Goal: Task Accomplishment & Management: Manage account settings

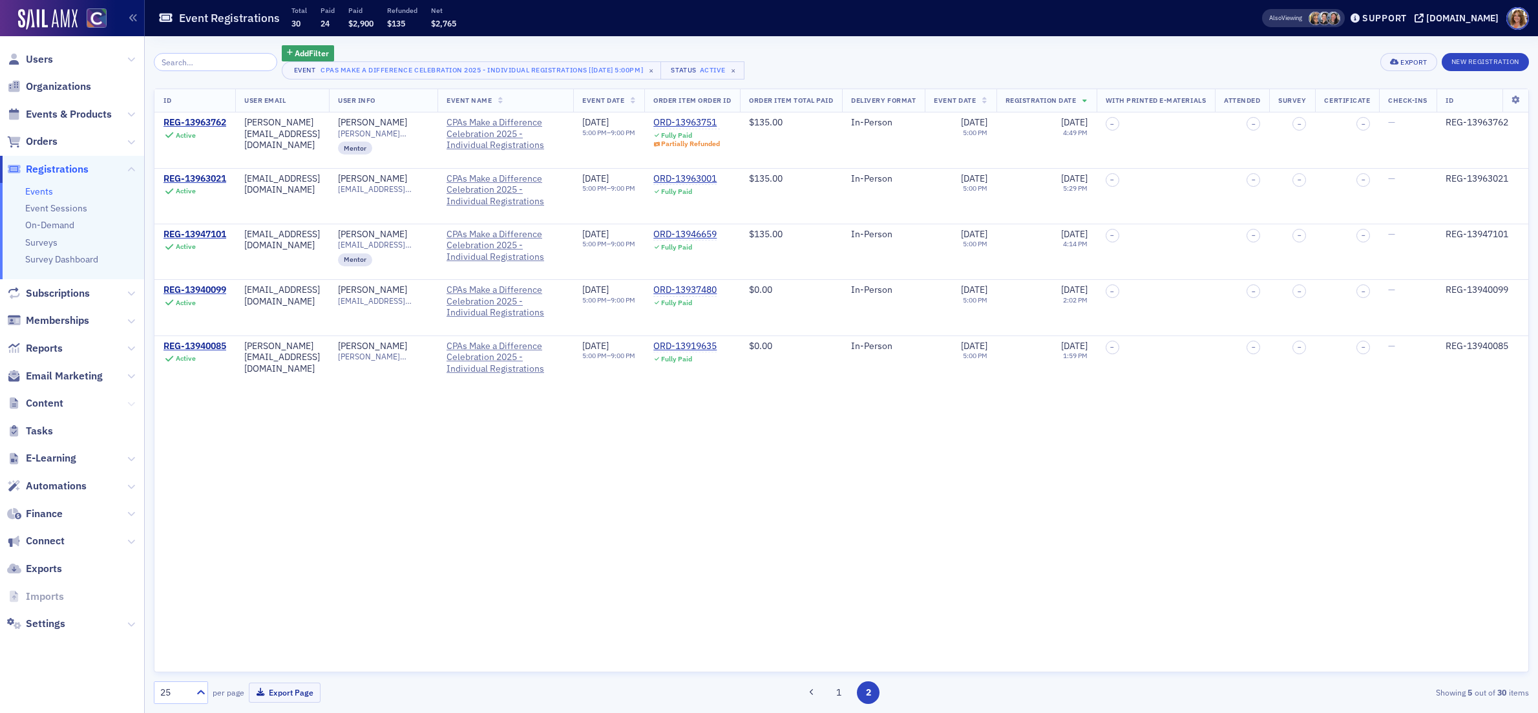
click at [131, 402] on icon at bounding box center [131, 404] width 8 height 8
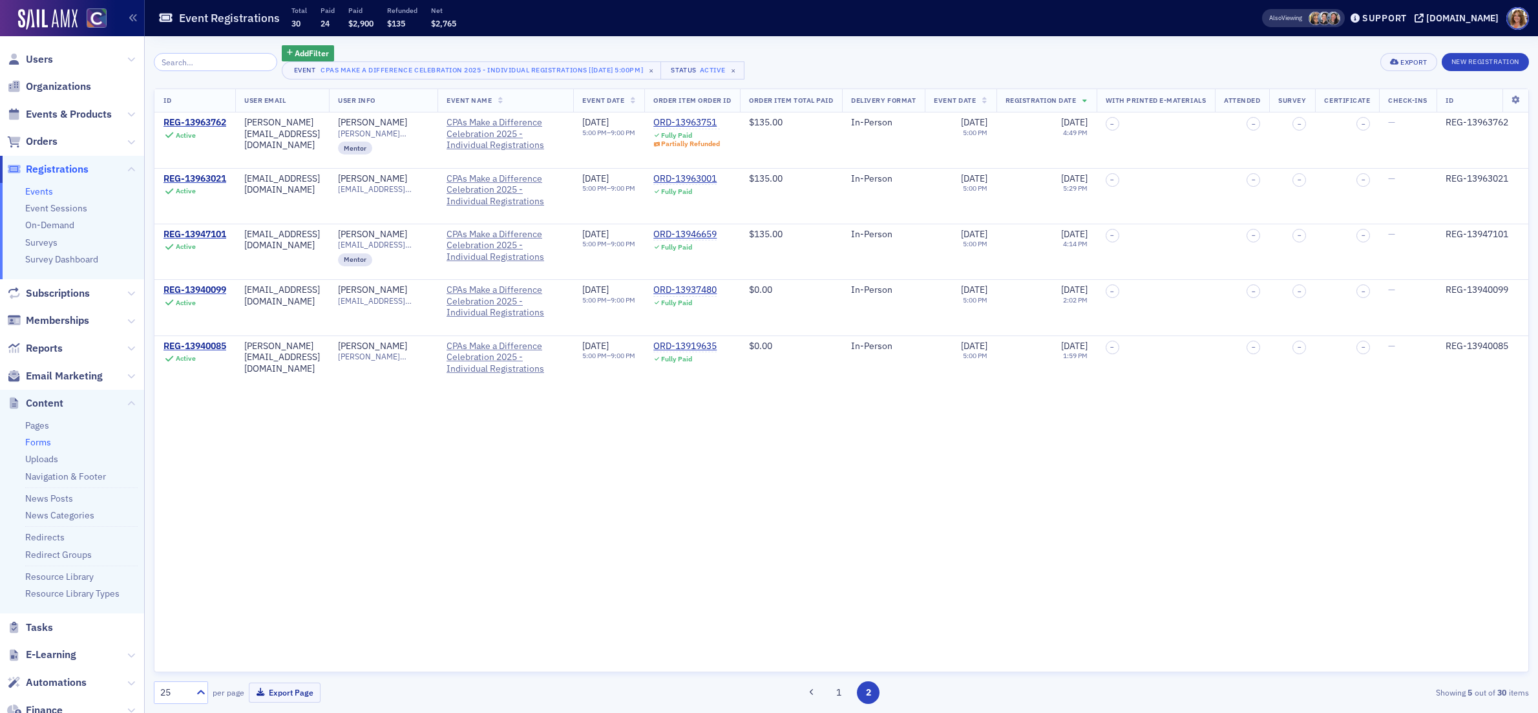
click at [41, 442] on link "Forms" at bounding box center [38, 442] width 26 height 12
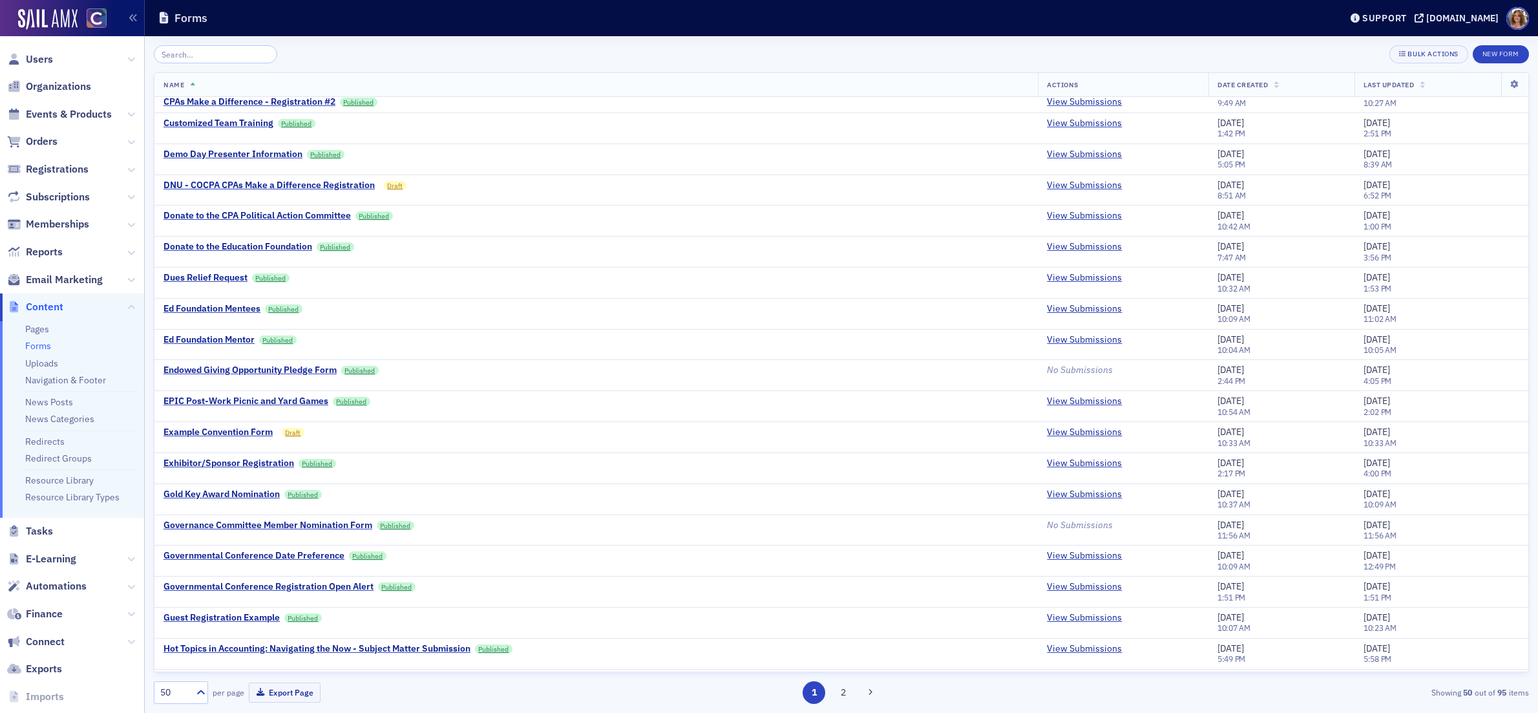
scroll to position [976, 0]
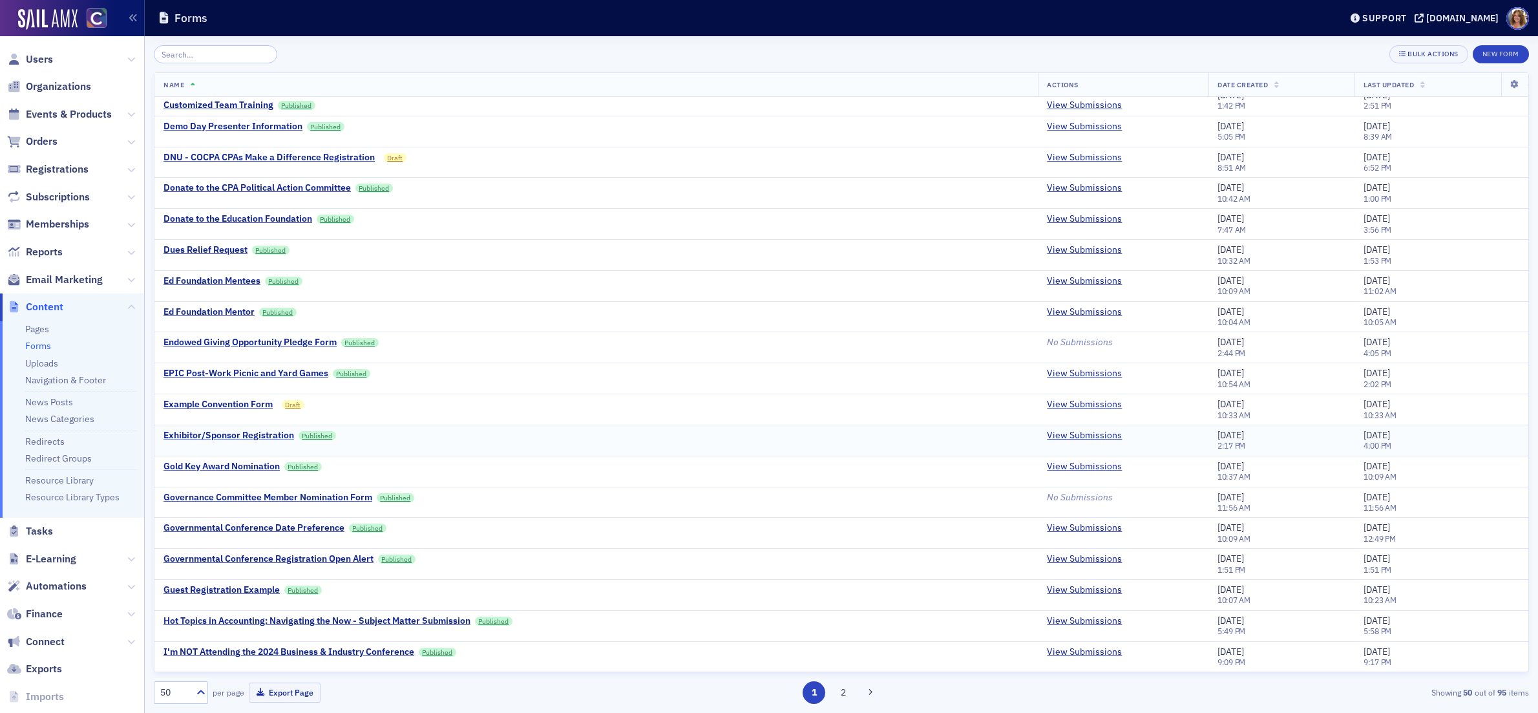
click at [258, 437] on div "Exhibitor/Sponsor Registration" at bounding box center [229, 436] width 131 height 12
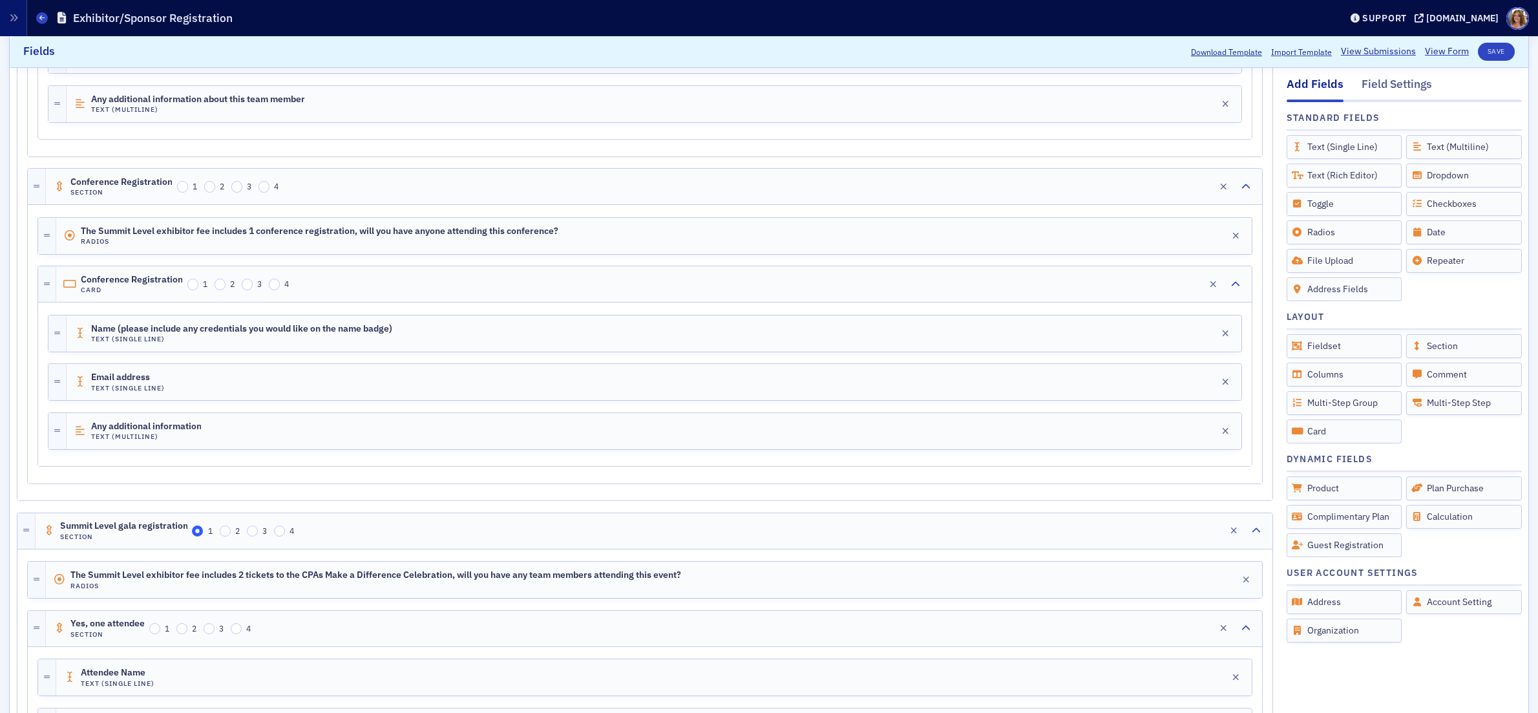
scroll to position [2049, 0]
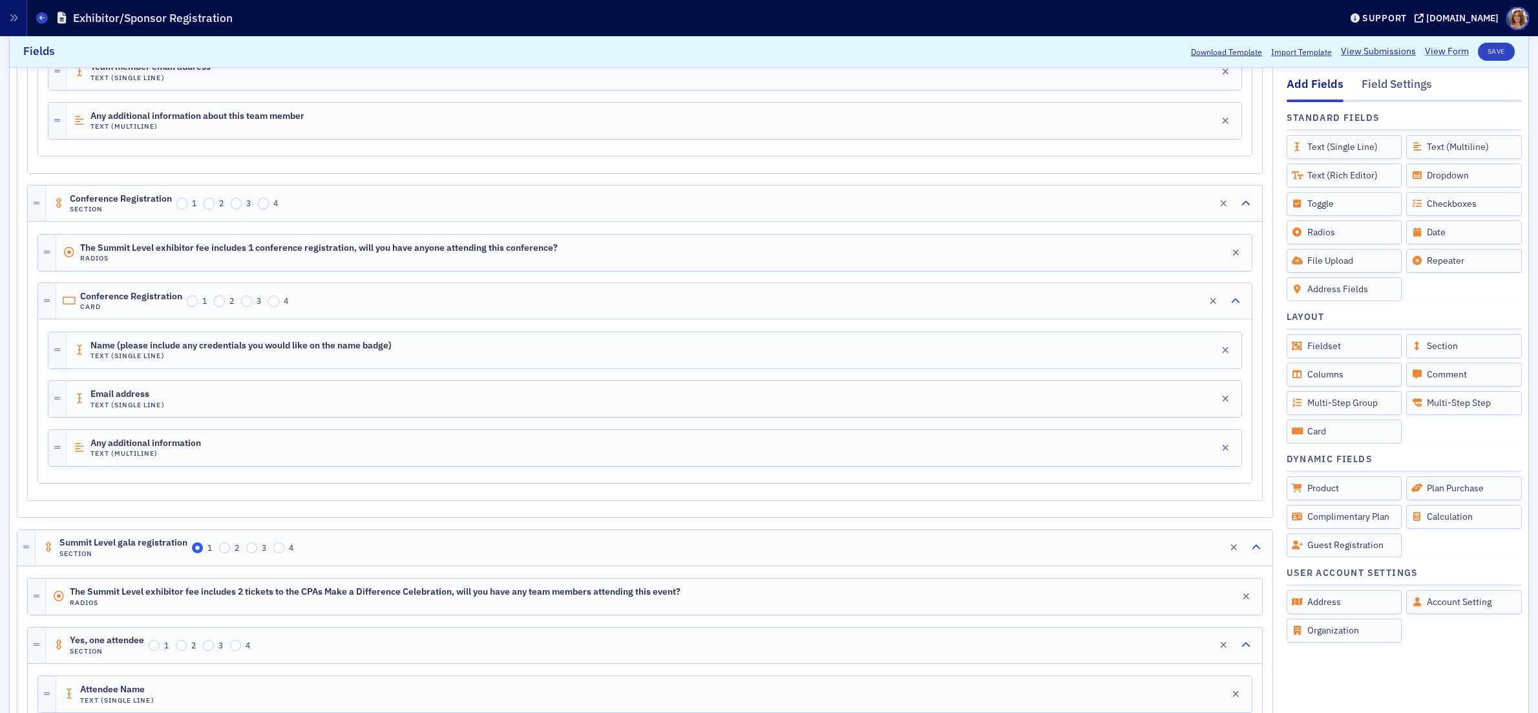
click at [1441, 52] on link "View Form" at bounding box center [1447, 52] width 44 height 14
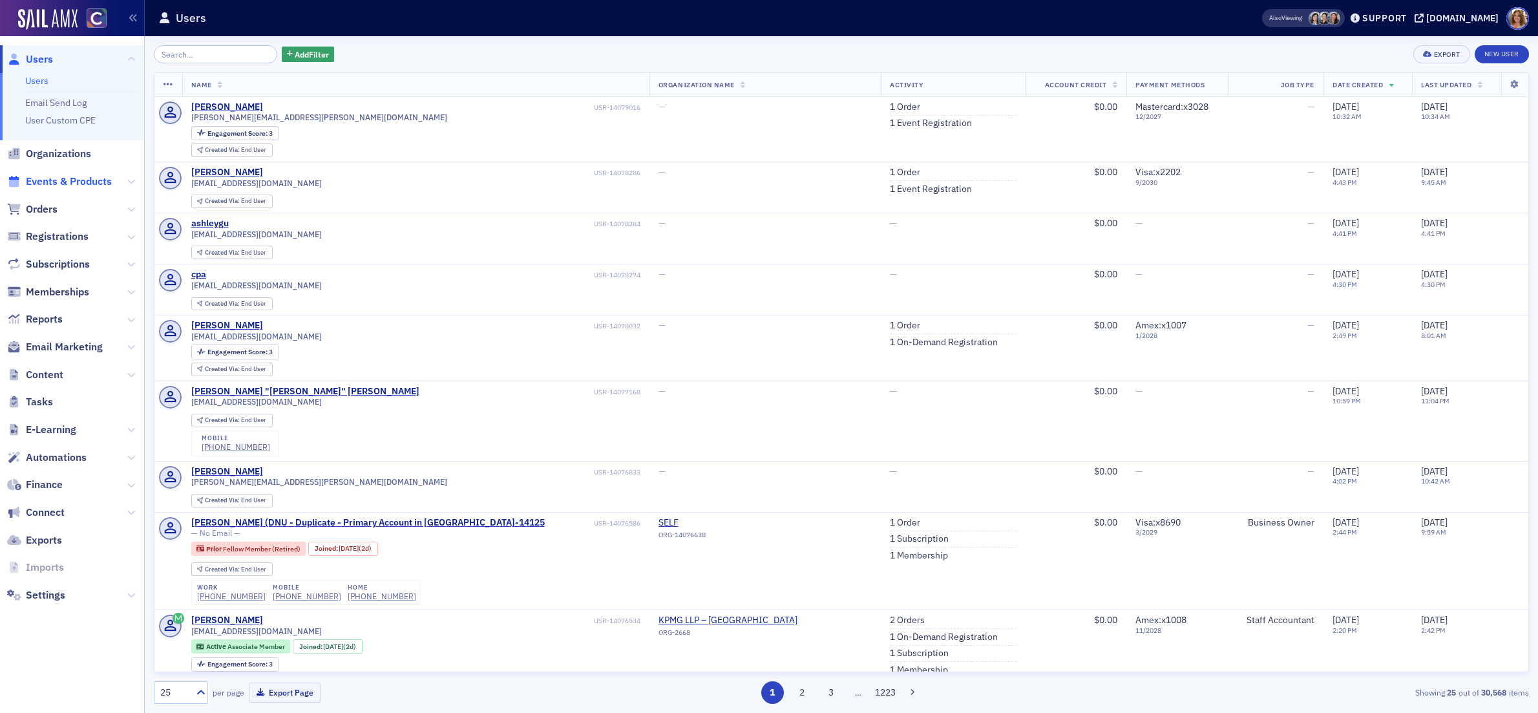
click at [78, 180] on span "Events & Products" at bounding box center [69, 182] width 86 height 14
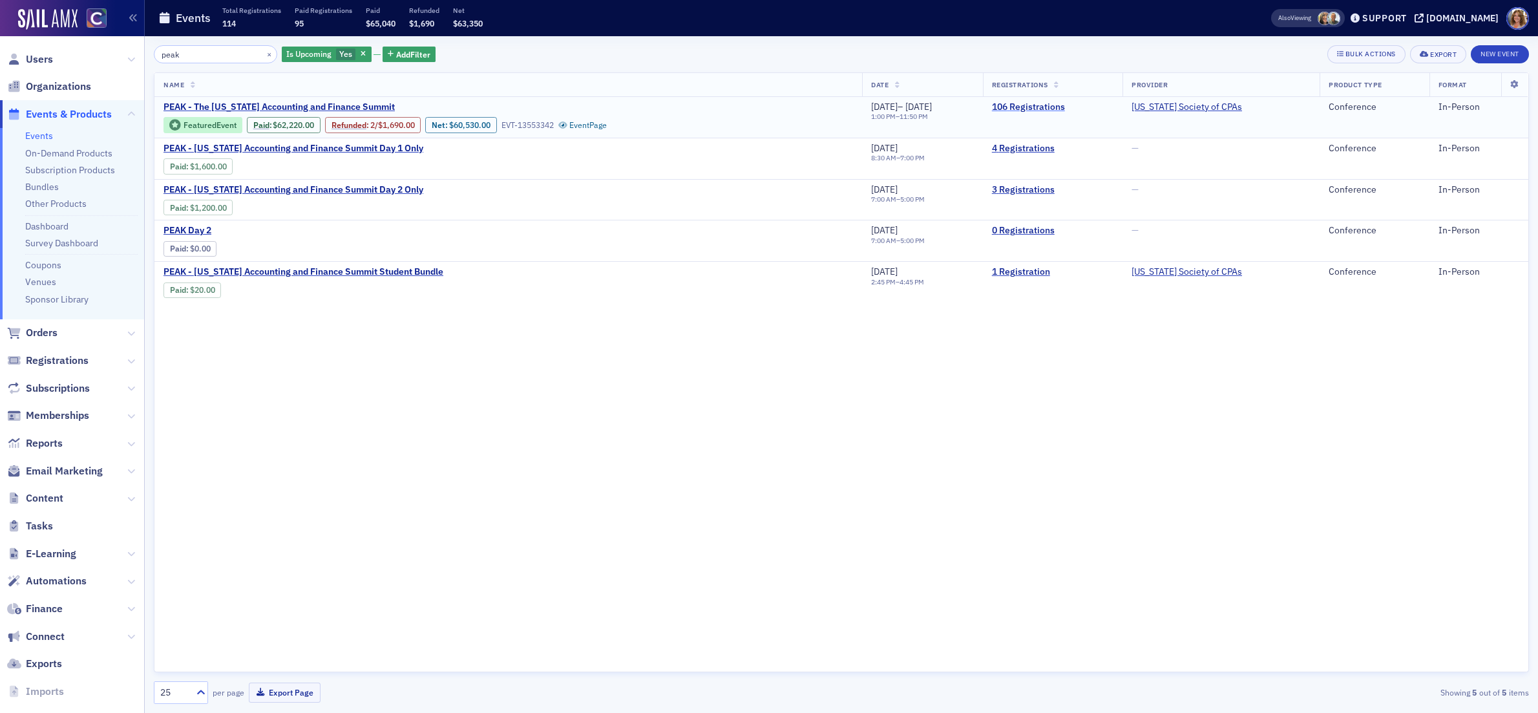
type input "peak"
click at [1054, 108] on link "106 Registrations" at bounding box center [1053, 107] width 122 height 12
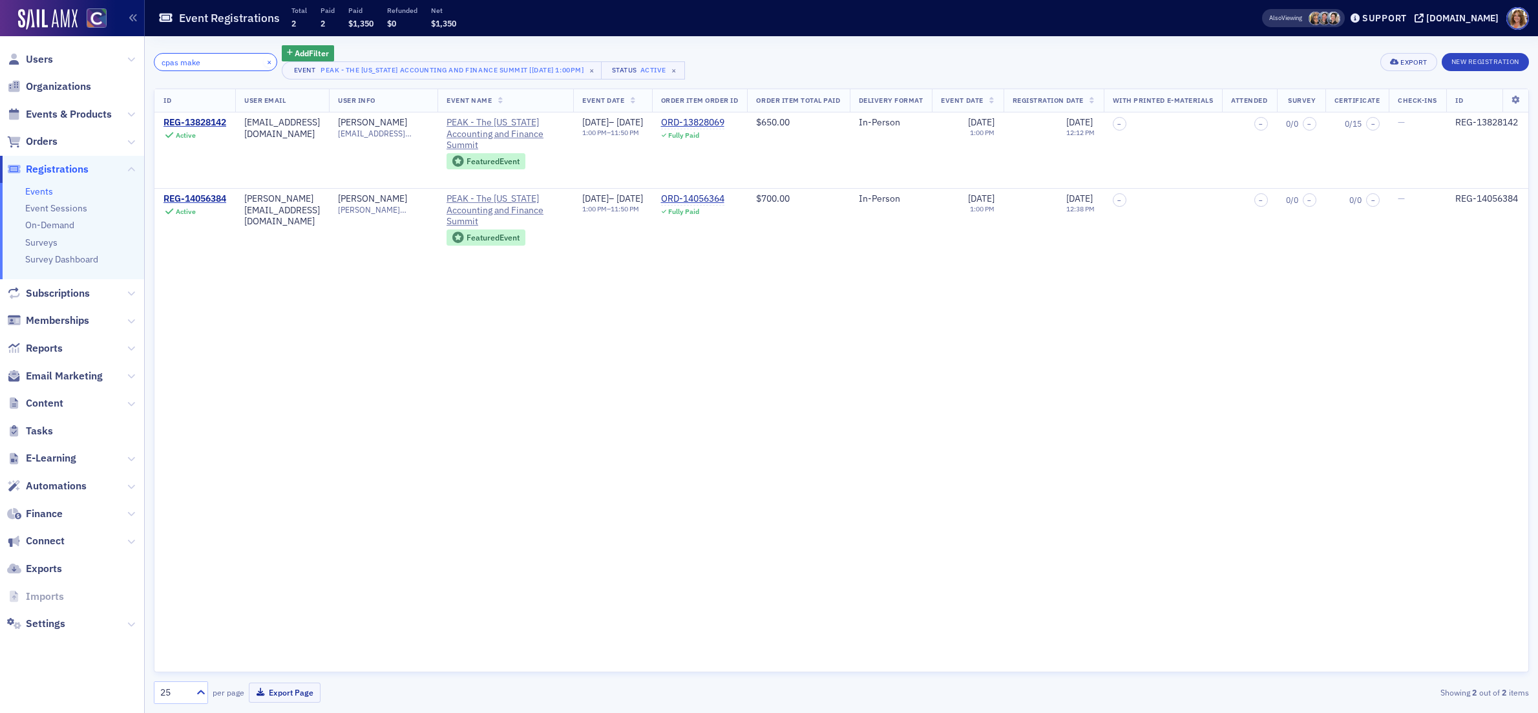
type input "cpas make"
drag, startPoint x: 252, startPoint y: 62, endPoint x: 229, endPoint y: 64, distance: 22.7
click at [264, 62] on button "×" at bounding box center [270, 62] width 12 height 12
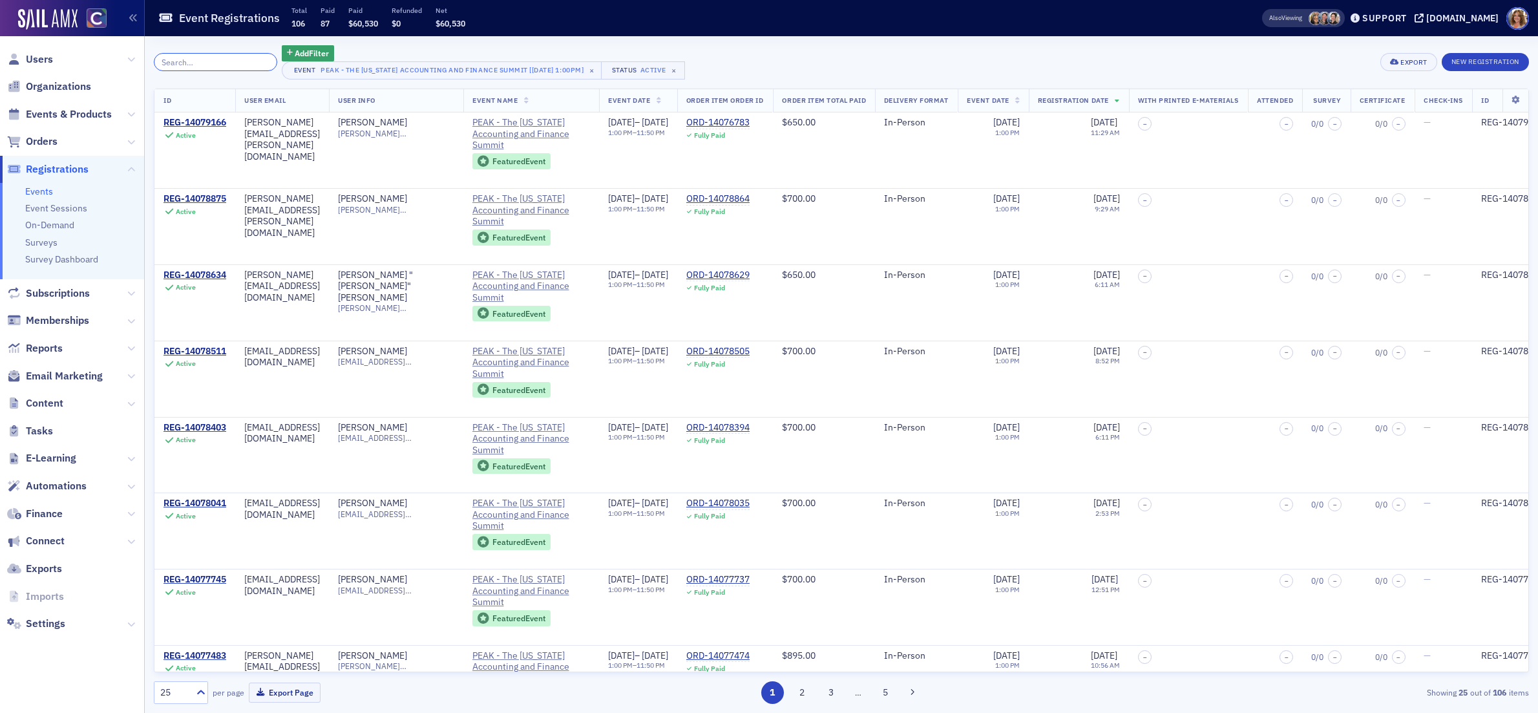
drag, startPoint x: 217, startPoint y: 63, endPoint x: 248, endPoint y: 62, distance: 31.0
click at [235, 61] on input "search" at bounding box center [215, 62] width 123 height 18
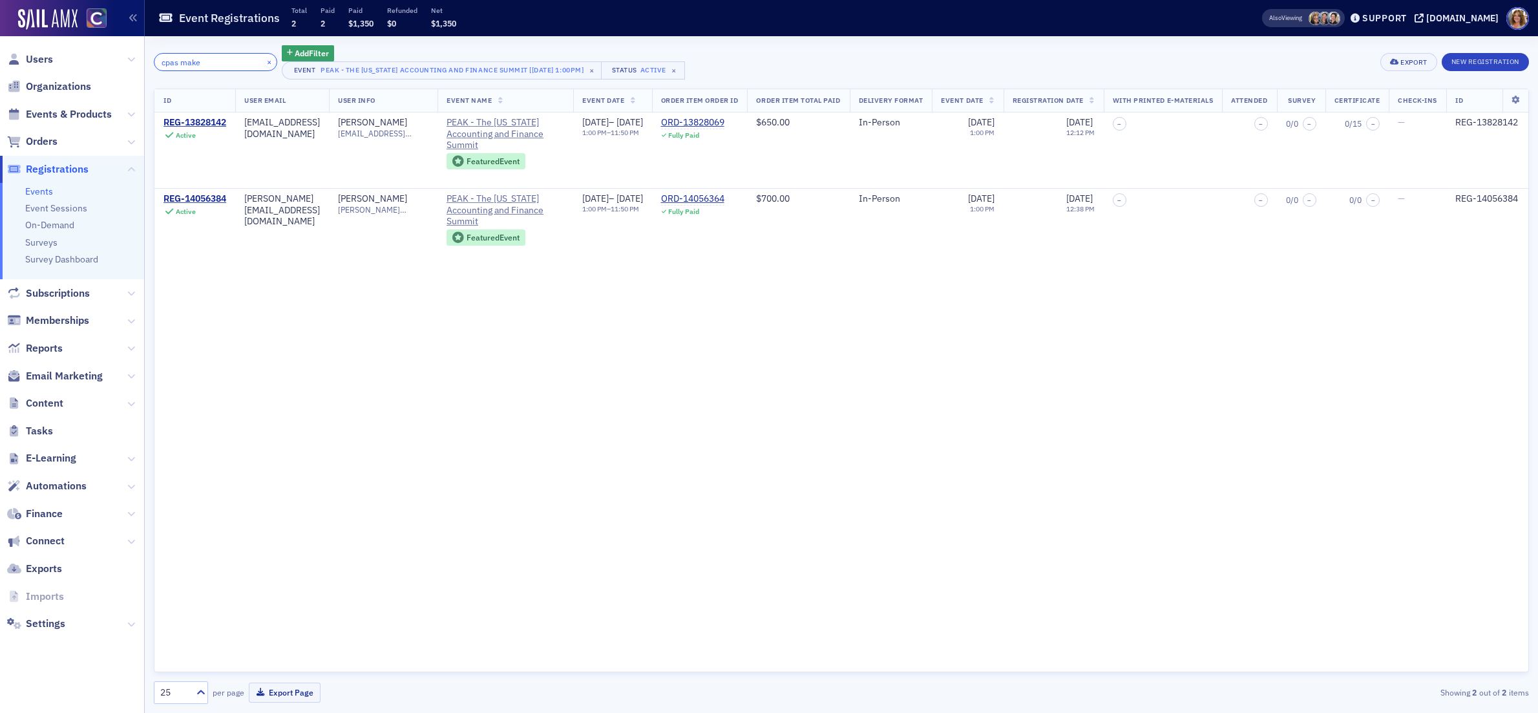
type input "cpas make"
drag, startPoint x: 257, startPoint y: 59, endPoint x: 189, endPoint y: 78, distance: 70.2
click at [264, 60] on button "×" at bounding box center [270, 62] width 12 height 12
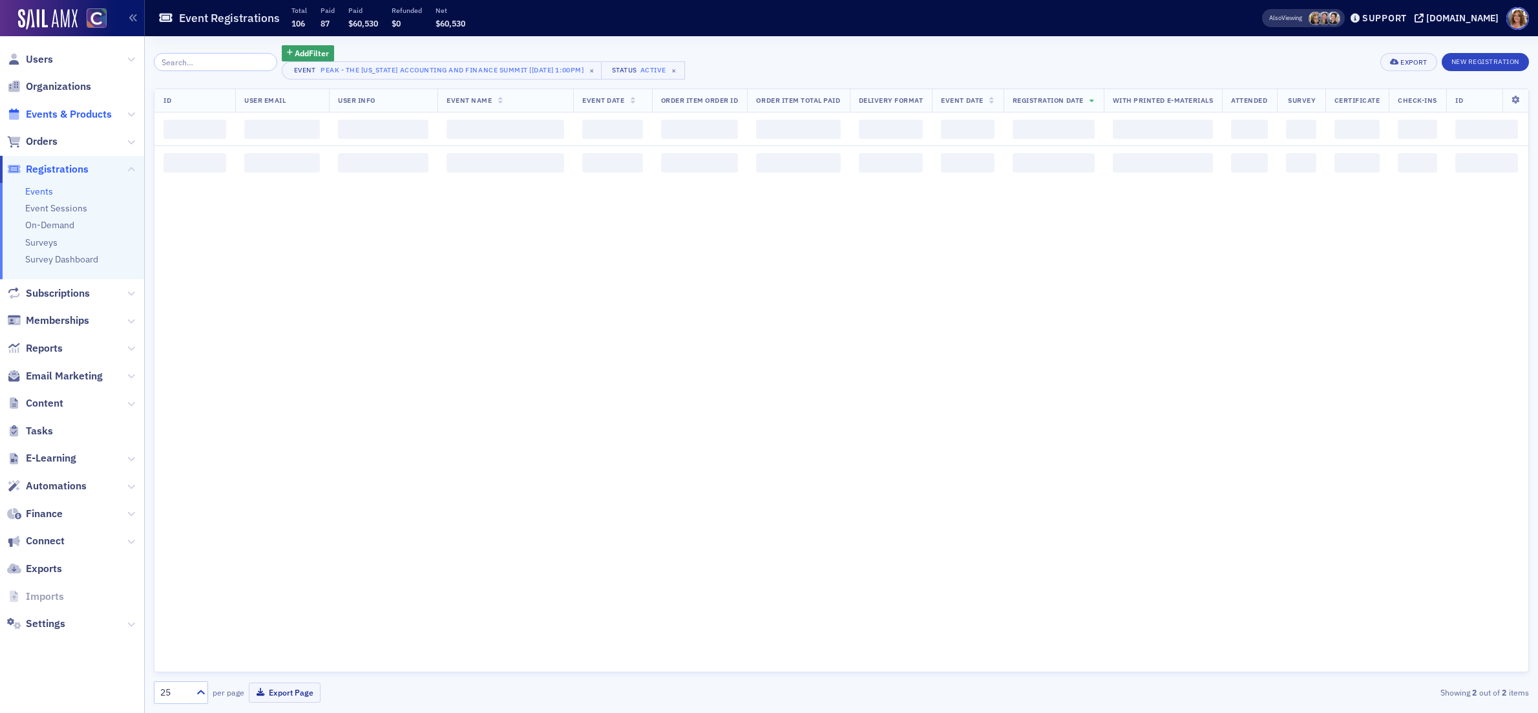
click at [92, 116] on span "Events & Products" at bounding box center [69, 114] width 86 height 14
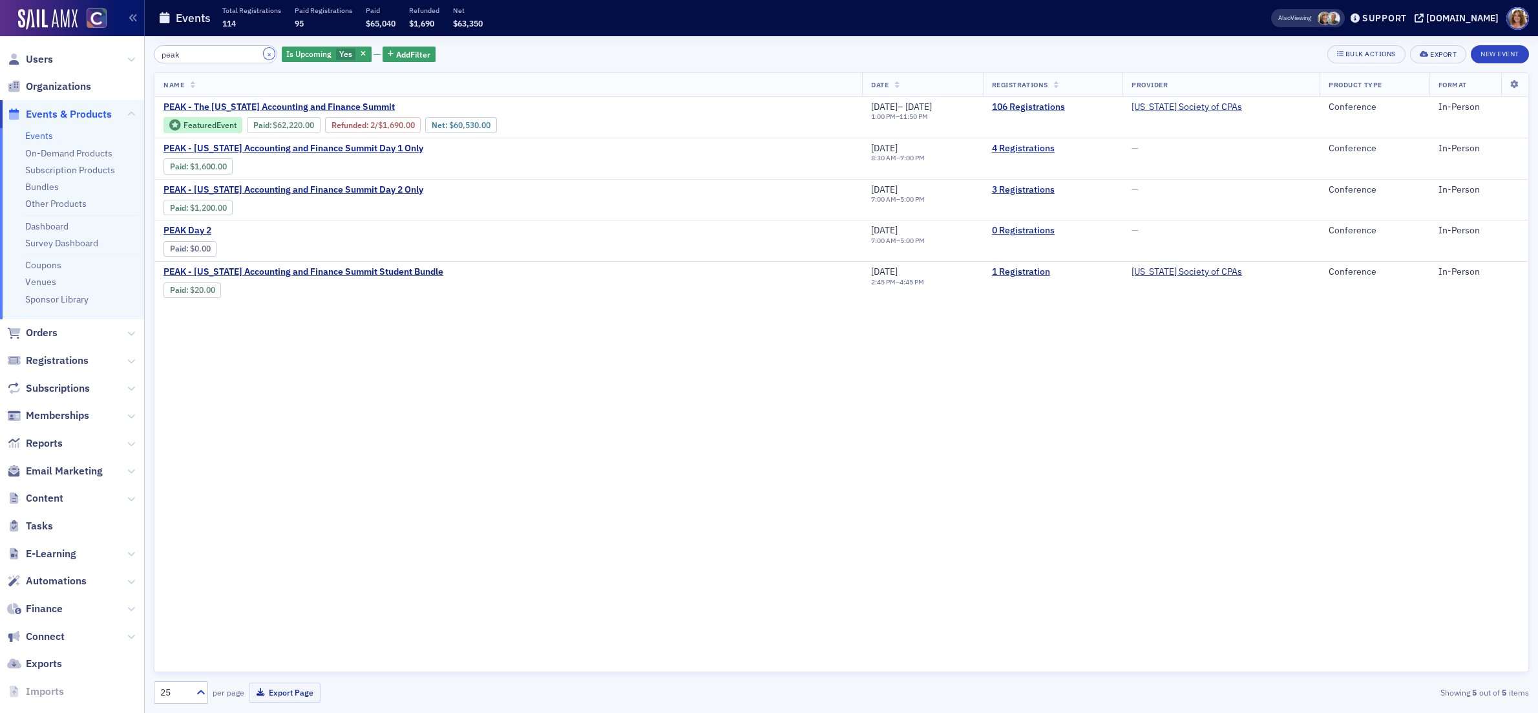
click at [264, 52] on button "×" at bounding box center [270, 54] width 12 height 12
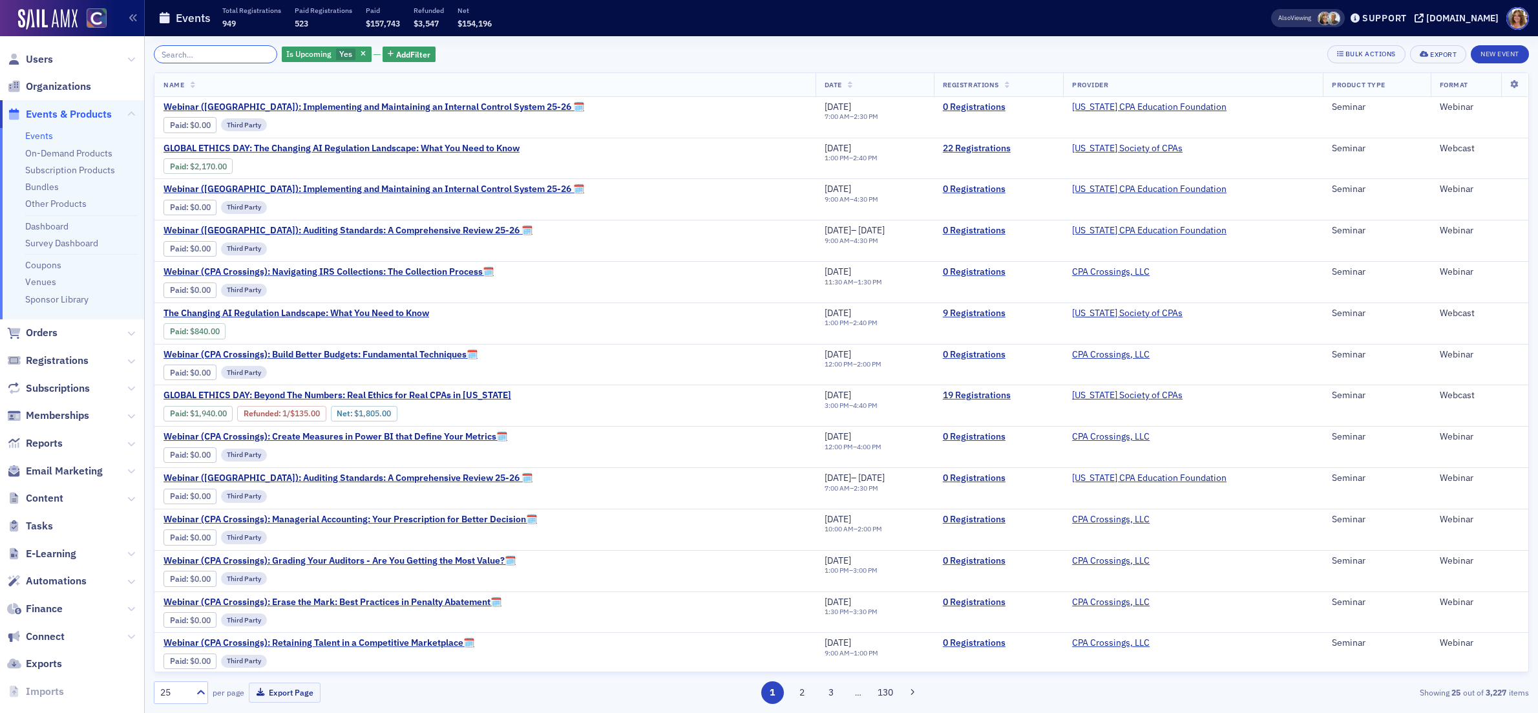
click at [239, 53] on input "search" at bounding box center [215, 54] width 123 height 18
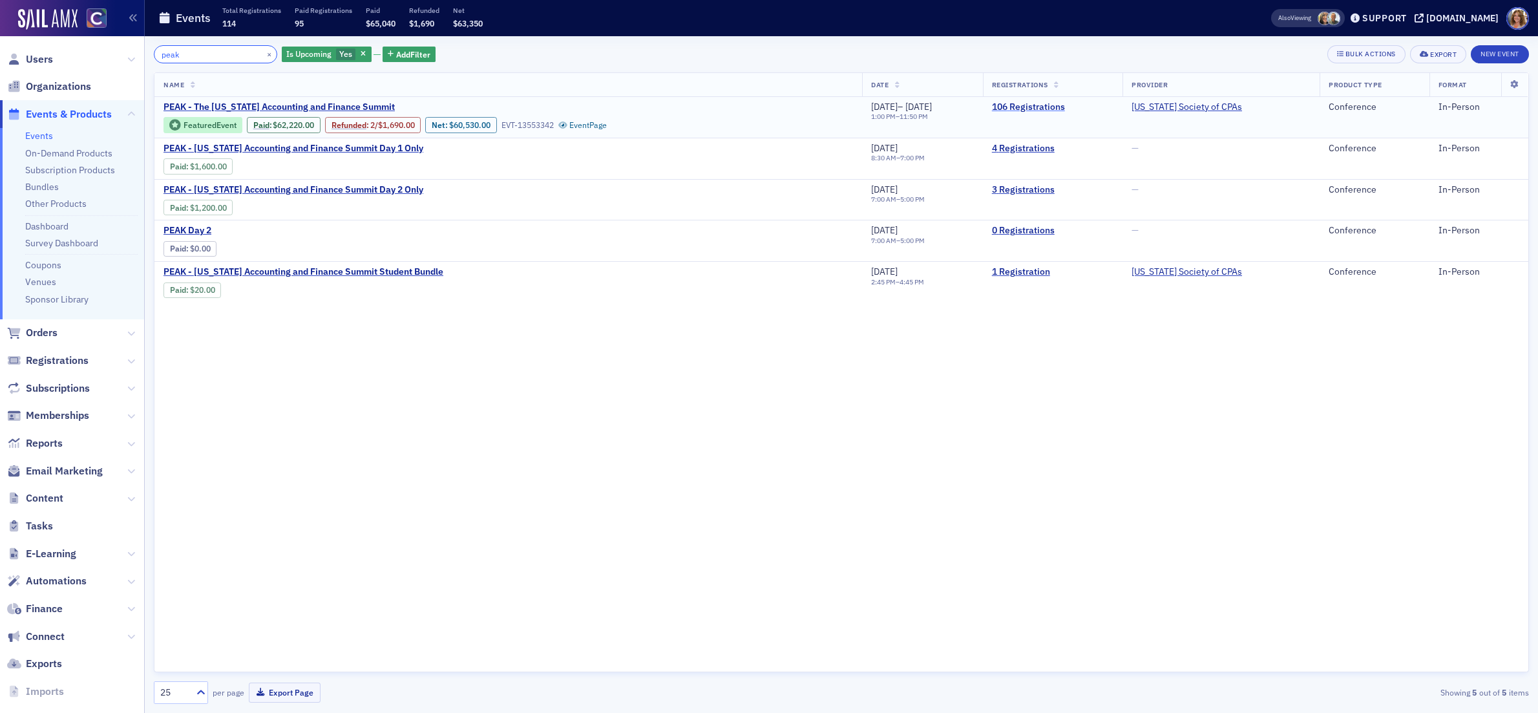
type input "peak"
click at [1063, 106] on link "106 Registrations" at bounding box center [1053, 107] width 122 height 12
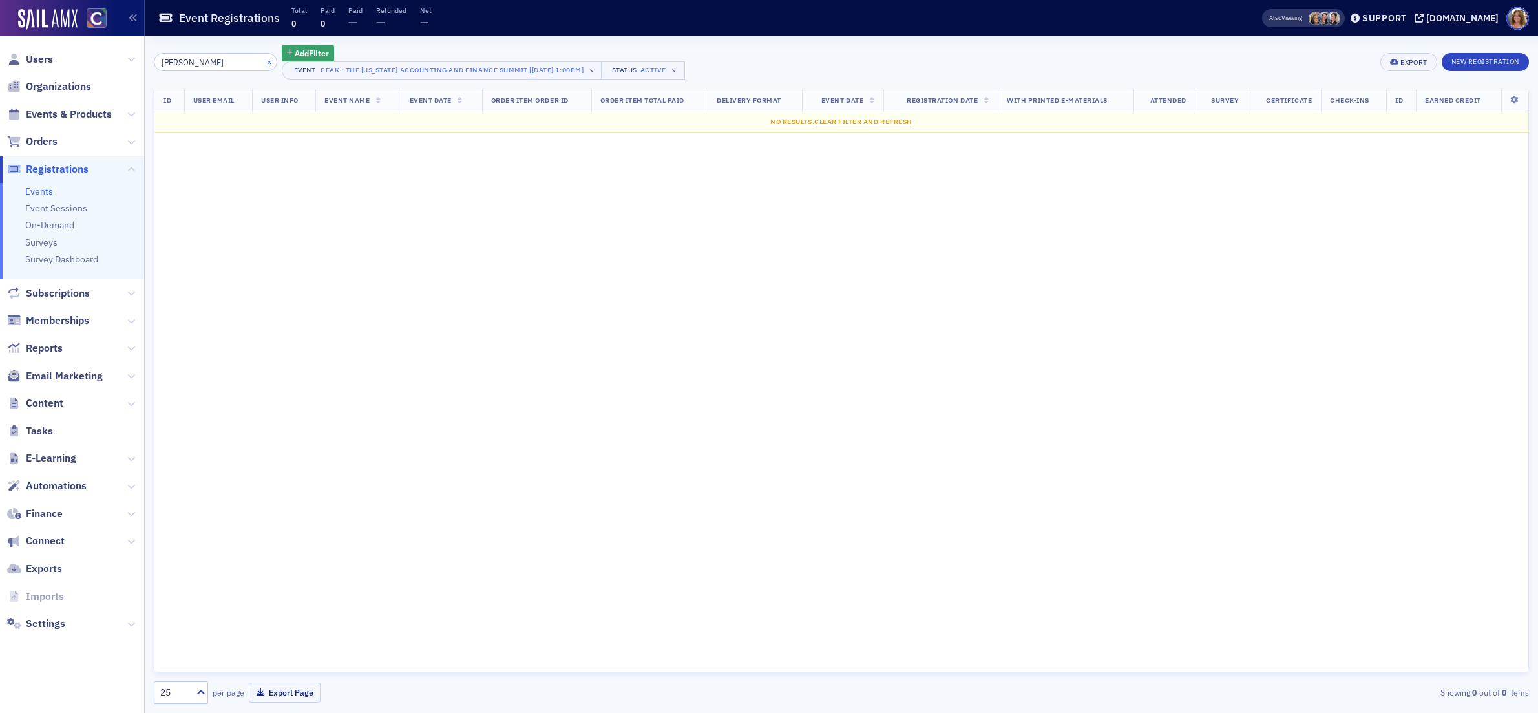
type input "tanish"
click at [264, 62] on button "×" at bounding box center [270, 62] width 12 height 12
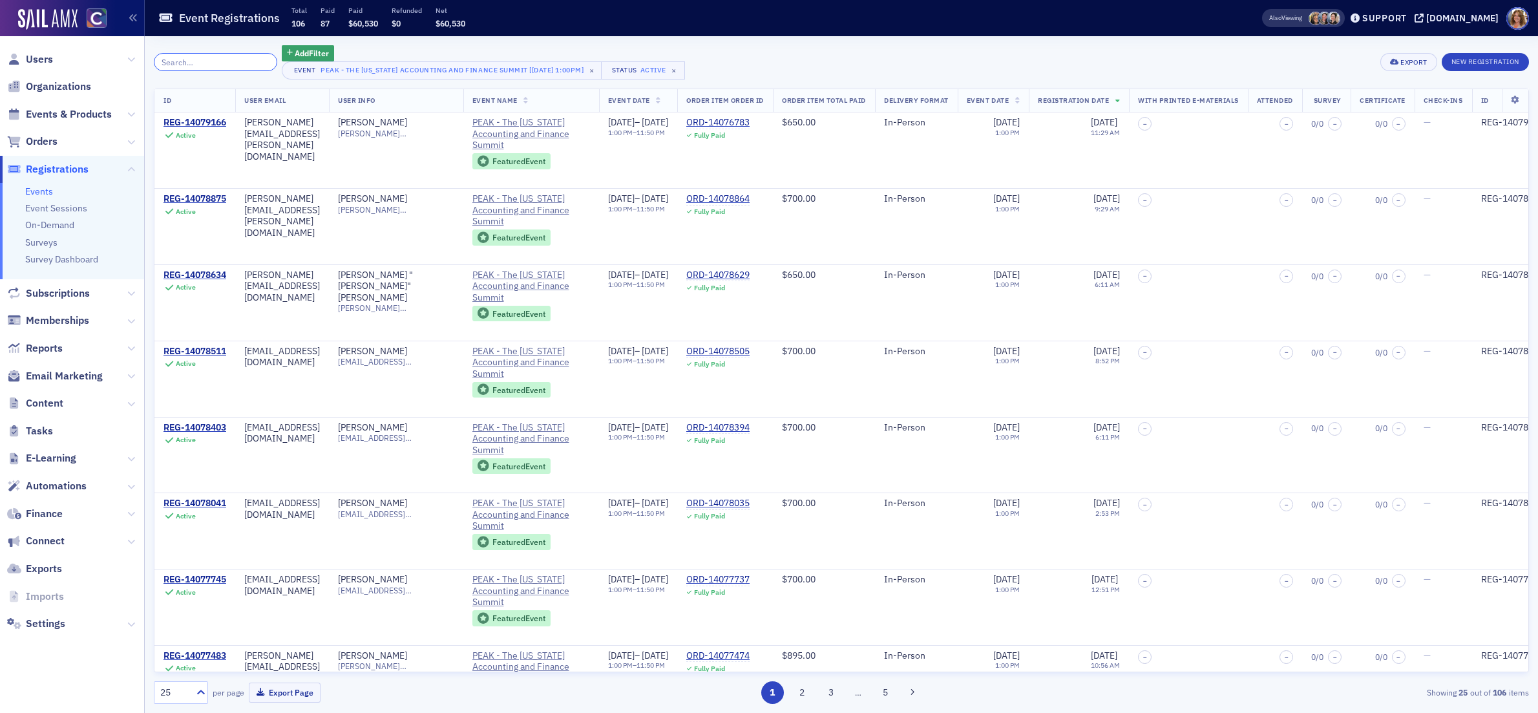
click at [206, 66] on input "search" at bounding box center [215, 62] width 123 height 18
drag, startPoint x: 94, startPoint y: 112, endPoint x: 145, endPoint y: 93, distance: 54.6
click at [94, 112] on span "Events & Products" at bounding box center [69, 114] width 86 height 14
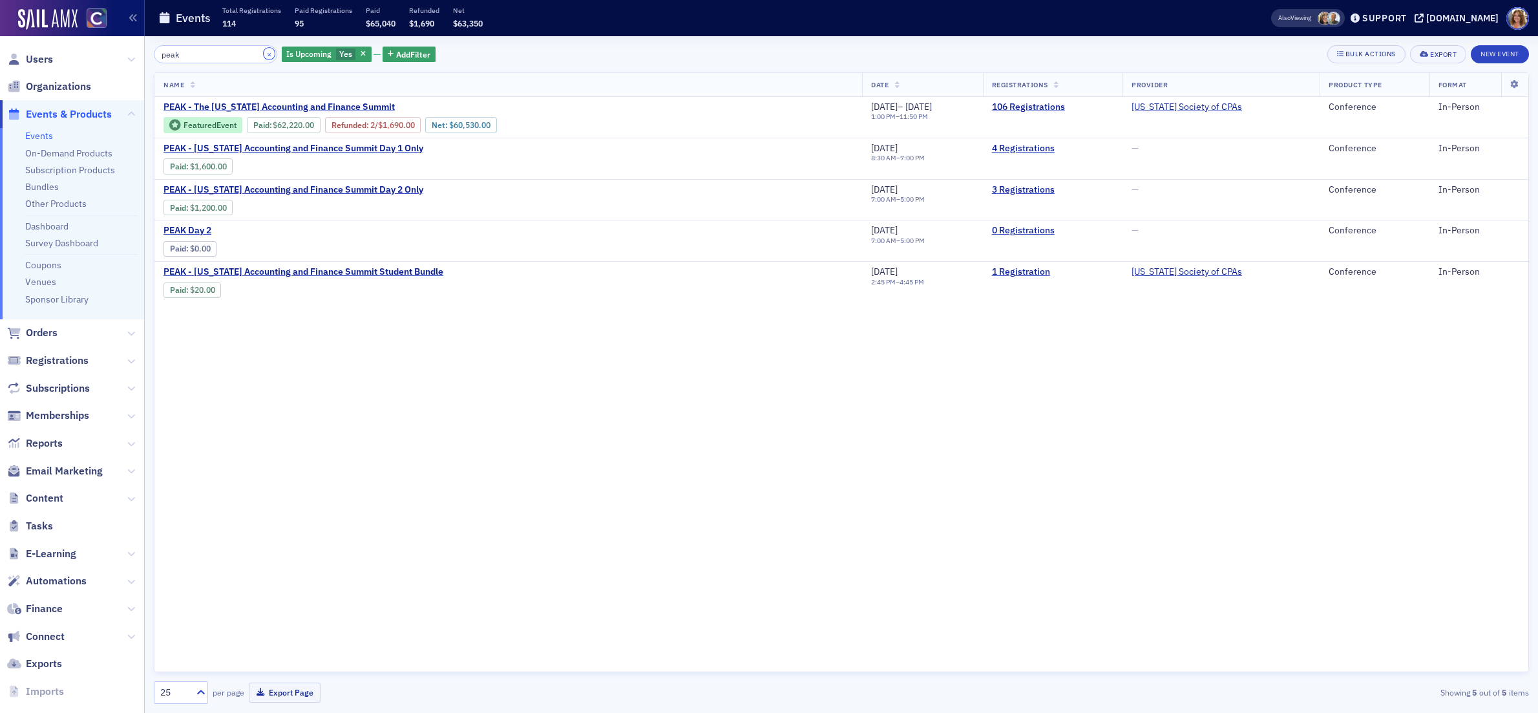
click at [264, 54] on button "×" at bounding box center [270, 54] width 12 height 12
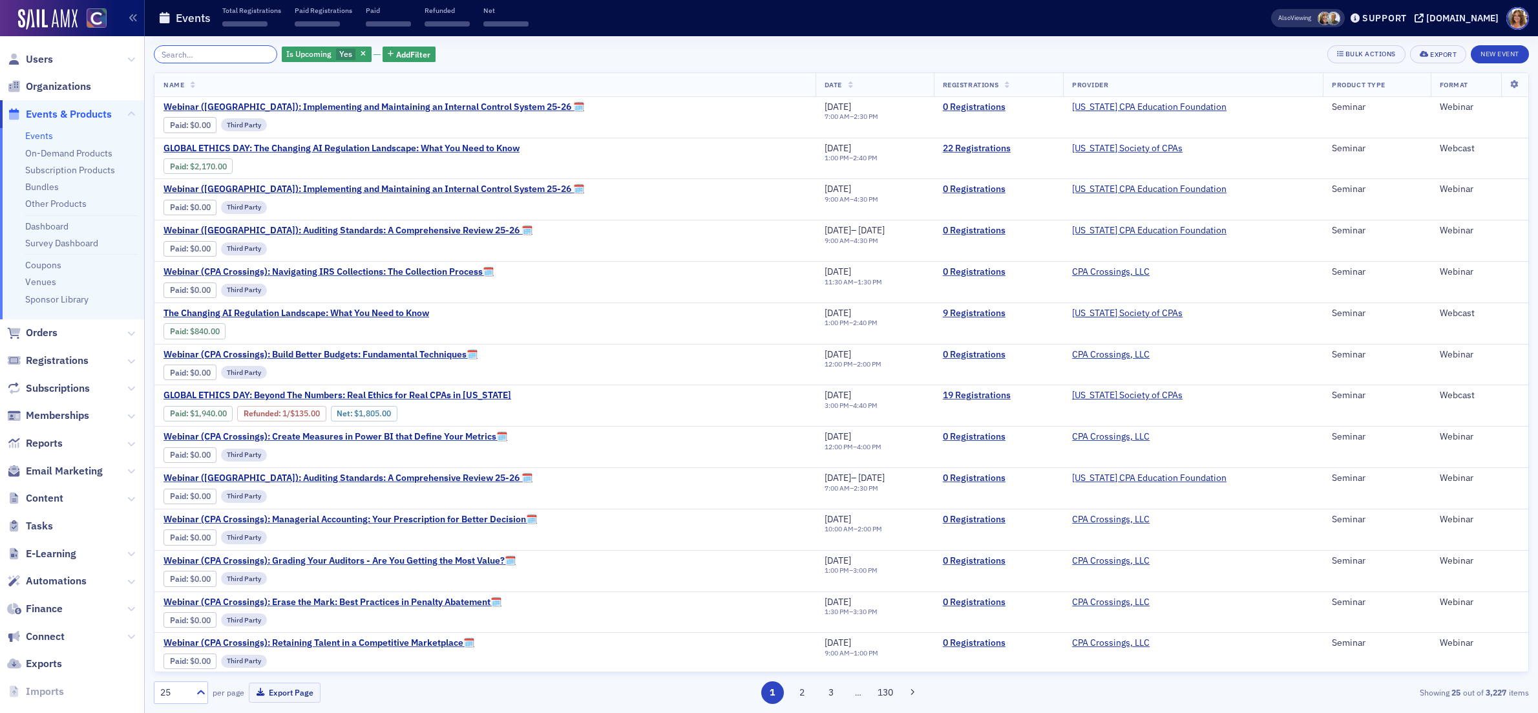
click at [219, 55] on input "search" at bounding box center [215, 54] width 123 height 18
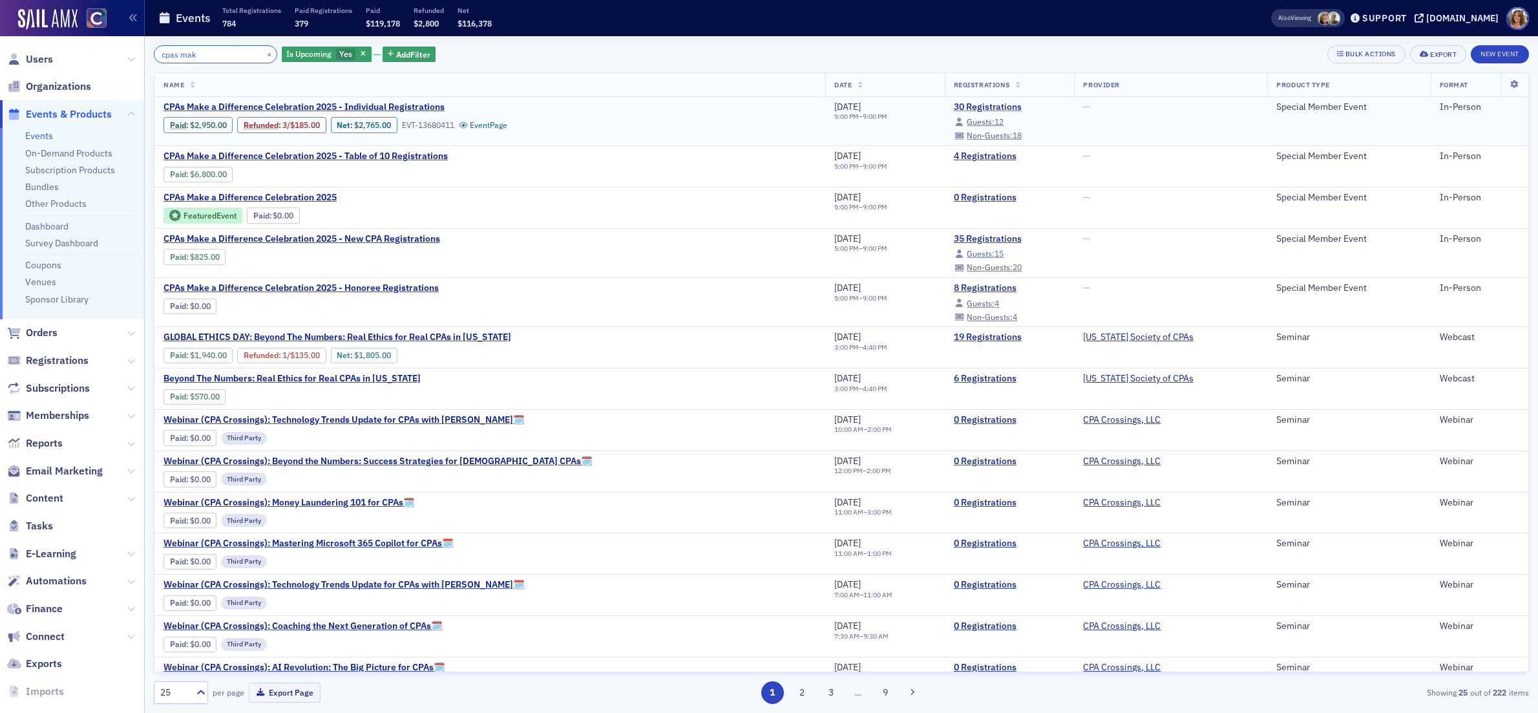
type input "cpas mak"
click at [954, 109] on link "30 Registrations" at bounding box center [1010, 107] width 112 height 12
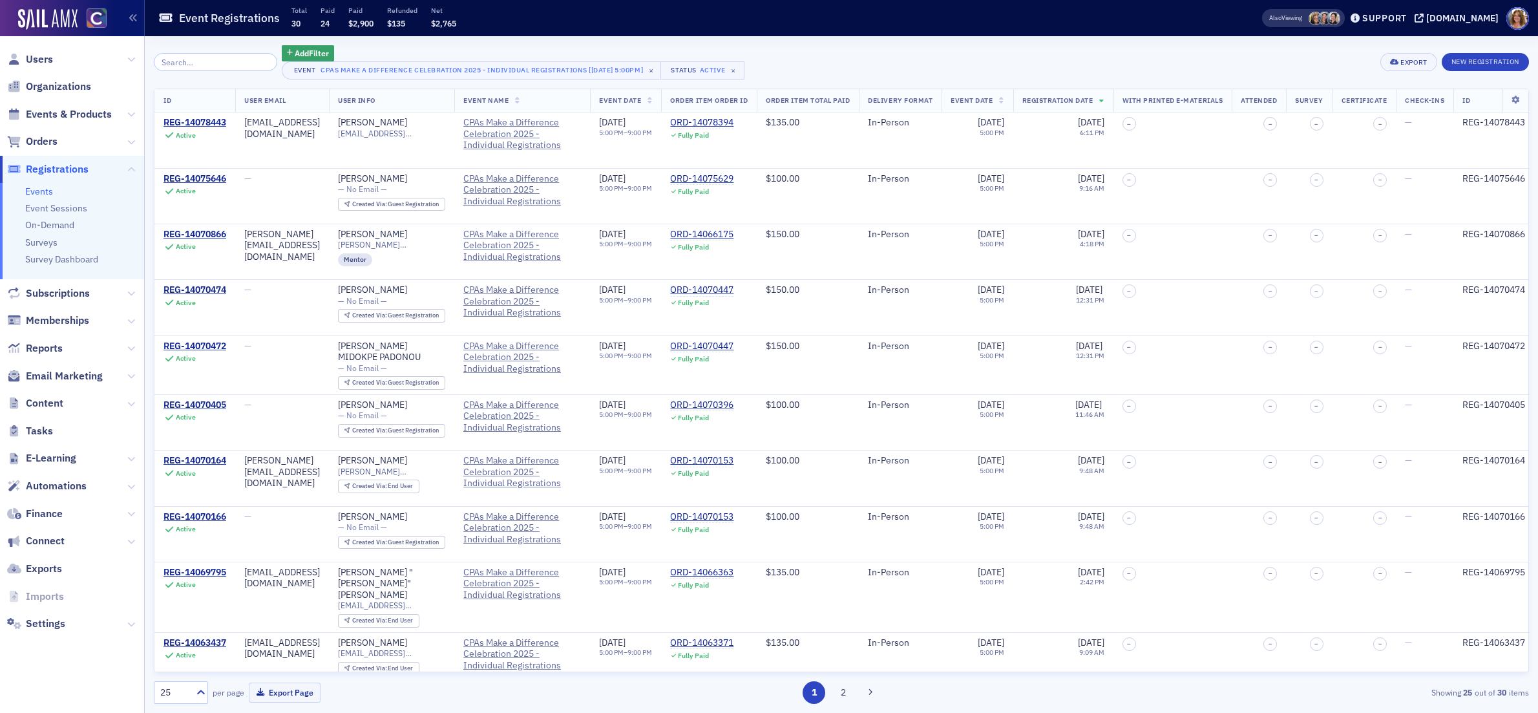
click at [237, 56] on input "search" at bounding box center [215, 62] width 123 height 18
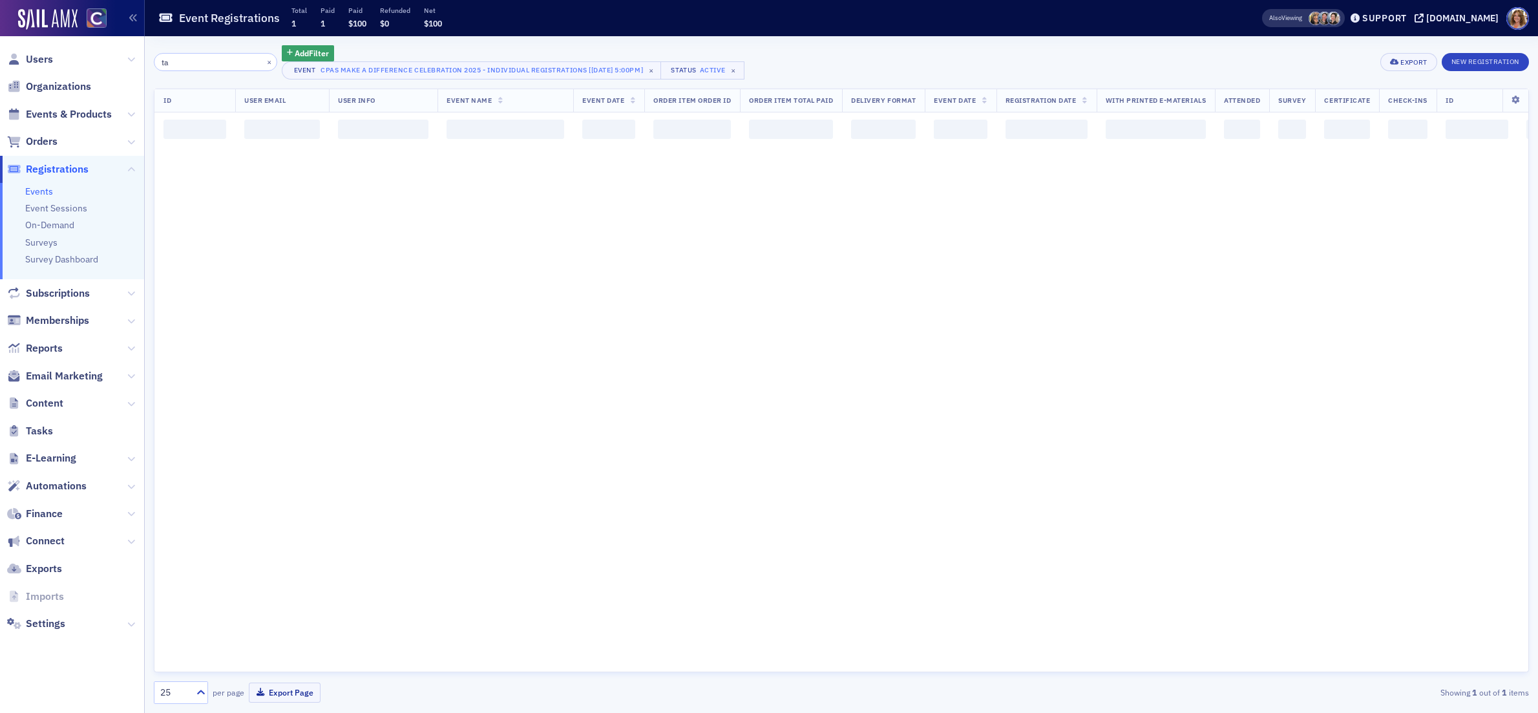
type input "t"
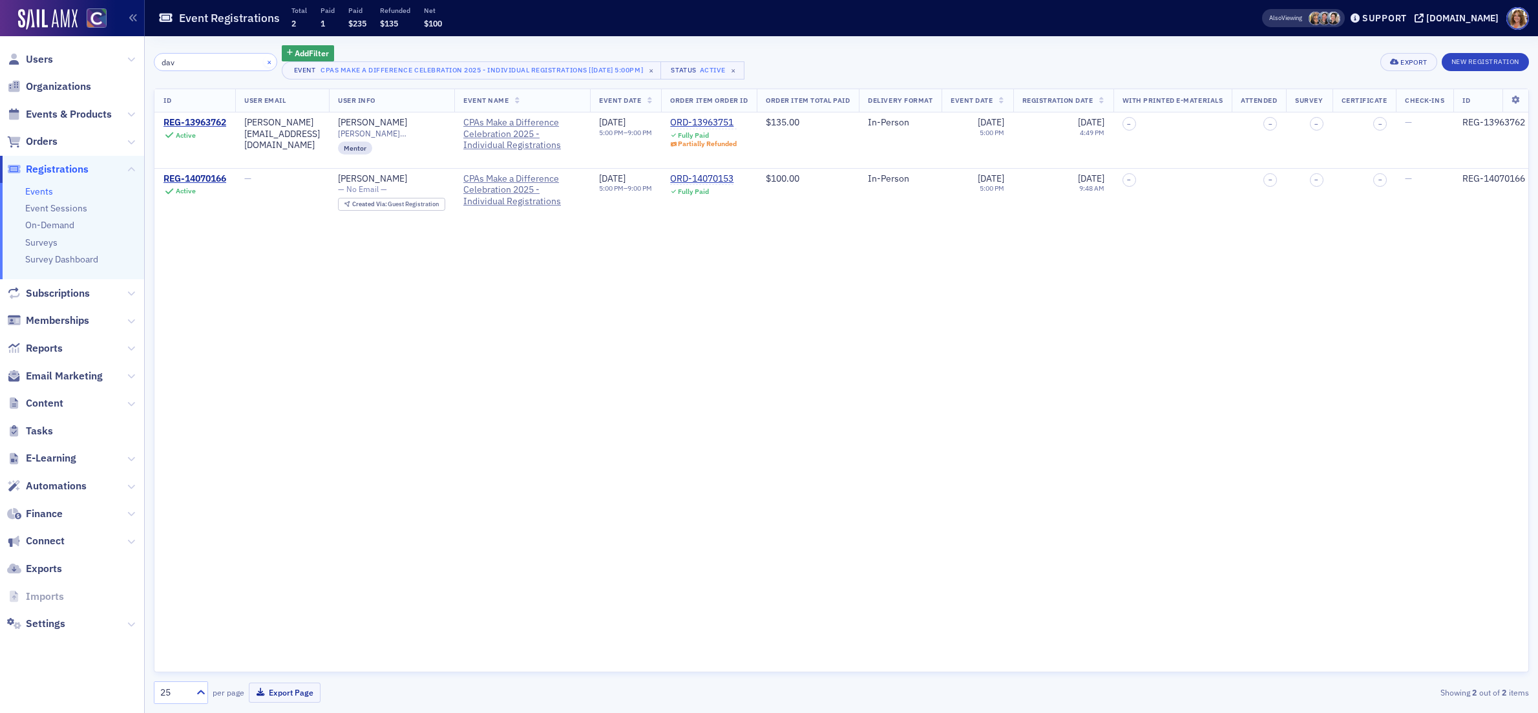
type input "dav"
click at [264, 61] on button "×" at bounding box center [270, 62] width 12 height 12
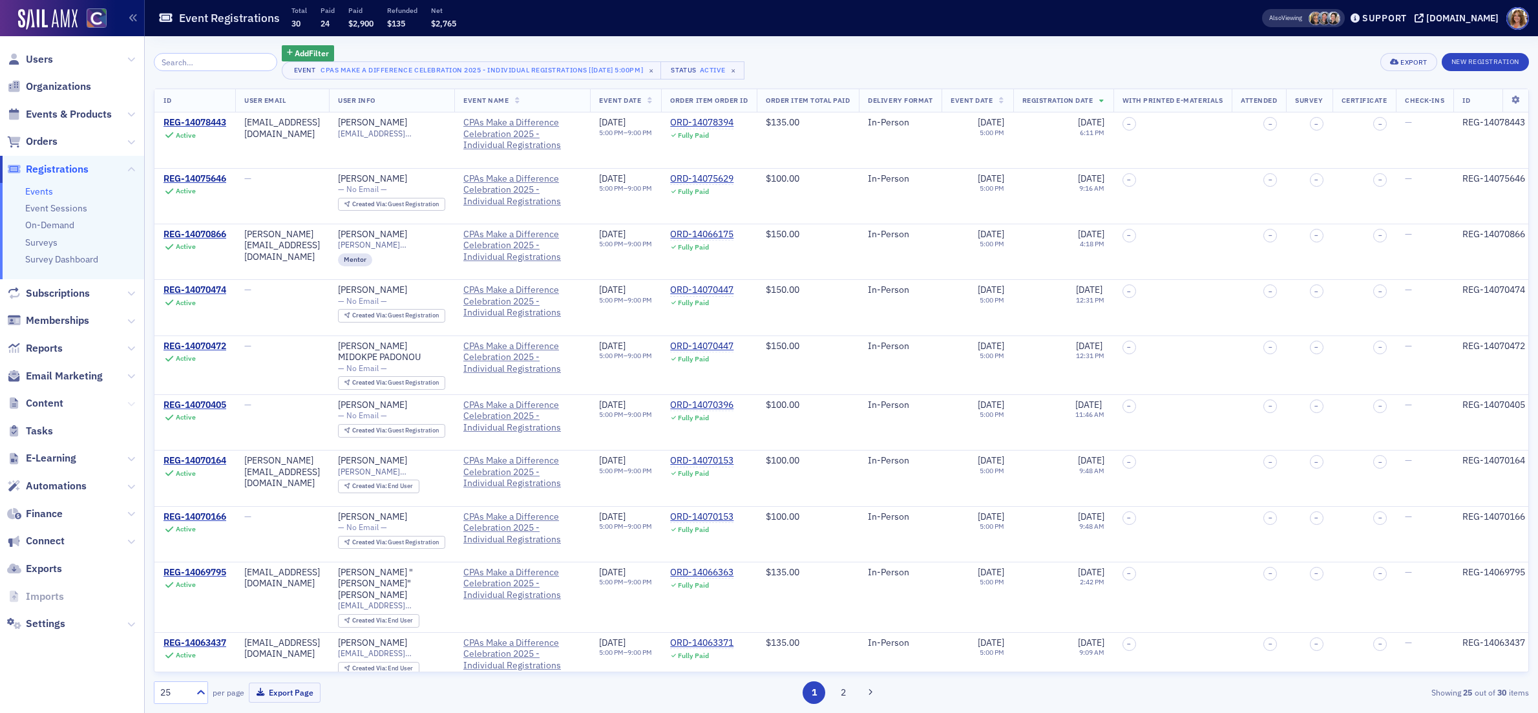
click at [129, 403] on icon at bounding box center [131, 404] width 8 height 8
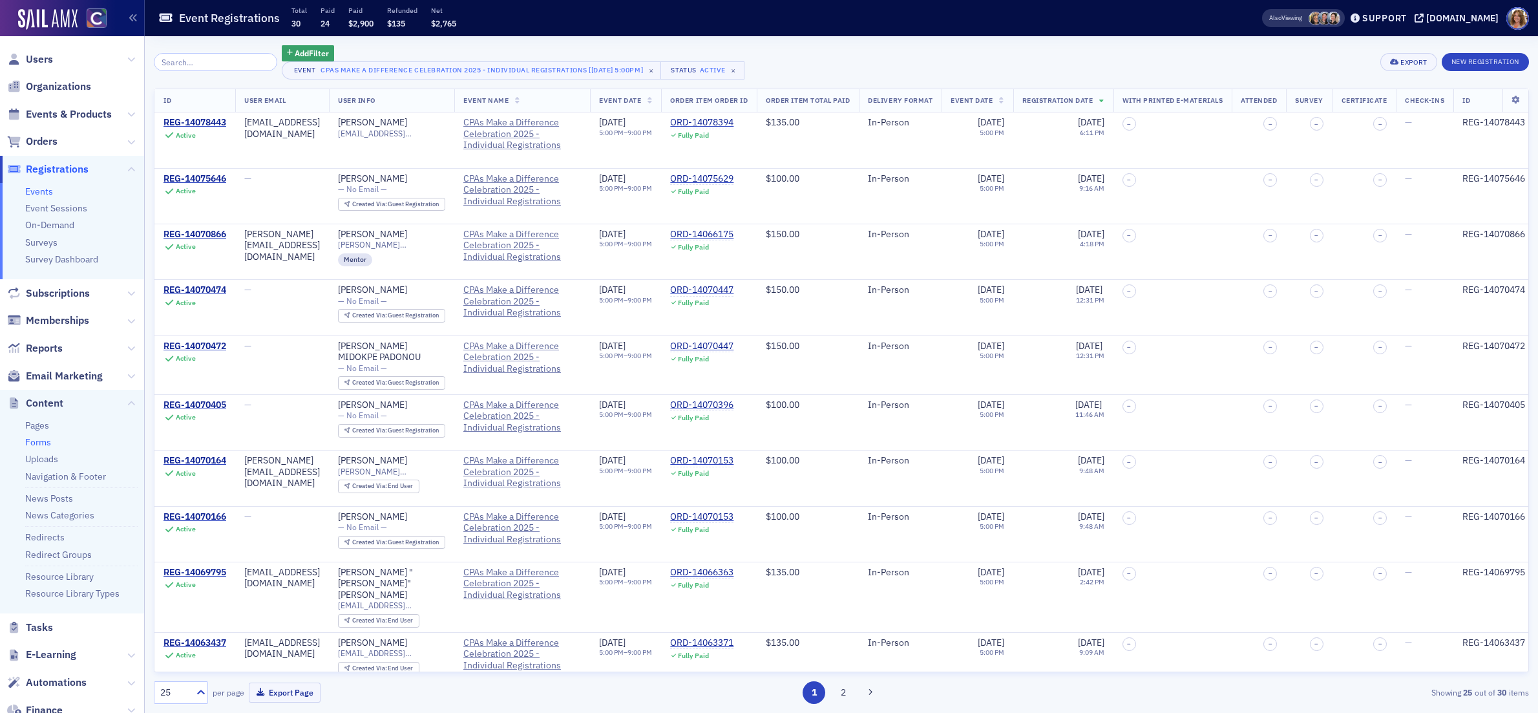
click at [43, 441] on link "Forms" at bounding box center [38, 442] width 26 height 12
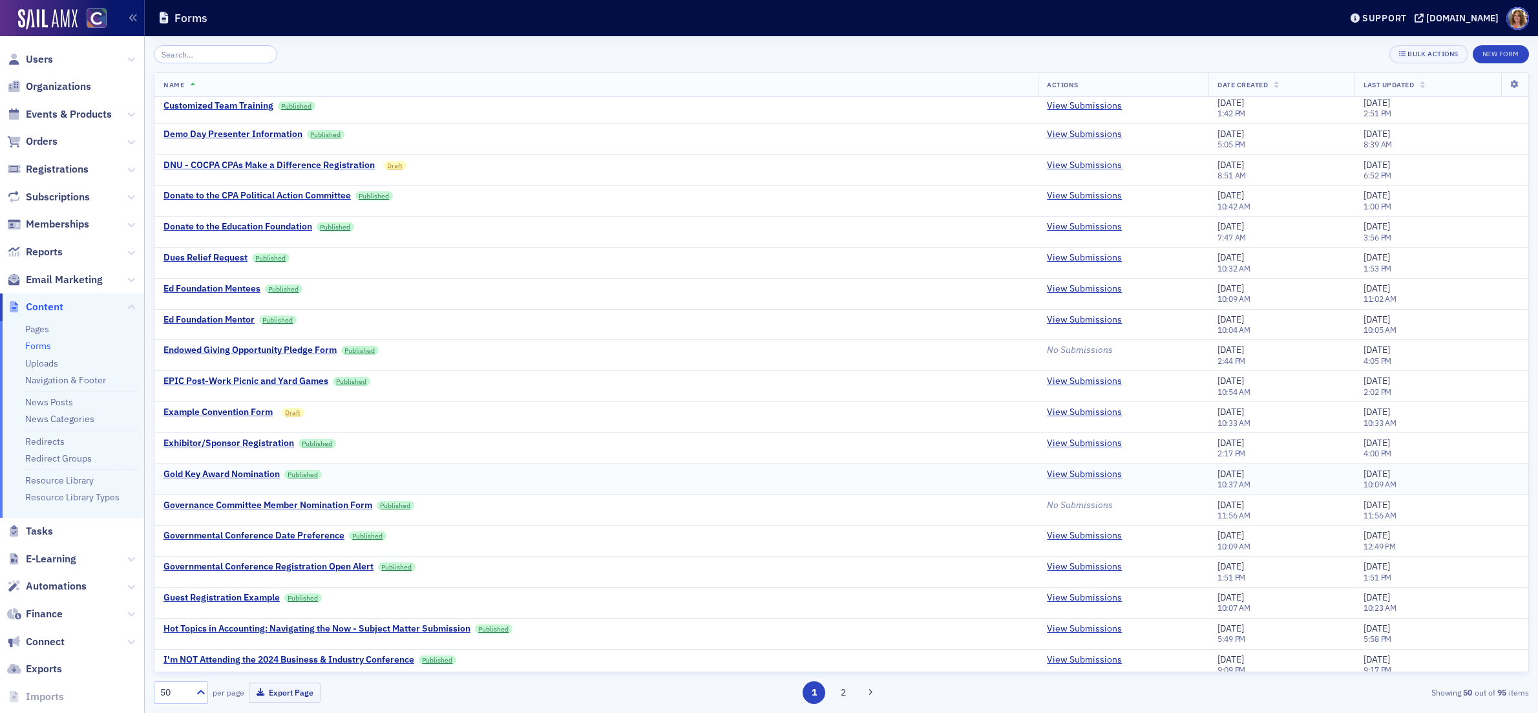
scroll to position [976, 0]
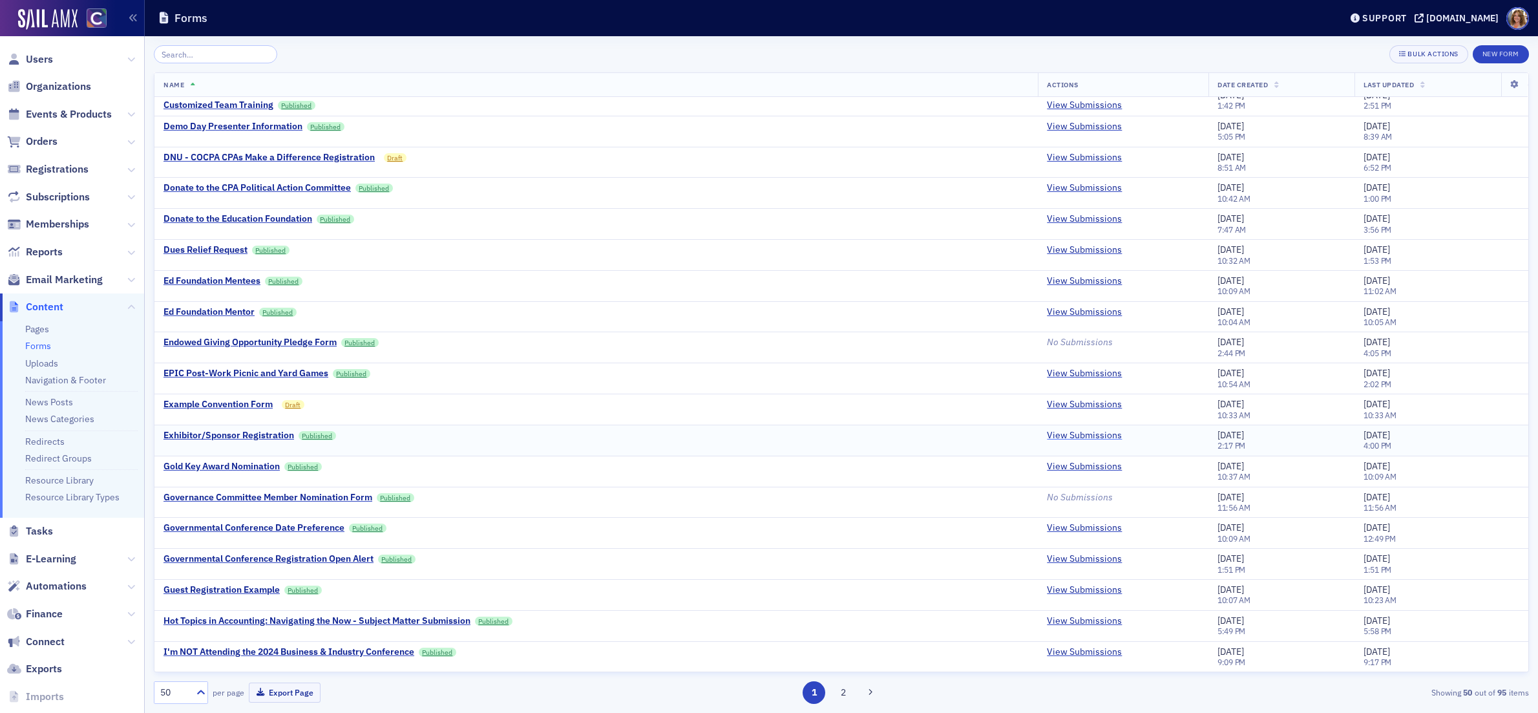
click at [1077, 434] on link "View Submissions" at bounding box center [1084, 436] width 75 height 12
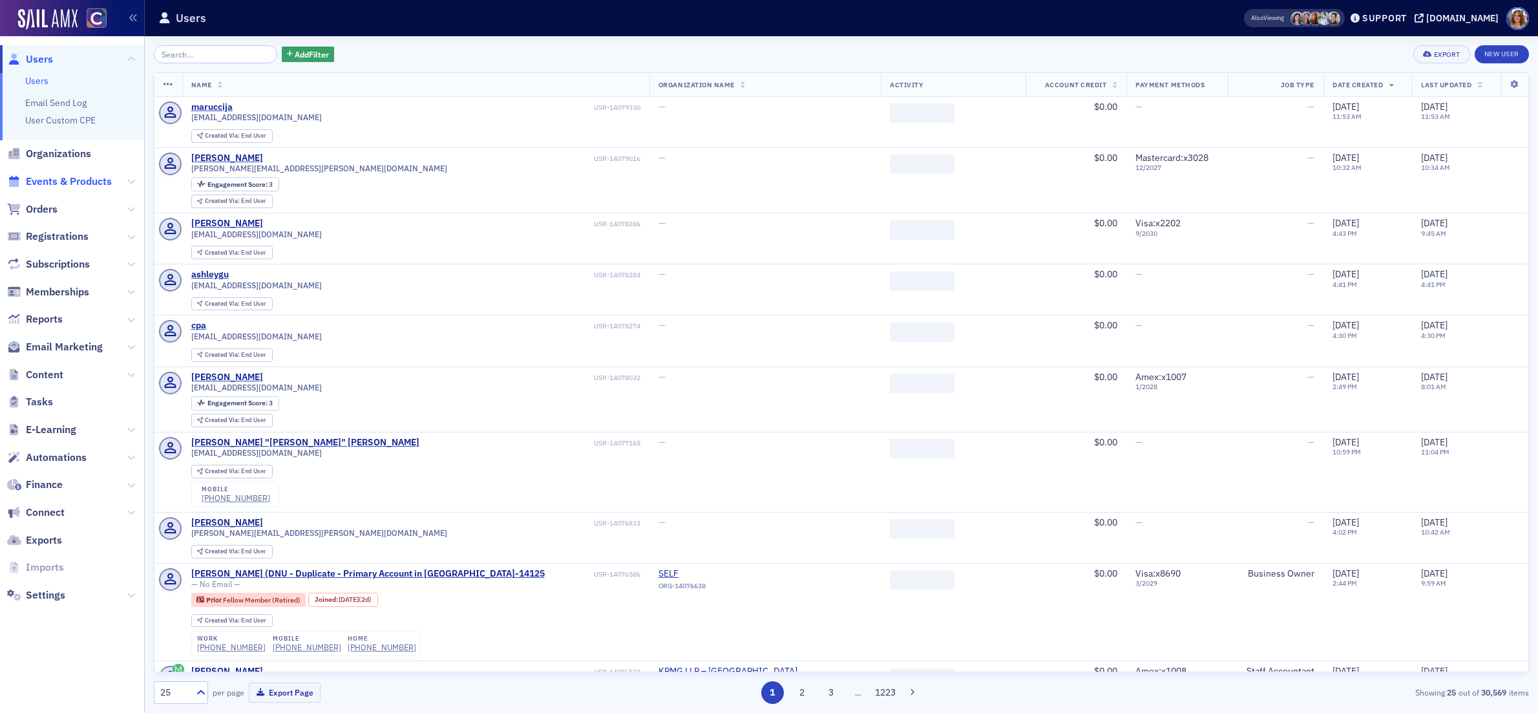
click at [88, 181] on span "Events & Products" at bounding box center [69, 182] width 86 height 14
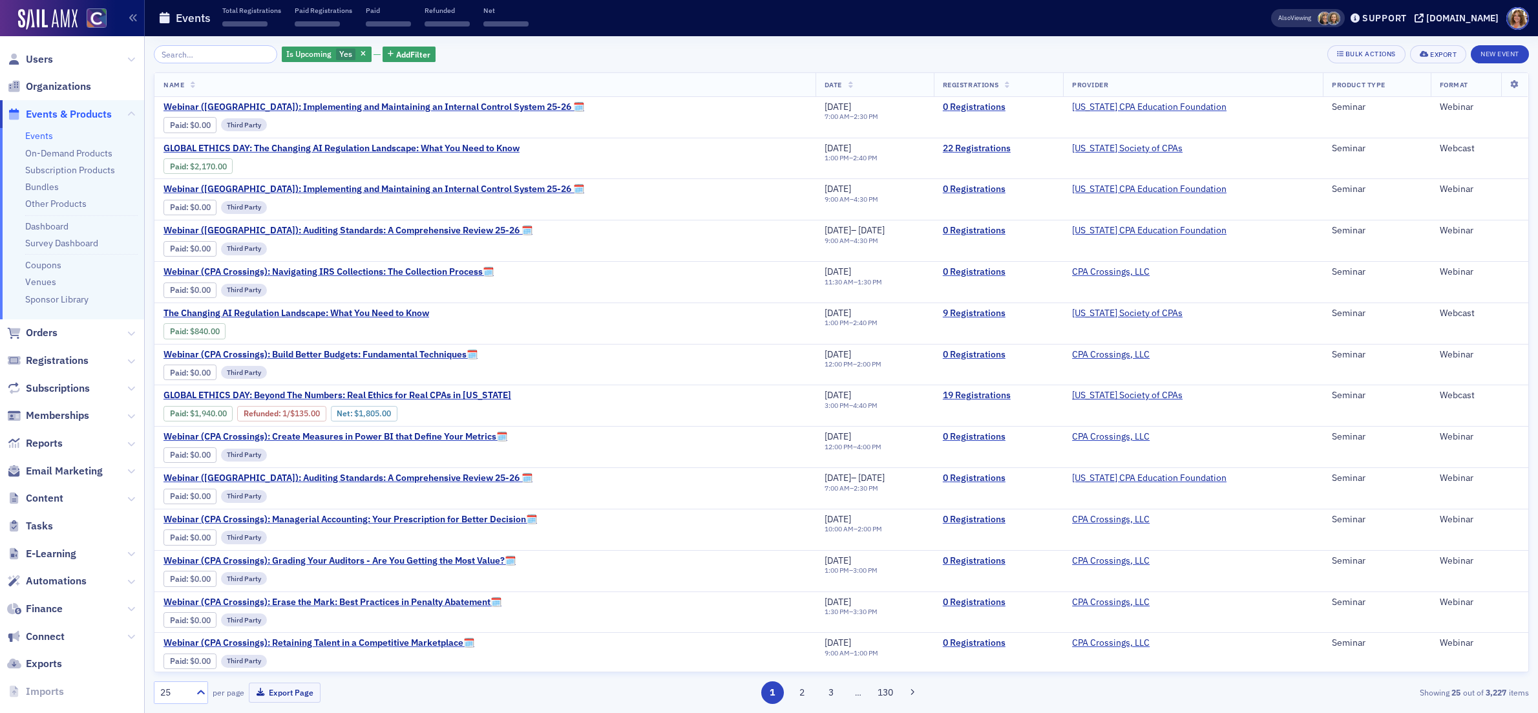
click at [217, 54] on input "search" at bounding box center [215, 54] width 123 height 18
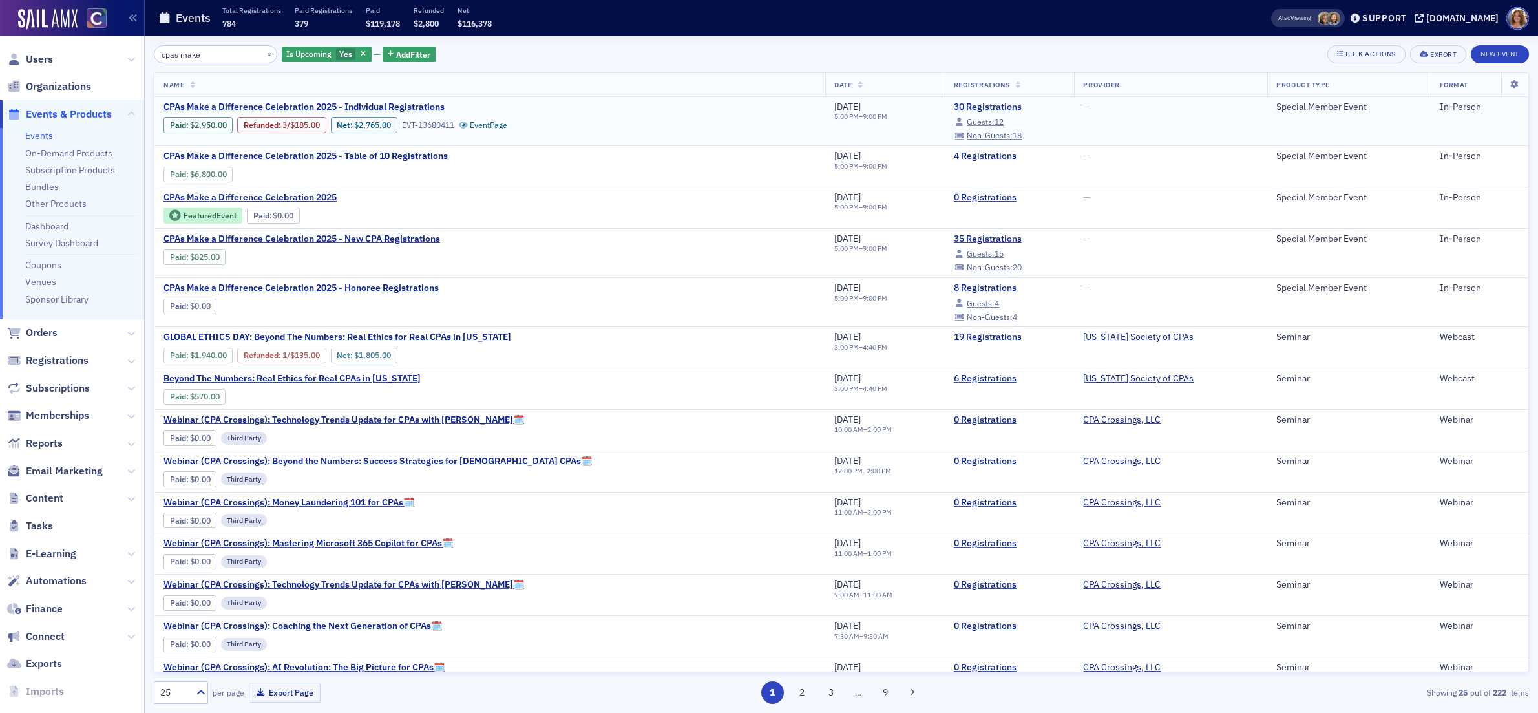
type input "cpas make"
click at [954, 106] on link "30 Registrations" at bounding box center [1010, 107] width 112 height 12
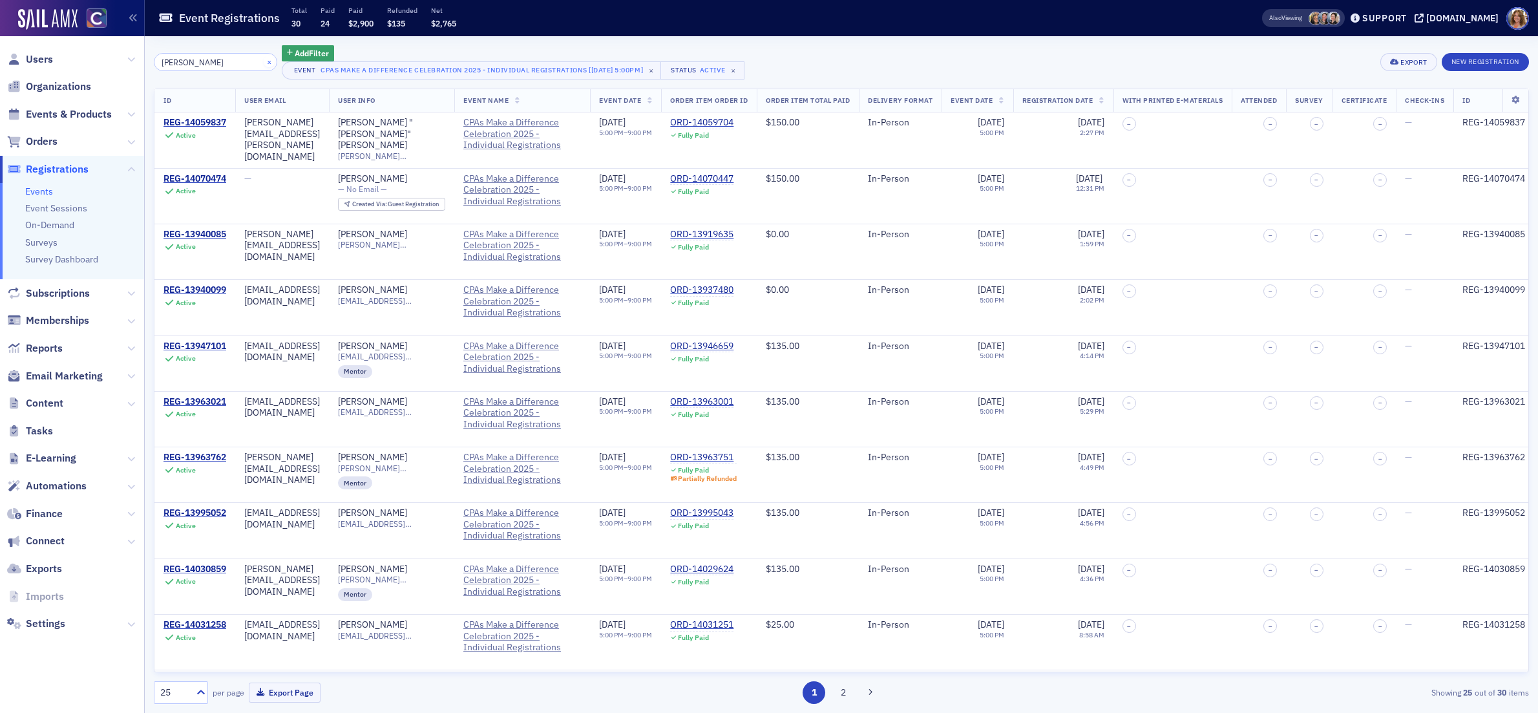
type input "scott ke"
click at [264, 61] on button "×" at bounding box center [270, 62] width 12 height 12
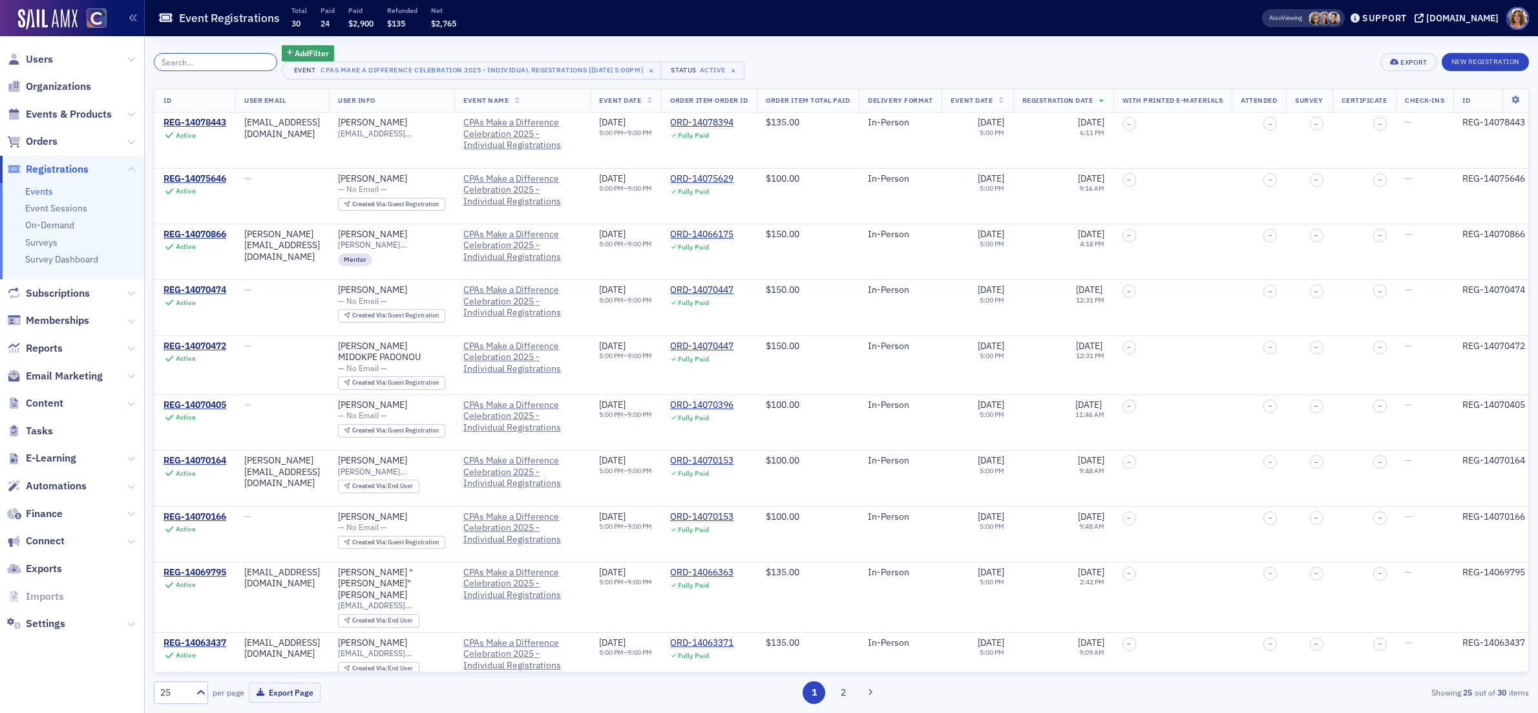
click at [212, 66] on input "search" at bounding box center [215, 62] width 123 height 18
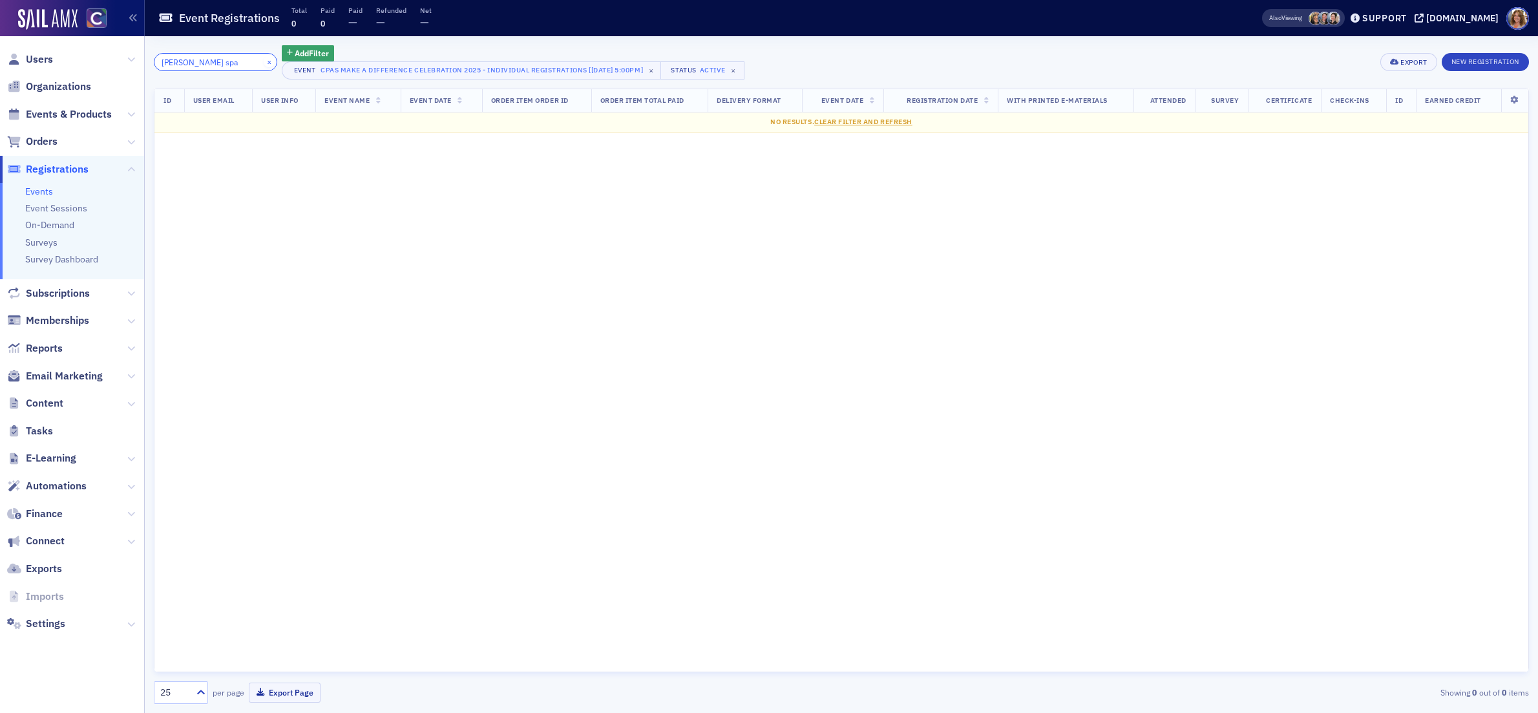
type input "connor spa"
click at [264, 61] on button "×" at bounding box center [270, 62] width 12 height 12
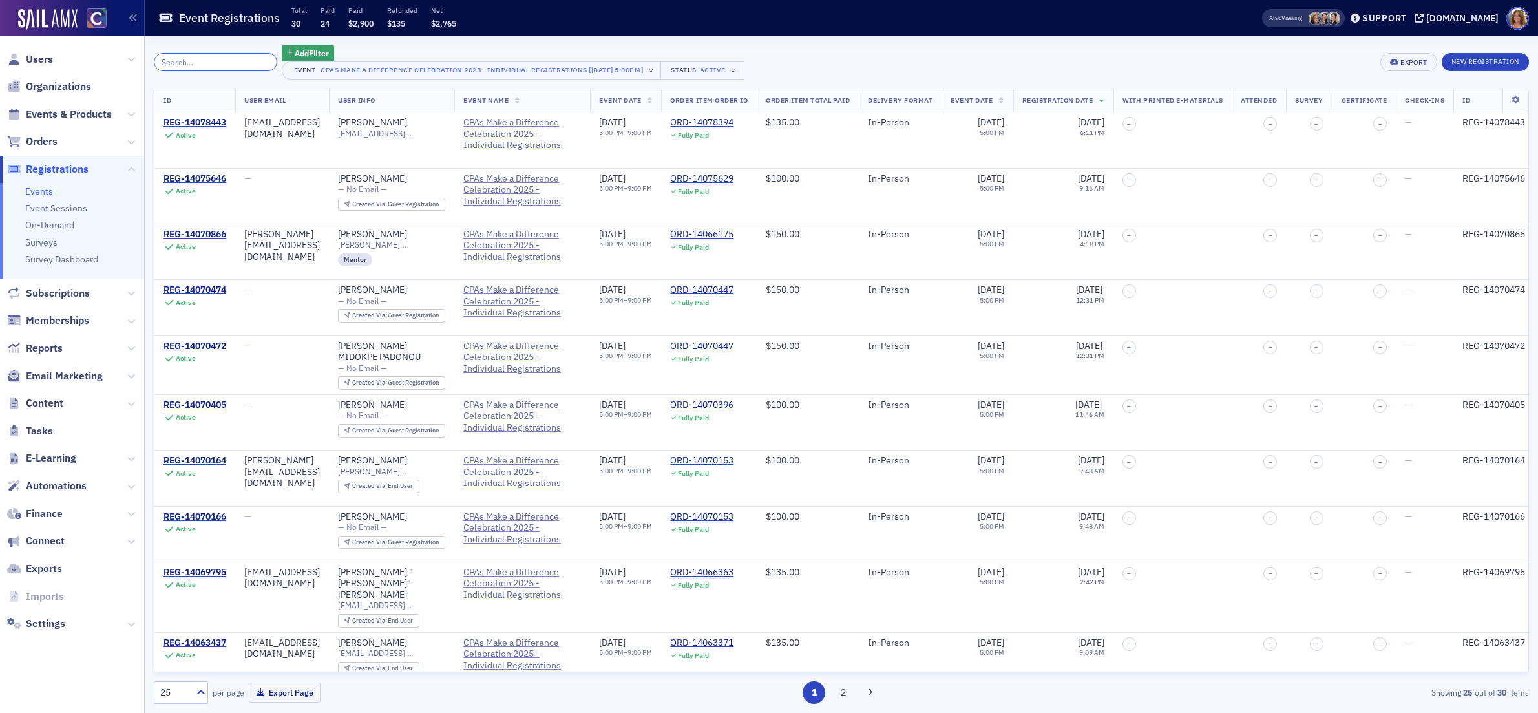
drag, startPoint x: 244, startPoint y: 63, endPoint x: 310, endPoint y: 80, distance: 68.2
click at [249, 65] on input "search" at bounding box center [215, 62] width 123 height 18
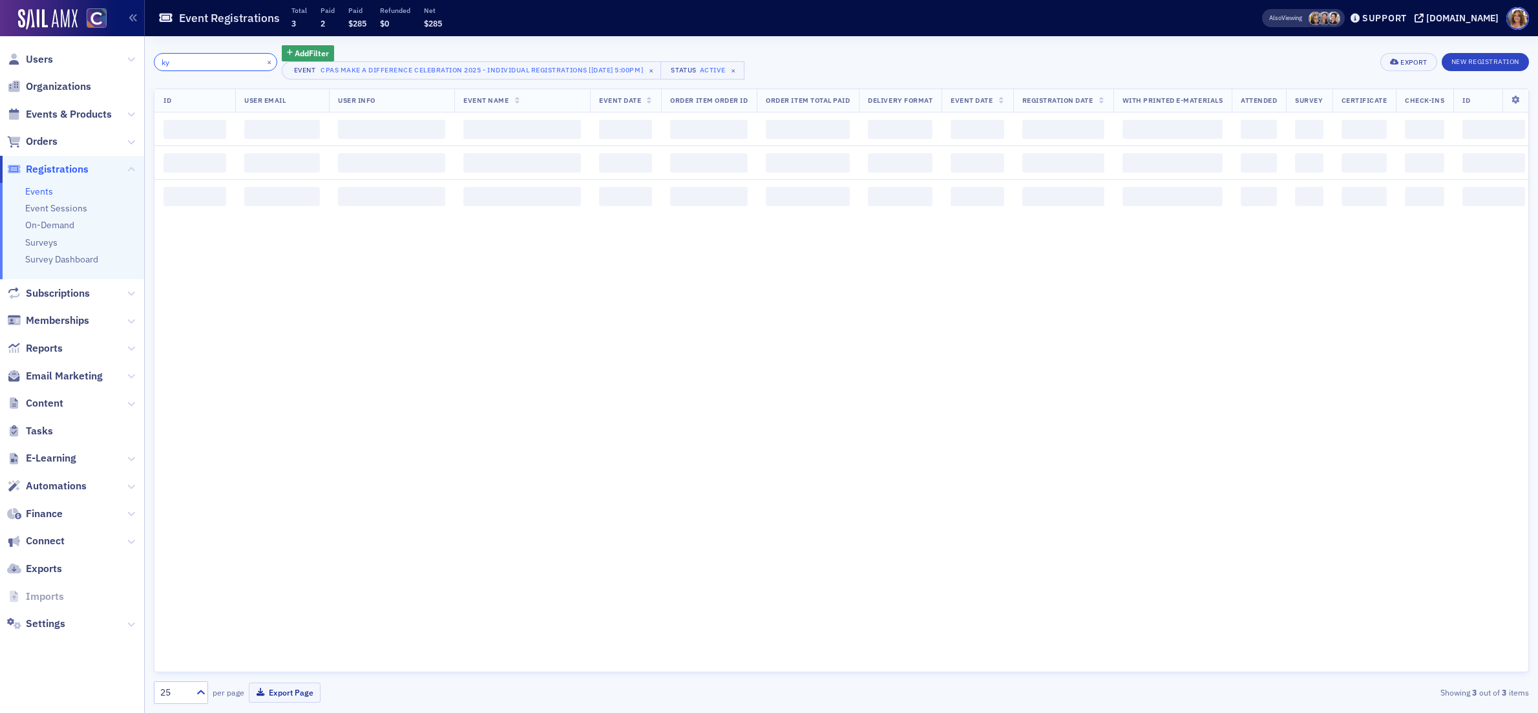
type input "k"
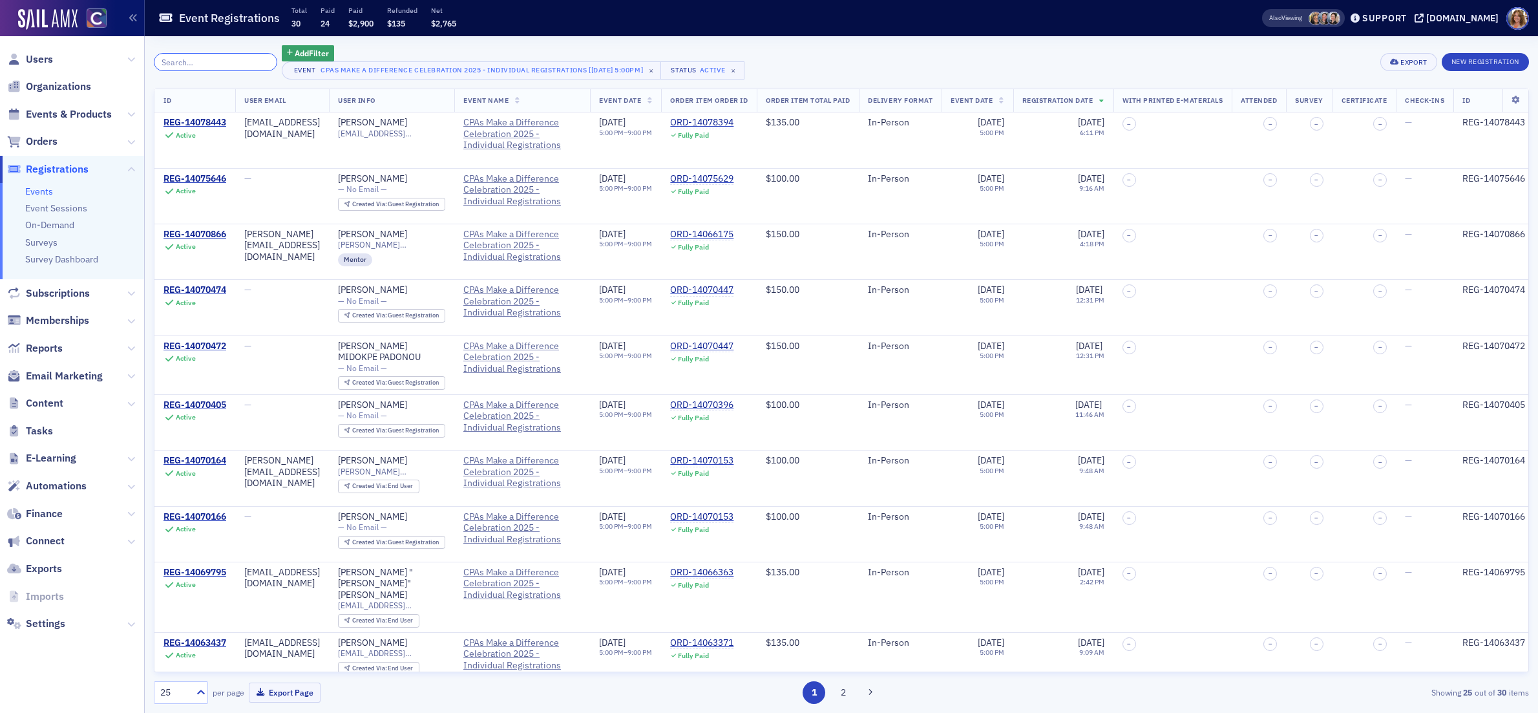
click at [228, 61] on input "search" at bounding box center [215, 62] width 123 height 18
paste input "Kyle Petty"
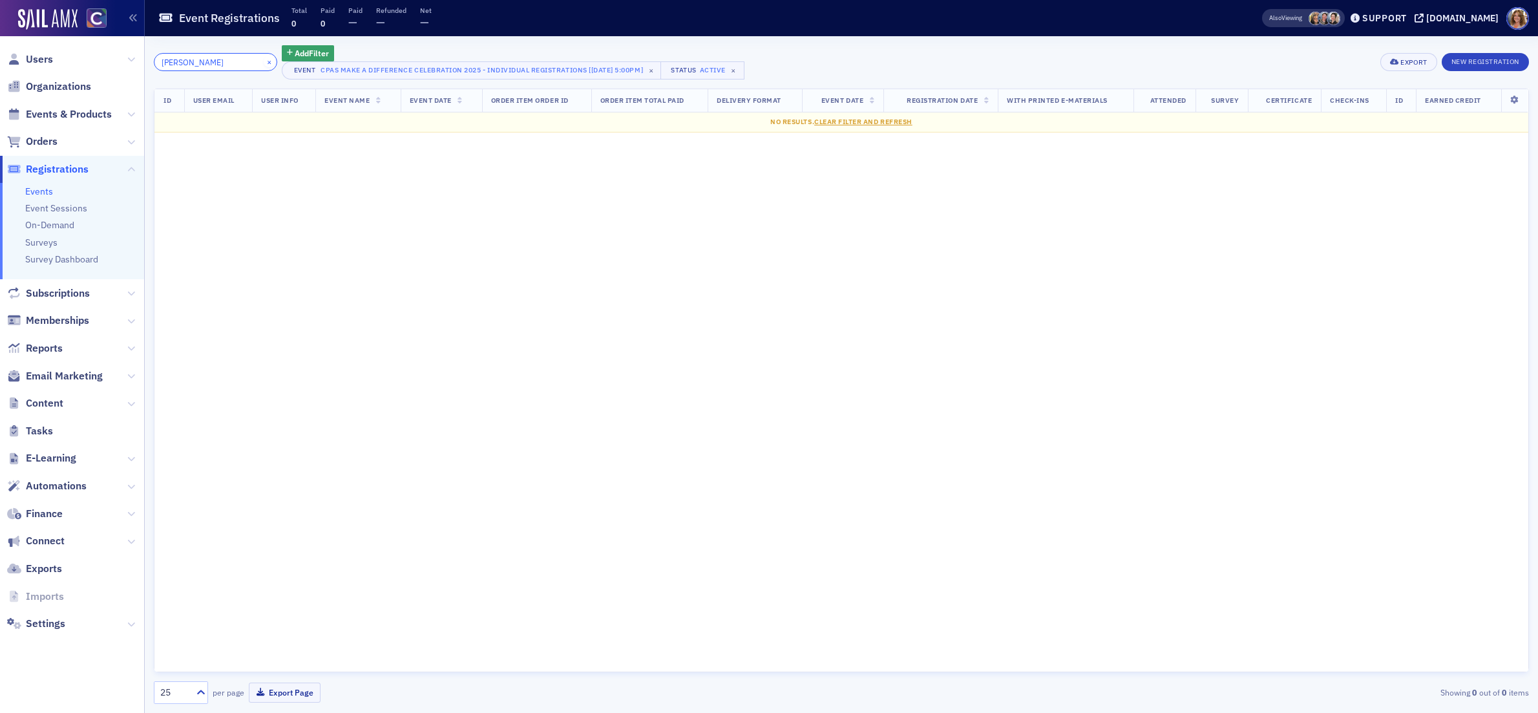
type input "Kyle Petty"
drag, startPoint x: 251, startPoint y: 61, endPoint x: 312, endPoint y: 65, distance: 60.8
click at [264, 61] on button "×" at bounding box center [270, 62] width 12 height 12
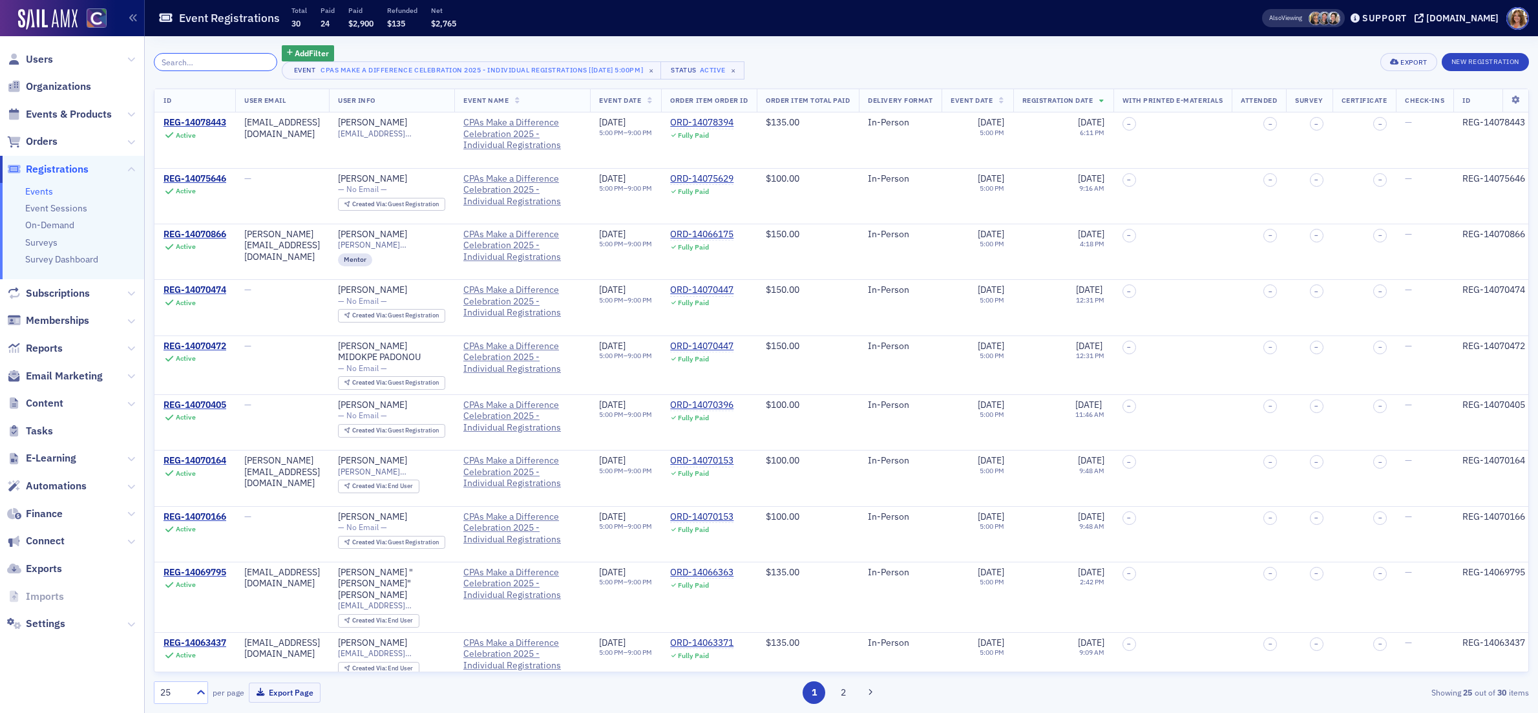
click at [202, 62] on input "search" at bounding box center [215, 62] width 123 height 18
paste input "Scott Keil"
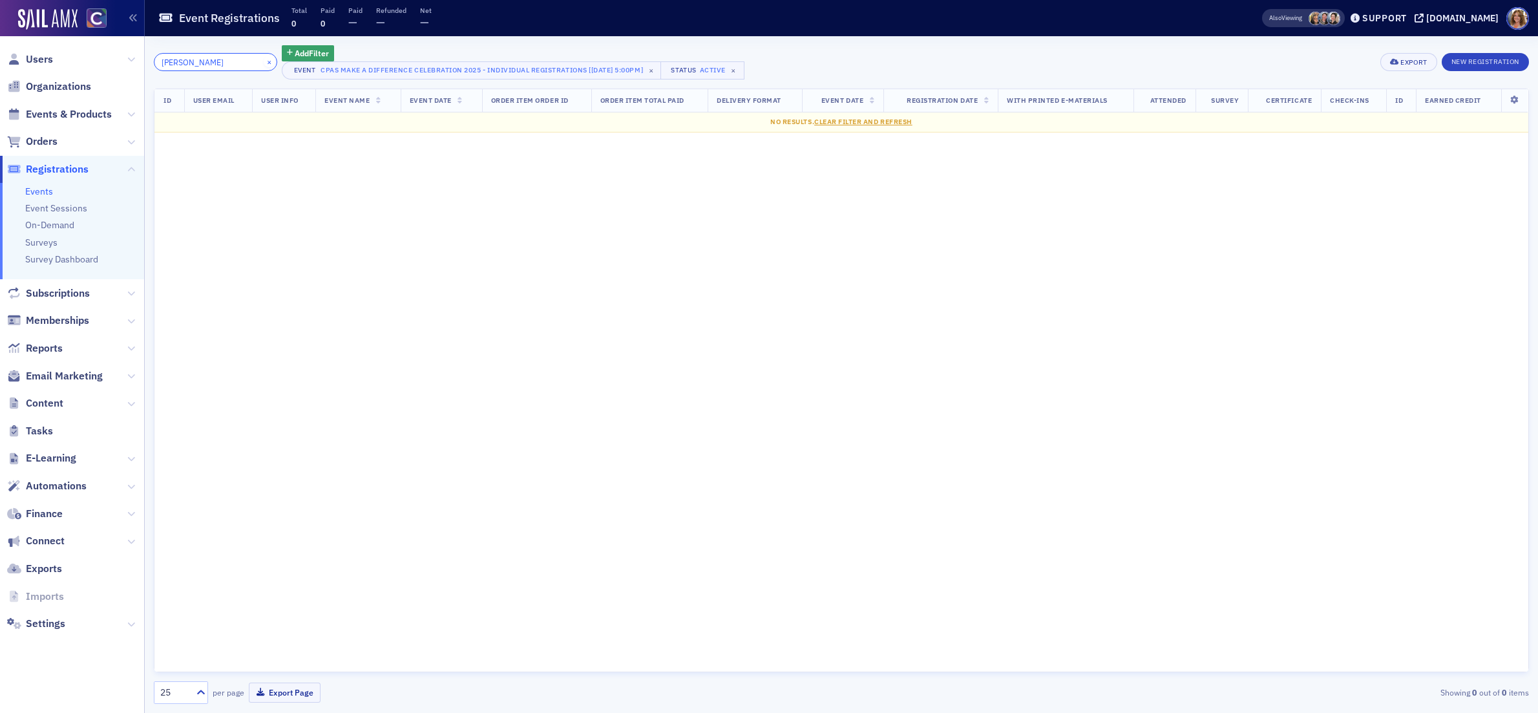
type input "Scott Keil"
click at [264, 59] on button "×" at bounding box center [270, 62] width 12 height 12
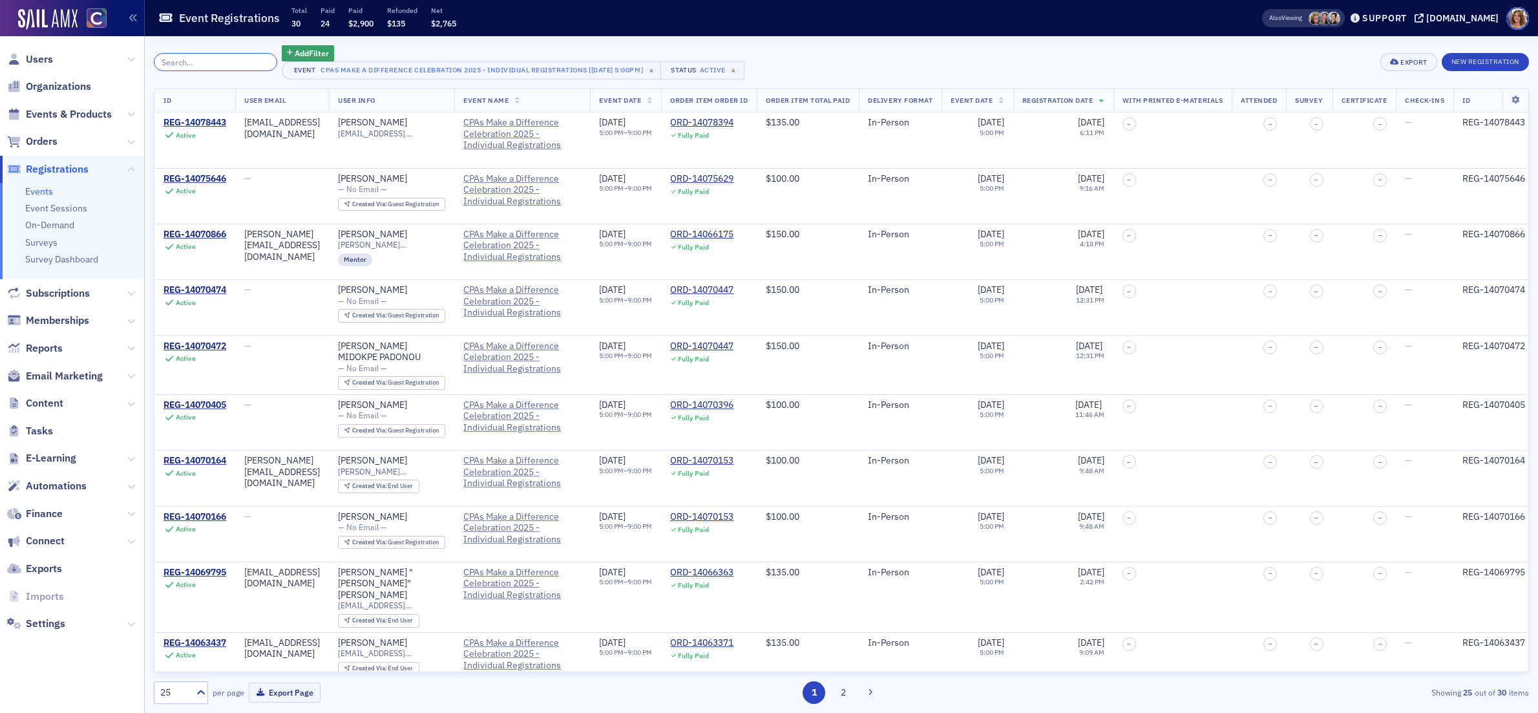
click at [229, 58] on input "search" at bounding box center [215, 62] width 123 height 18
paste input "Connor Spang"
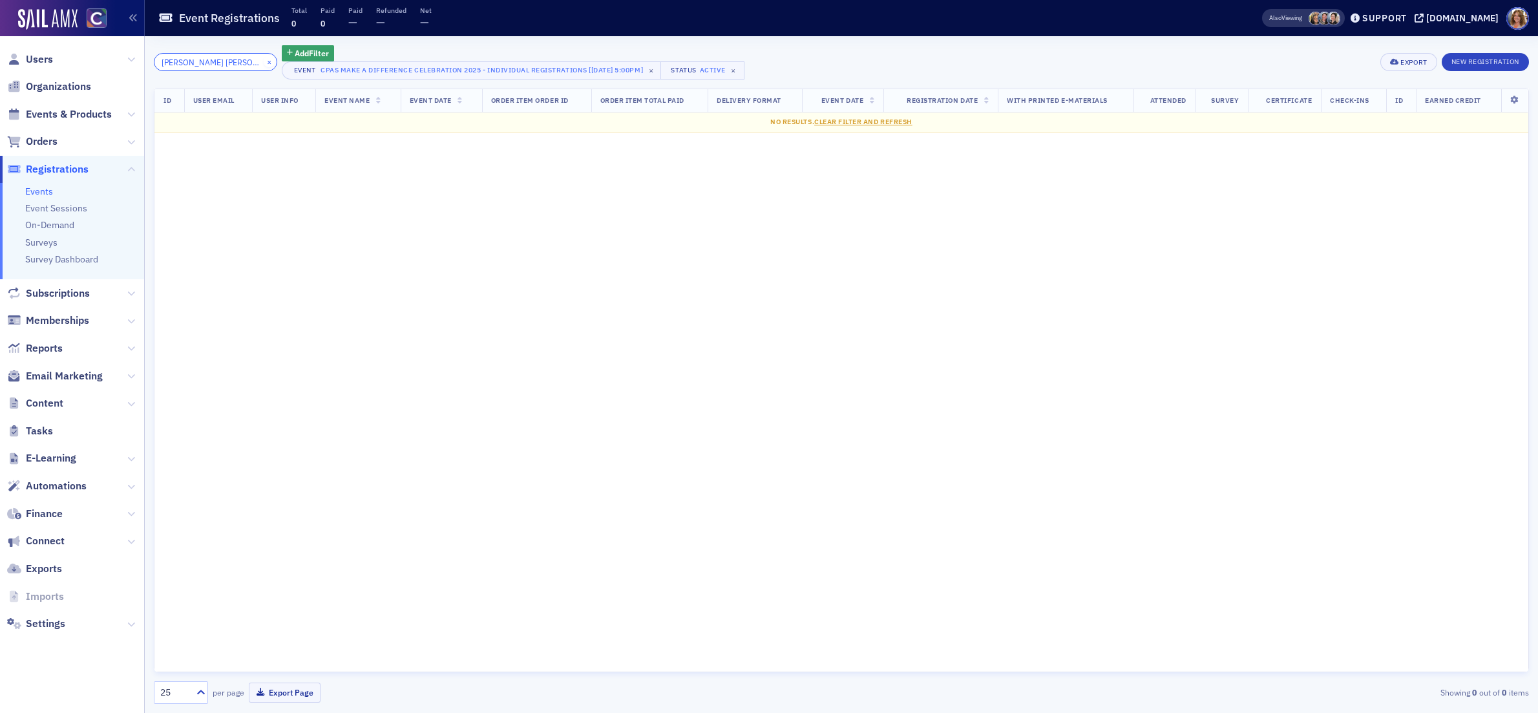
type input "Connor Spang"
click at [264, 59] on button "×" at bounding box center [270, 62] width 12 height 12
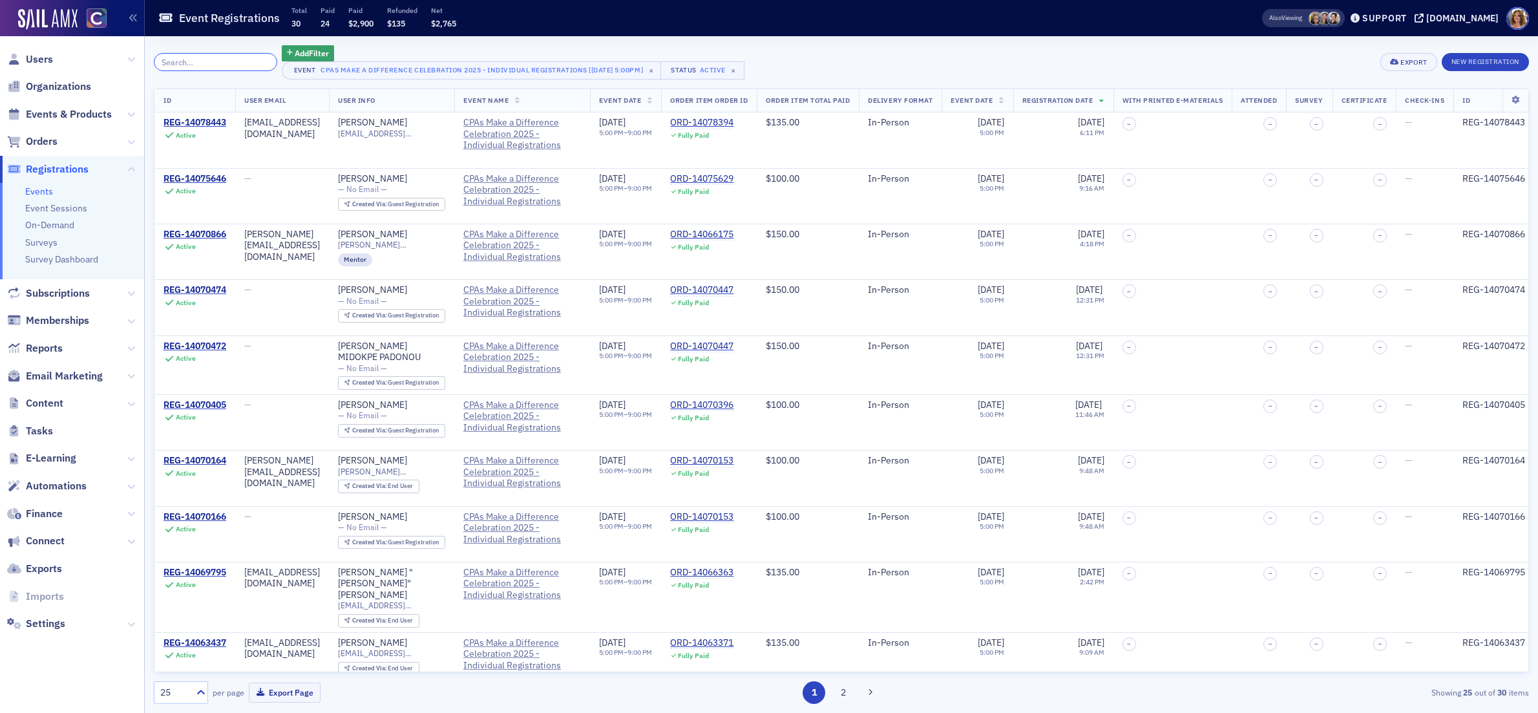
click at [238, 67] on input "search" at bounding box center [215, 62] width 123 height 18
paste input "Patrick Summers"
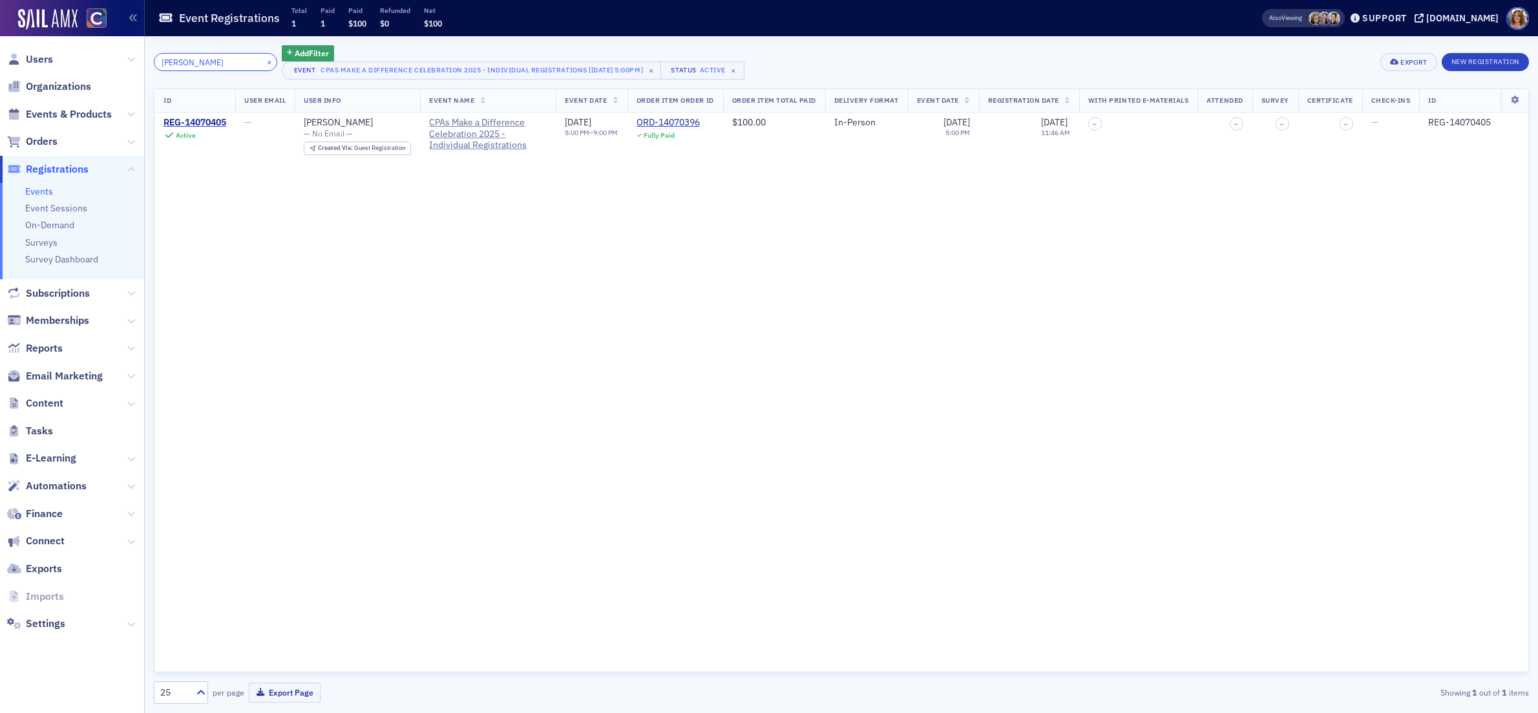
type input "Patrick Summers"
click at [264, 62] on button "×" at bounding box center [270, 62] width 12 height 12
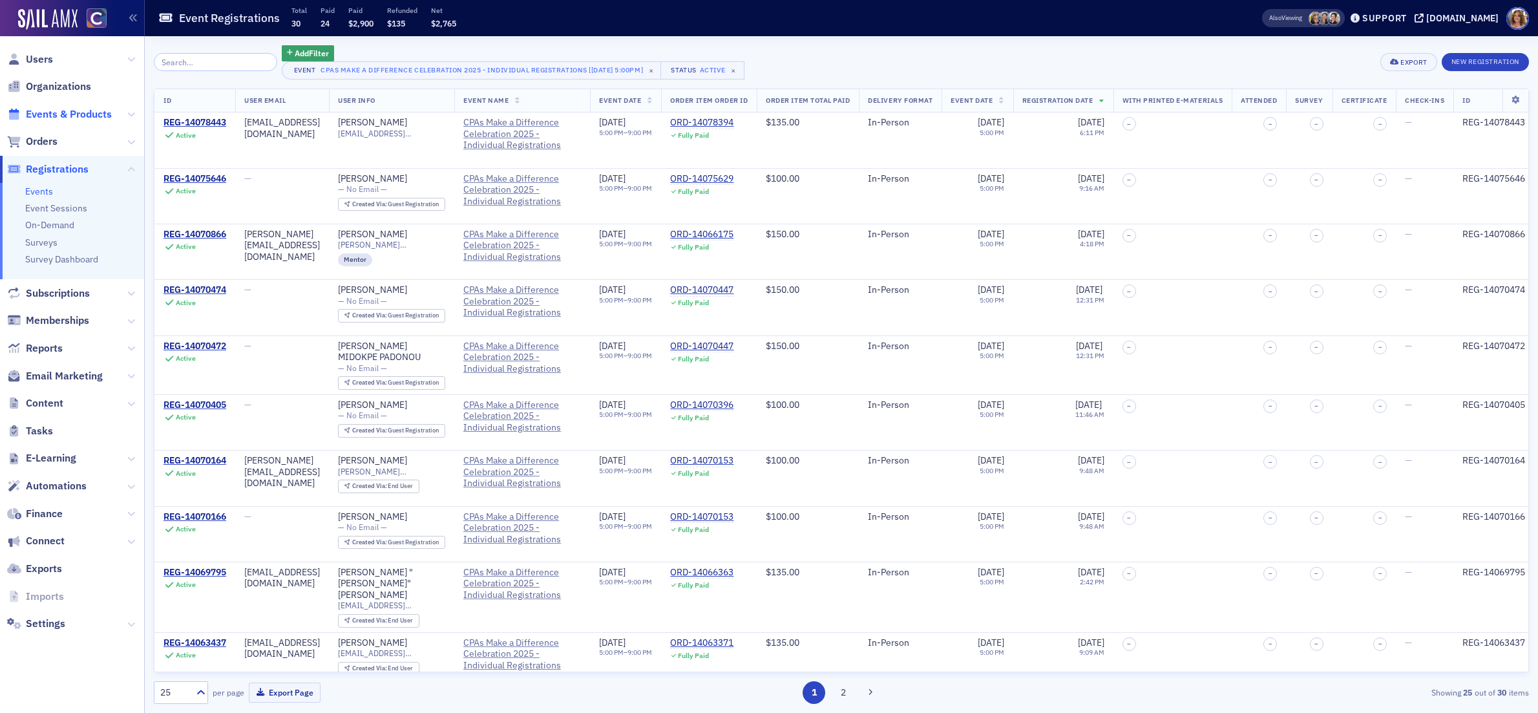
click at [80, 112] on span "Events & Products" at bounding box center [69, 114] width 86 height 14
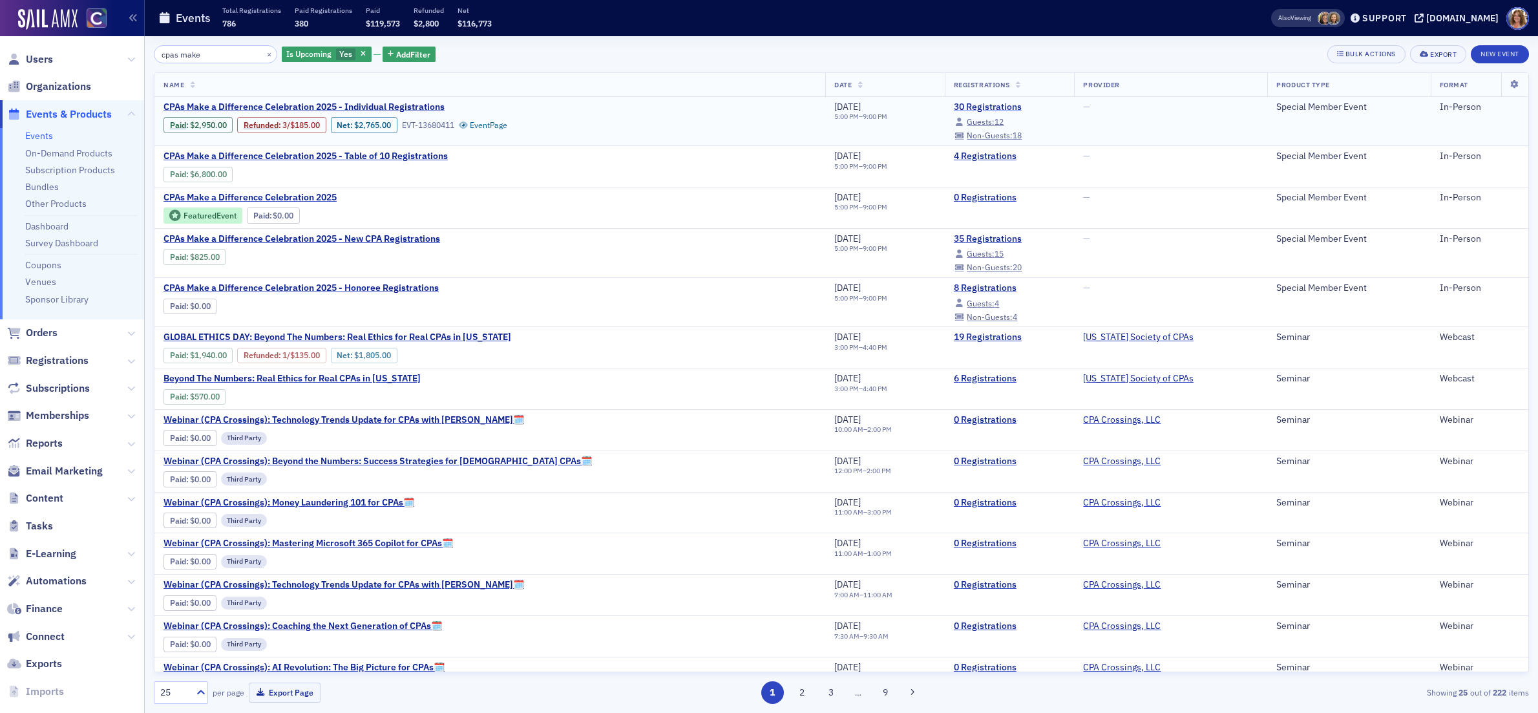
click at [955, 106] on link "30 Registrations" at bounding box center [1010, 107] width 112 height 12
click at [967, 121] on span "Guests:" at bounding box center [981, 121] width 28 height 10
click at [264, 52] on button "×" at bounding box center [270, 54] width 12 height 12
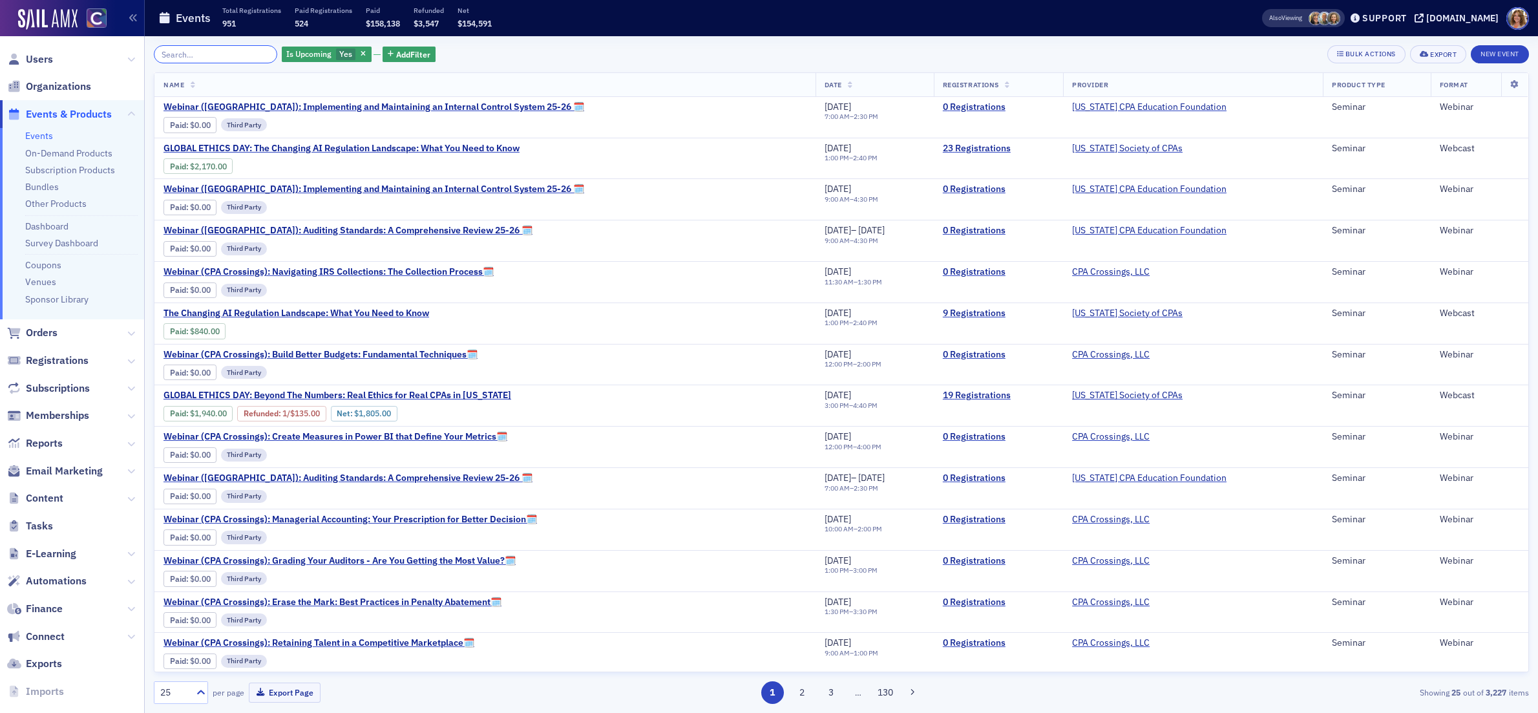
click at [191, 56] on input "search" at bounding box center [215, 54] width 123 height 18
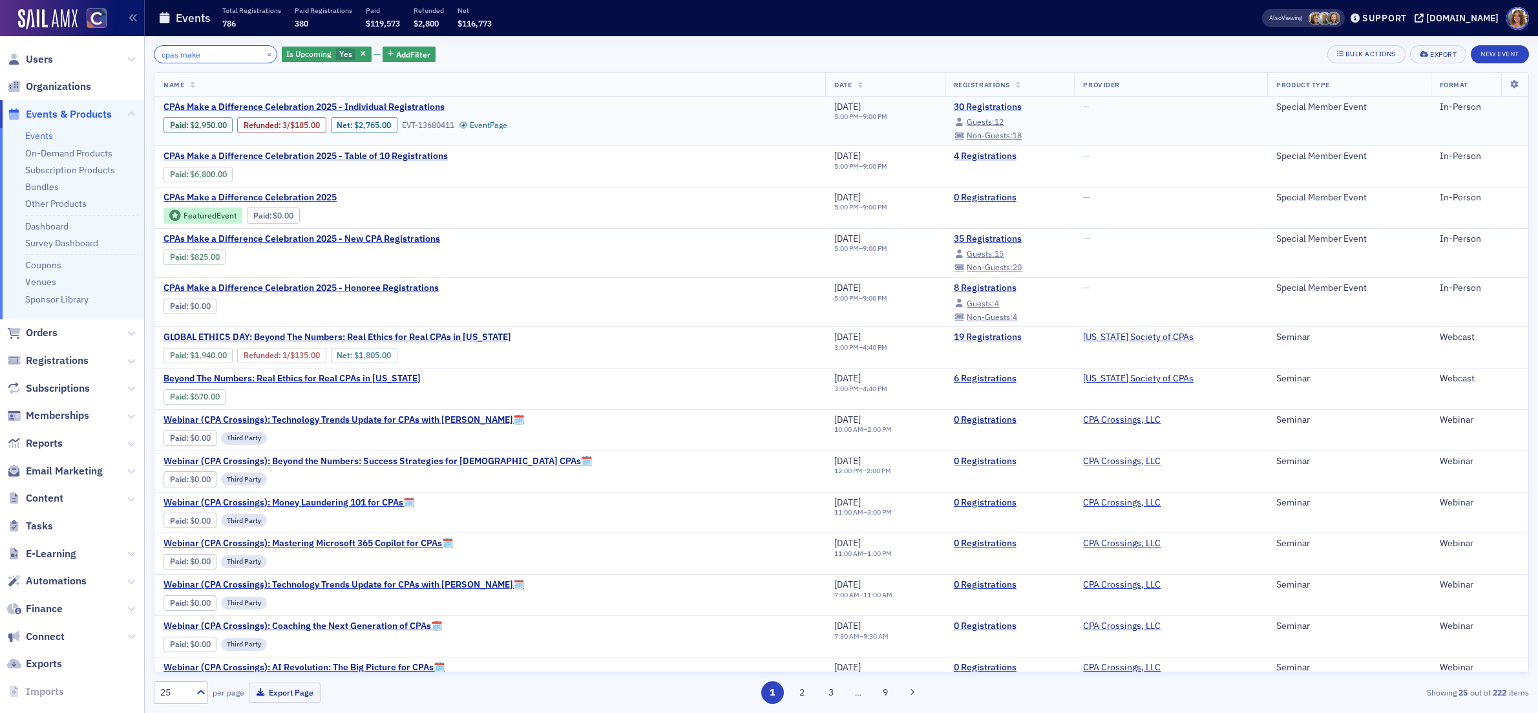
type input "cpas make"
click at [954, 108] on link "30 Registrations" at bounding box center [1010, 107] width 112 height 12
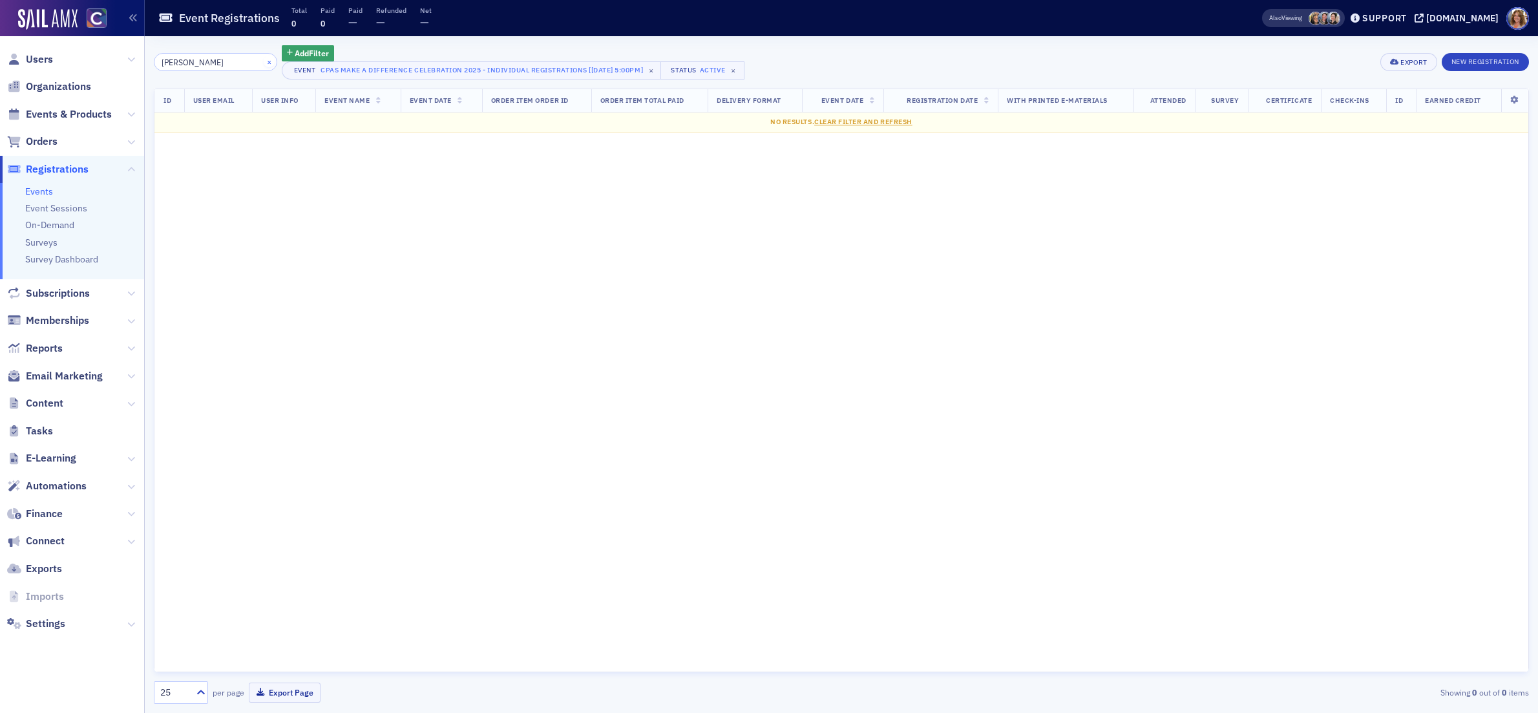
type input "[PERSON_NAME]"
click at [264, 60] on button "×" at bounding box center [270, 62] width 12 height 12
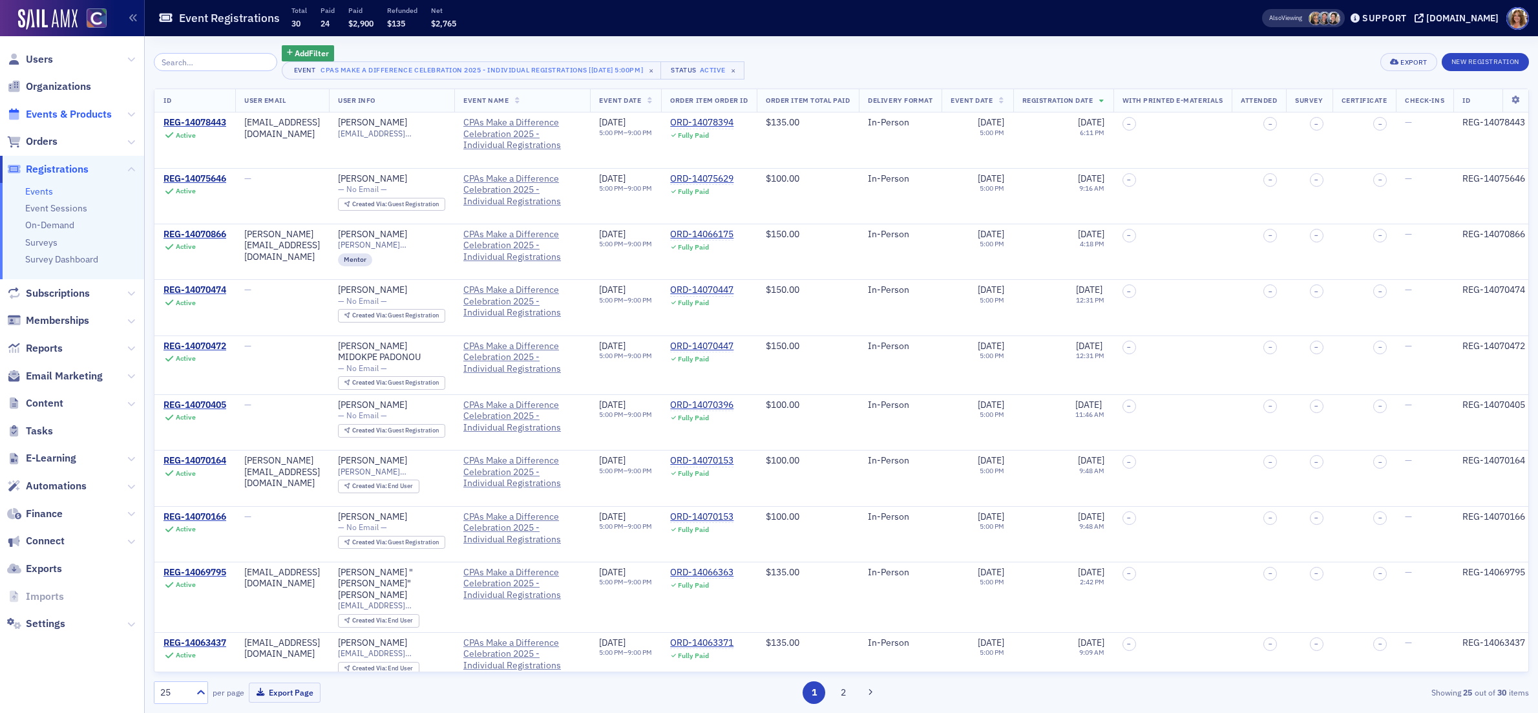
click at [68, 114] on span "Events & Products" at bounding box center [69, 114] width 86 height 14
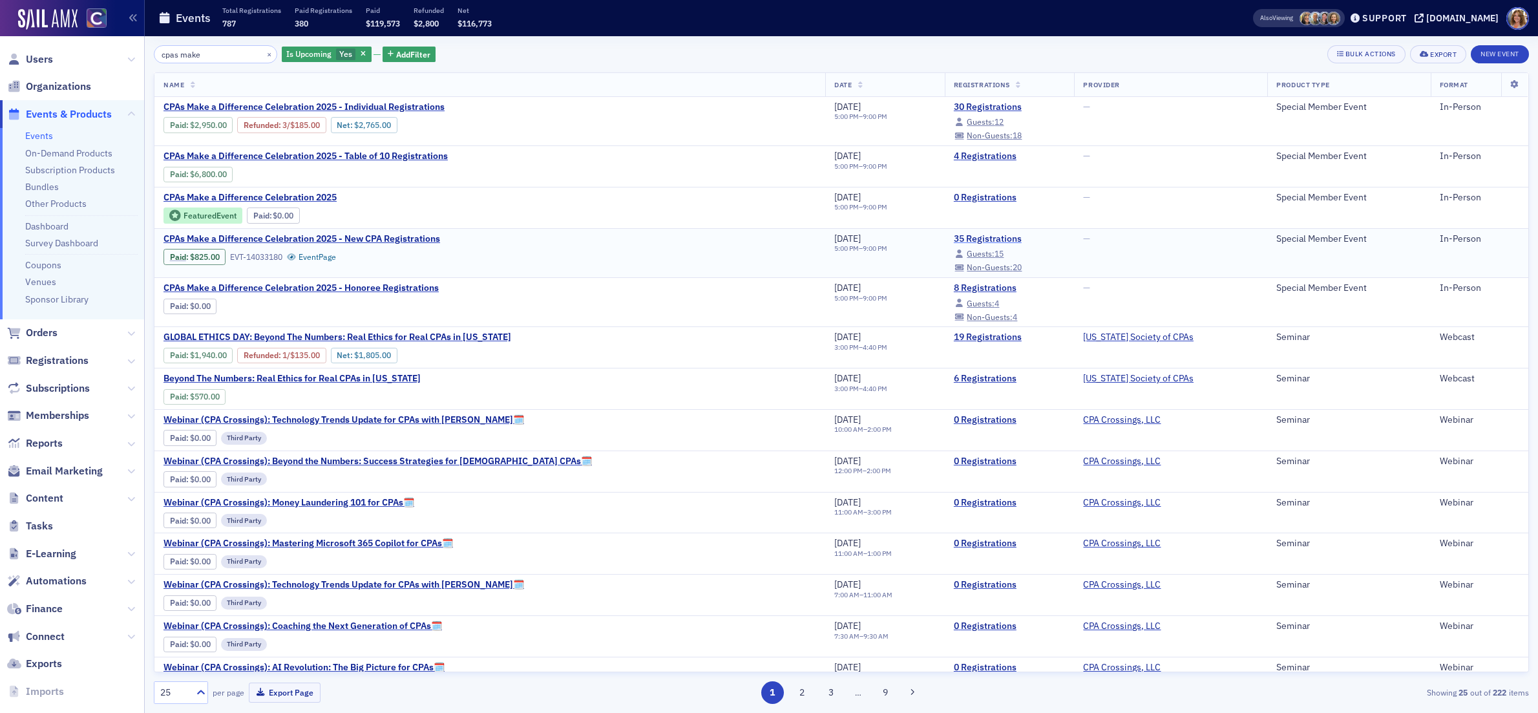
click at [954, 240] on link "35 Registrations" at bounding box center [1010, 239] width 112 height 12
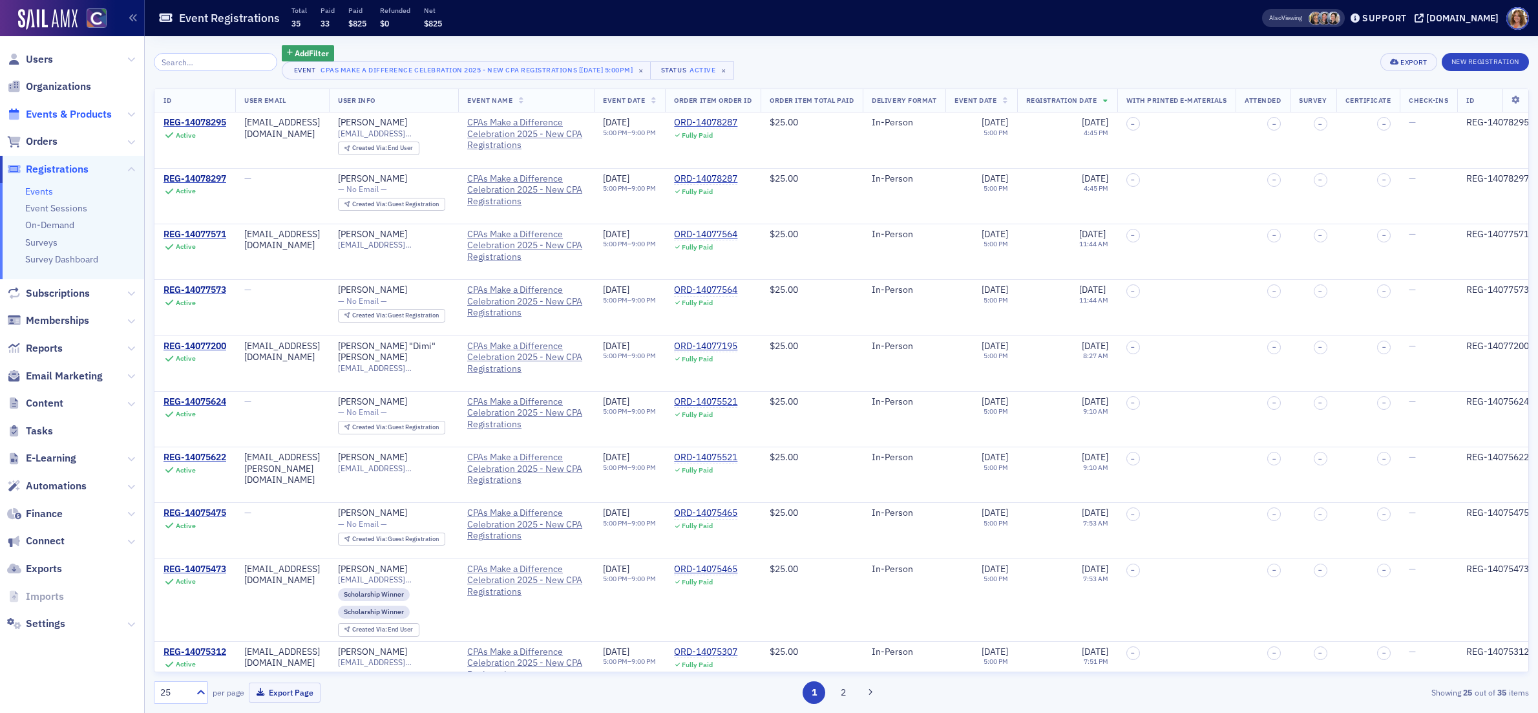
click at [58, 113] on span "Events & Products" at bounding box center [69, 114] width 86 height 14
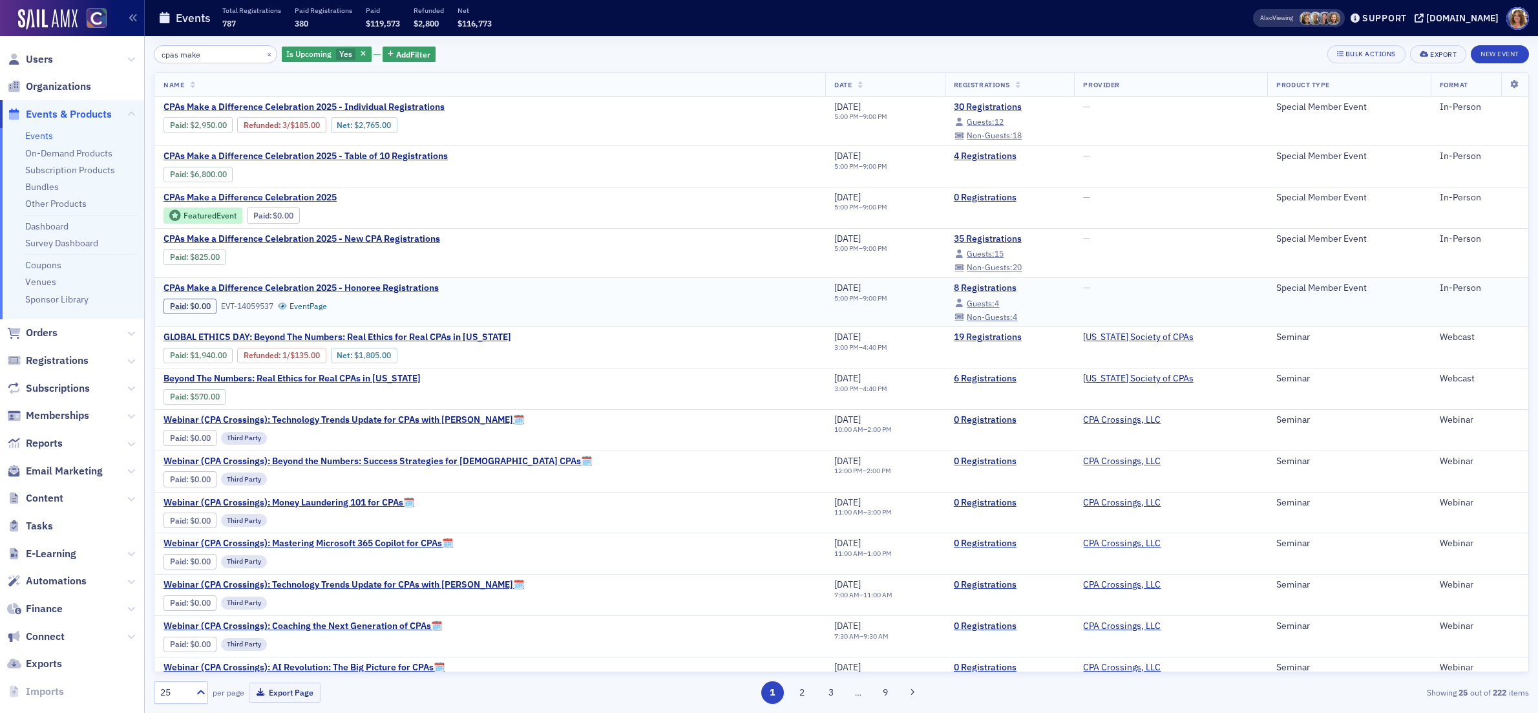
click at [954, 288] on link "8 Registrations" at bounding box center [1010, 288] width 112 height 12
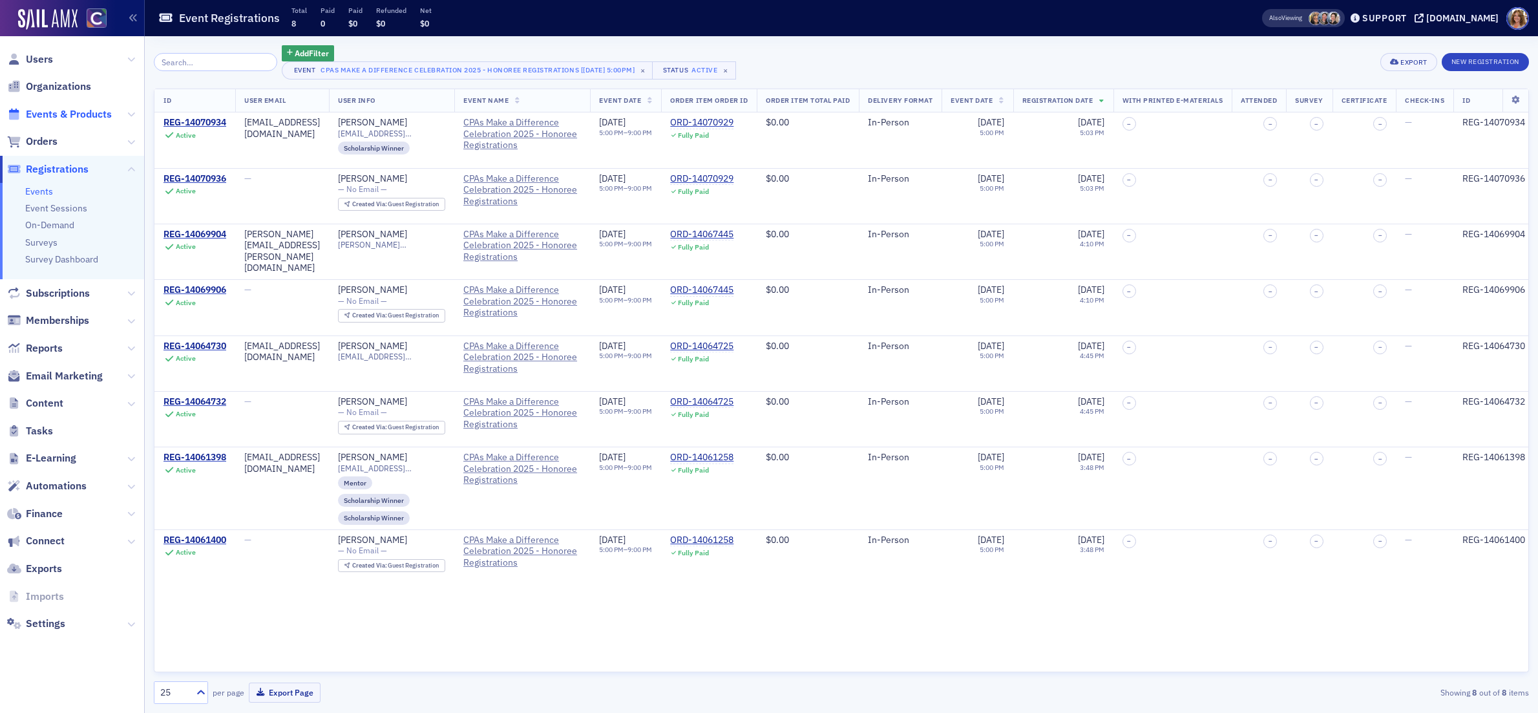
click at [68, 111] on span "Events & Products" at bounding box center [69, 114] width 86 height 14
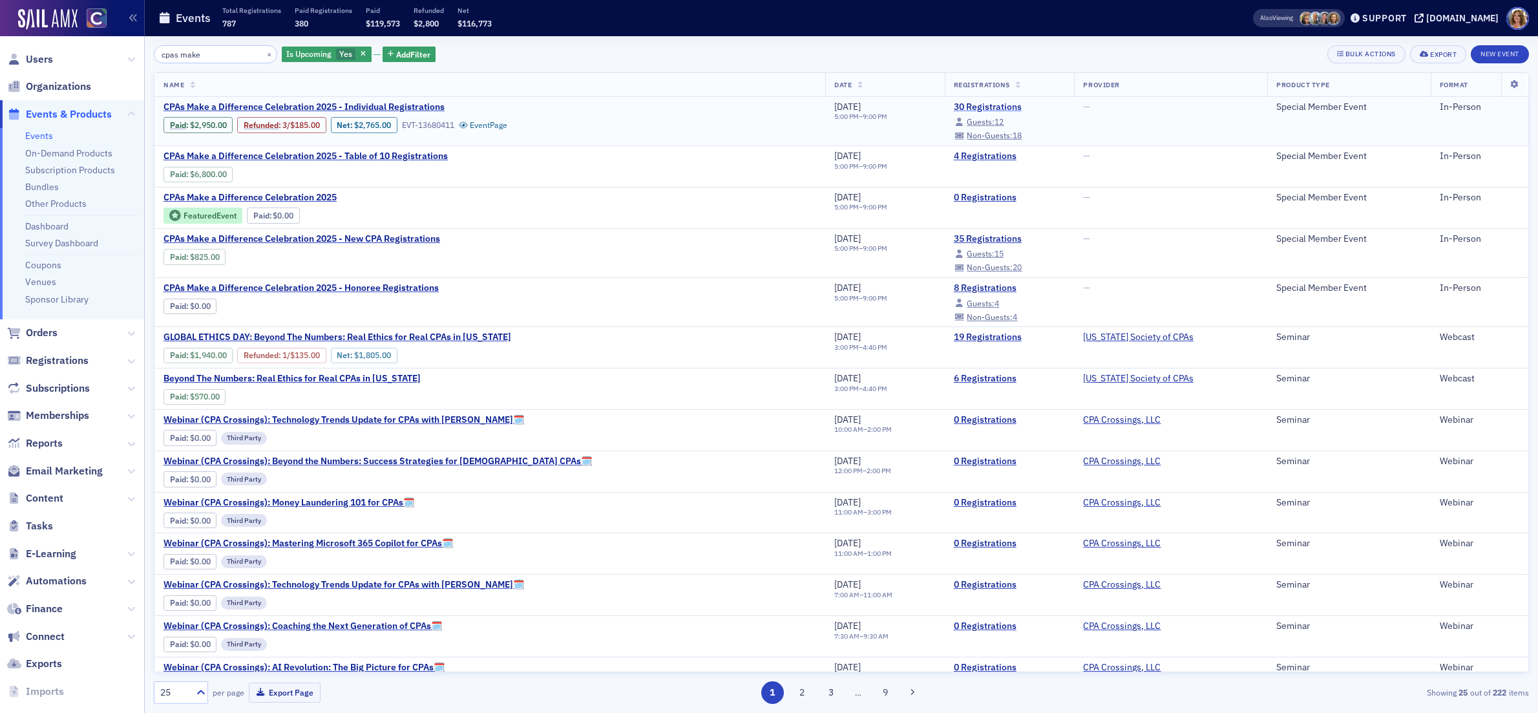
click at [954, 105] on link "30 Registrations" at bounding box center [1010, 107] width 112 height 12
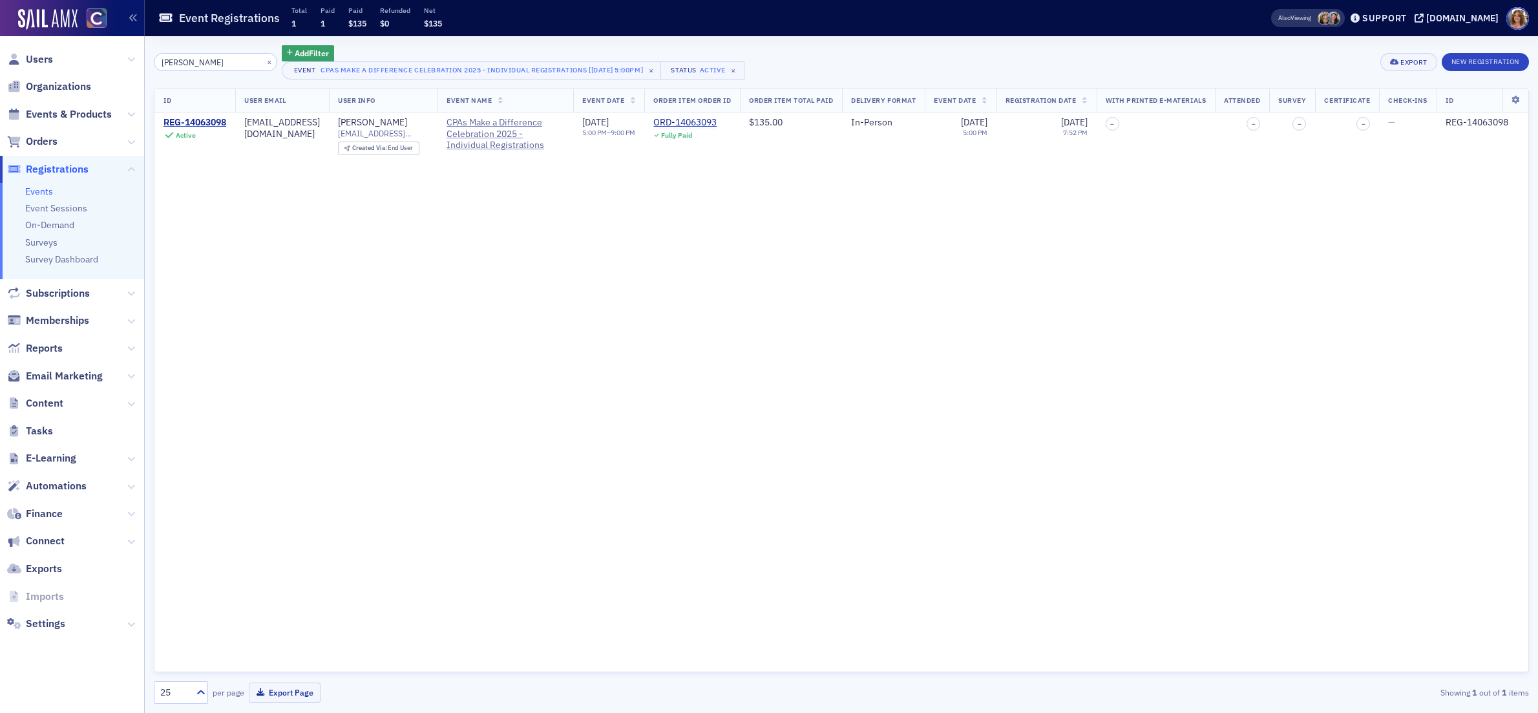
type input "[PERSON_NAME]"
drag, startPoint x: 255, startPoint y: 61, endPoint x: 228, endPoint y: 61, distance: 27.2
click at [264, 61] on button "×" at bounding box center [270, 62] width 12 height 12
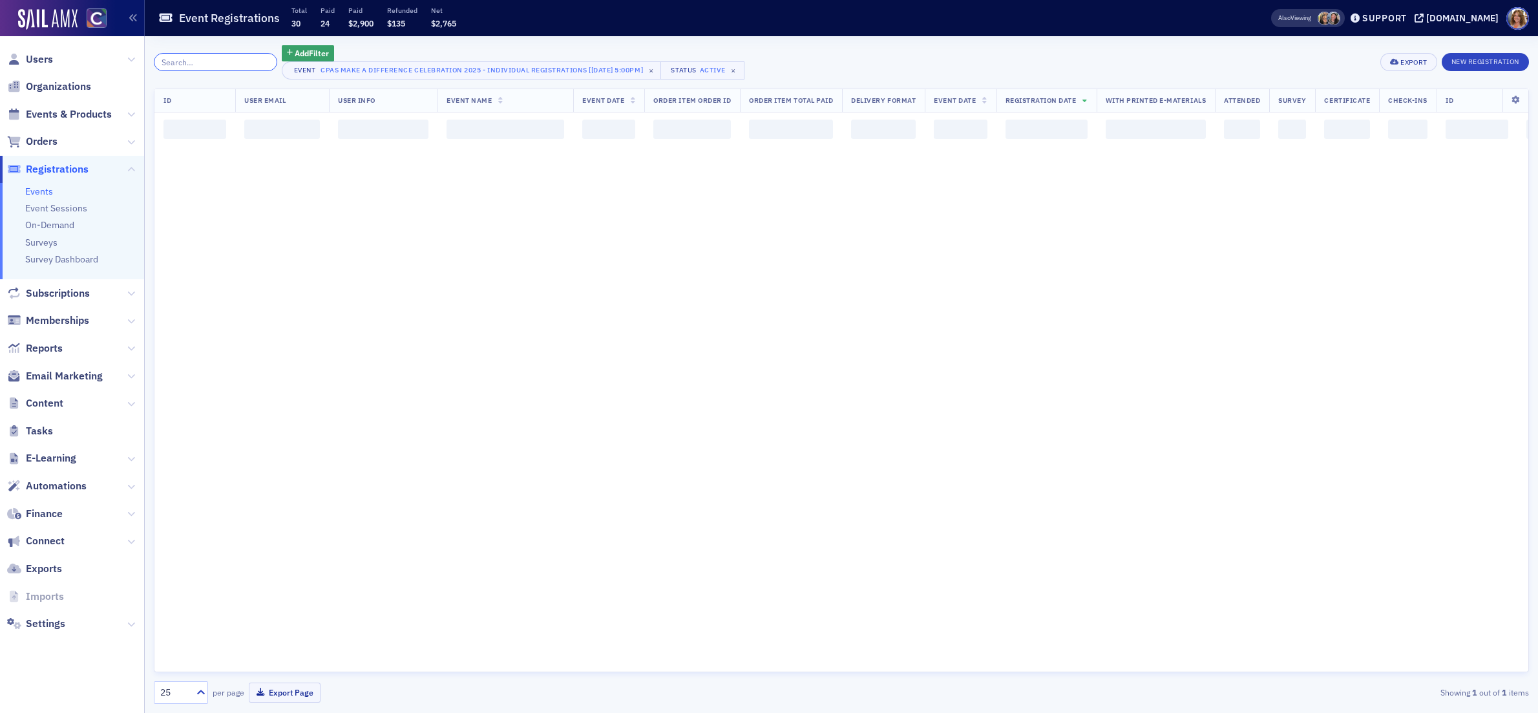
drag, startPoint x: 217, startPoint y: 61, endPoint x: 331, endPoint y: 72, distance: 114.9
click at [219, 61] on input "search" at bounding box center [215, 62] width 123 height 18
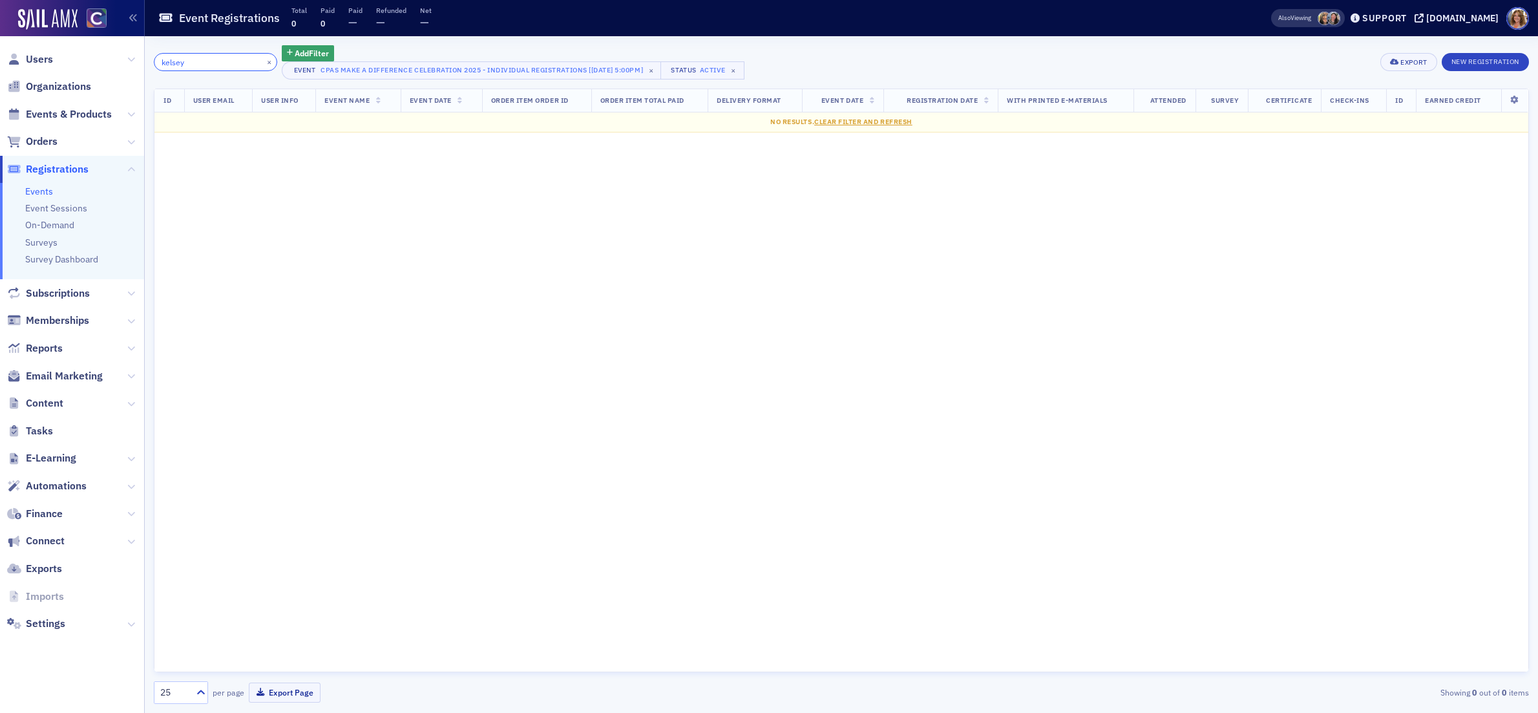
type input "kelsey"
drag, startPoint x: 252, startPoint y: 61, endPoint x: 240, endPoint y: 60, distance: 11.7
click at [264, 61] on button "×" at bounding box center [270, 62] width 12 height 12
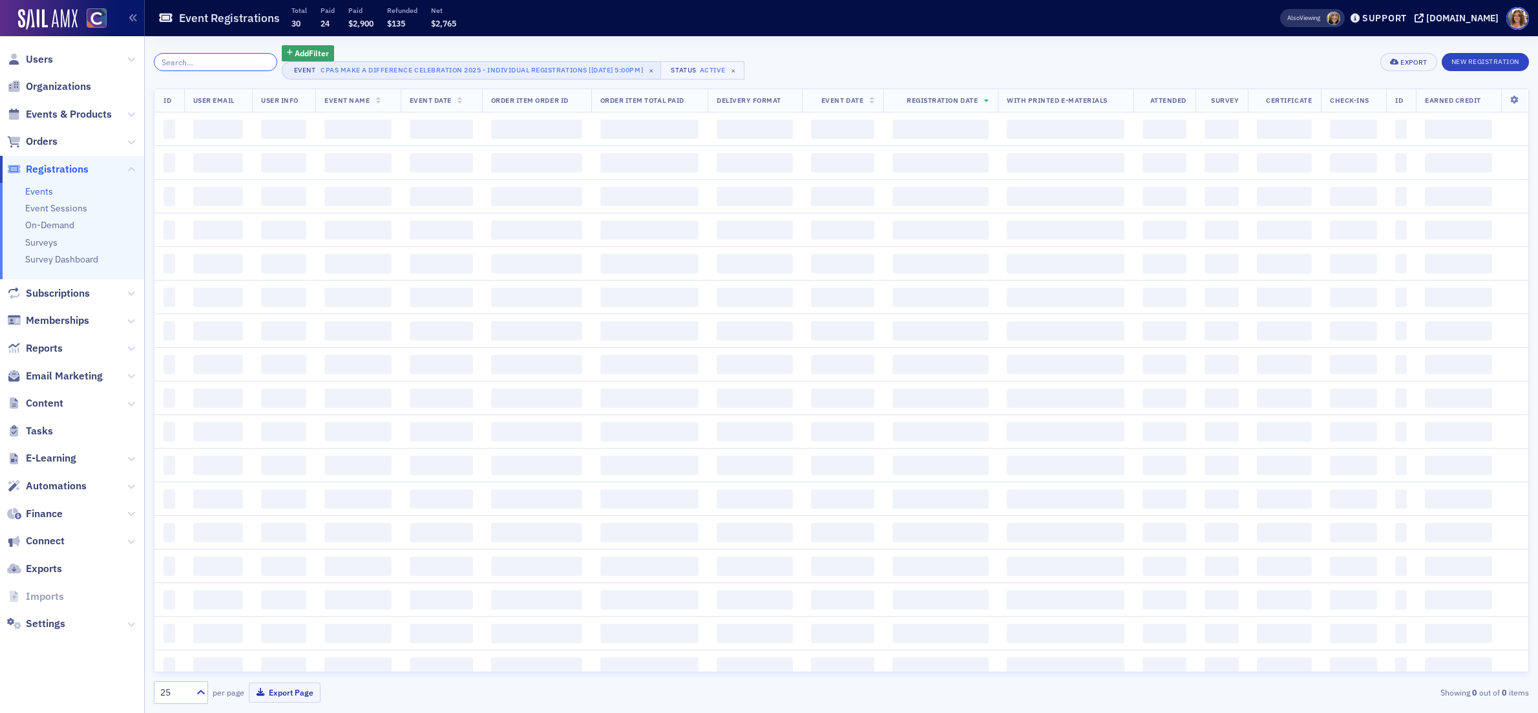
click at [220, 59] on input "search" at bounding box center [215, 62] width 123 height 18
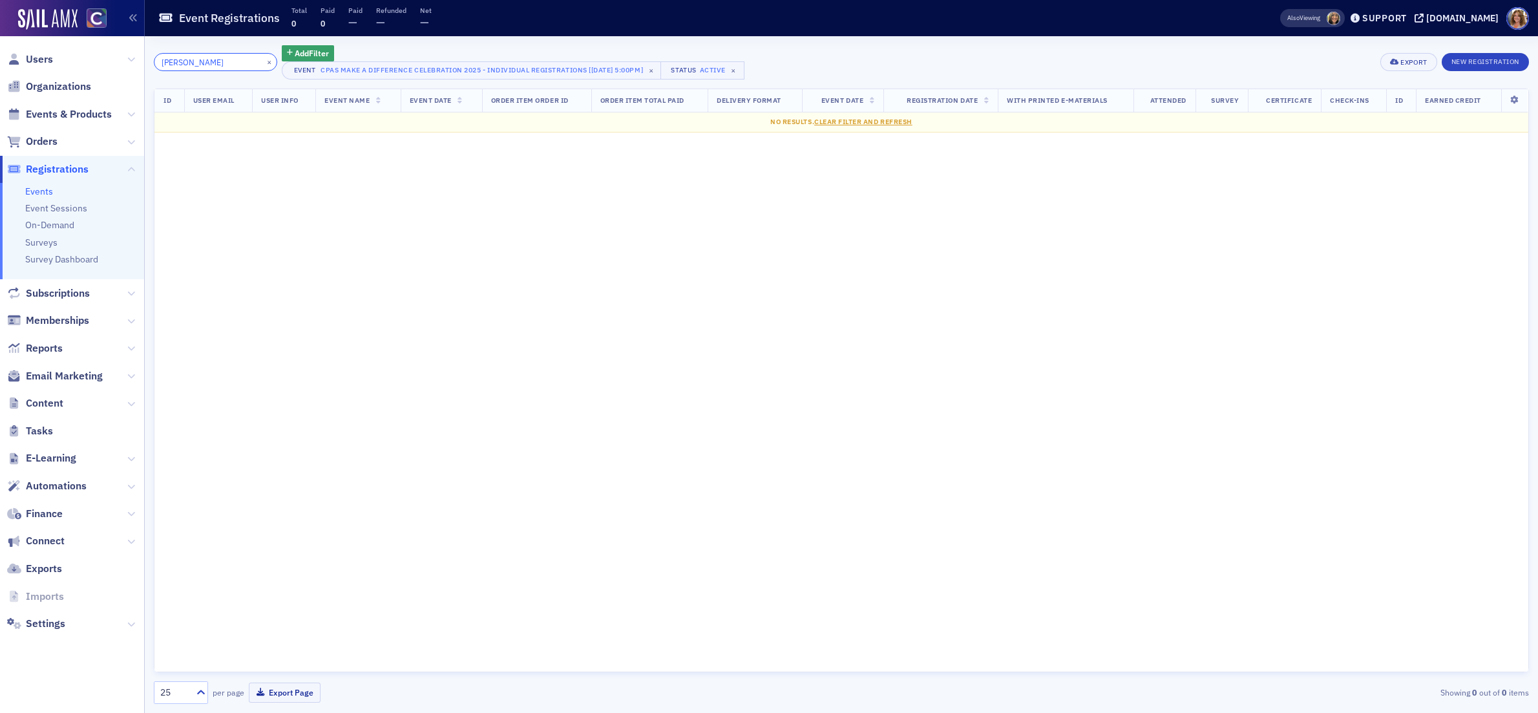
type input "[PERSON_NAME]"
click at [264, 61] on button "×" at bounding box center [270, 62] width 12 height 12
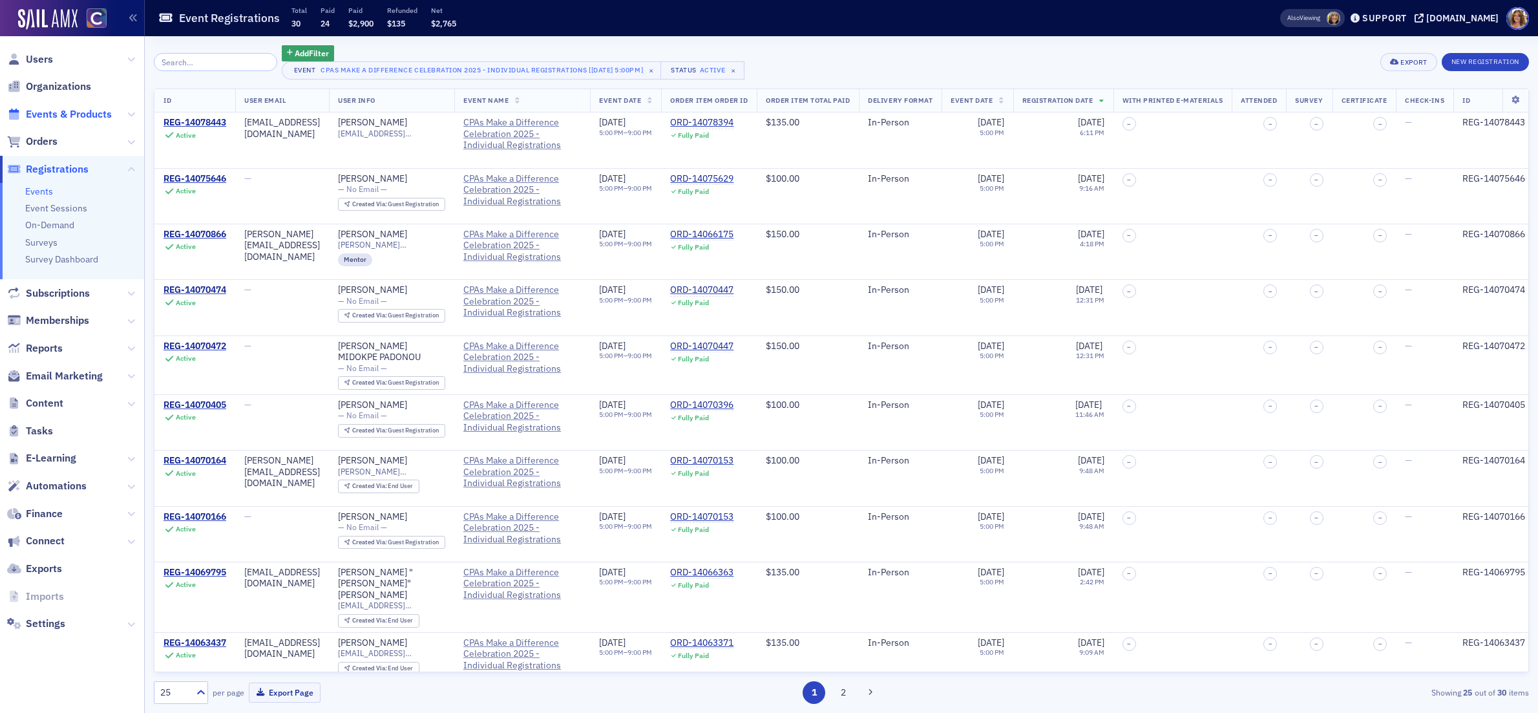
click at [77, 115] on span "Events & Products" at bounding box center [69, 114] width 86 height 14
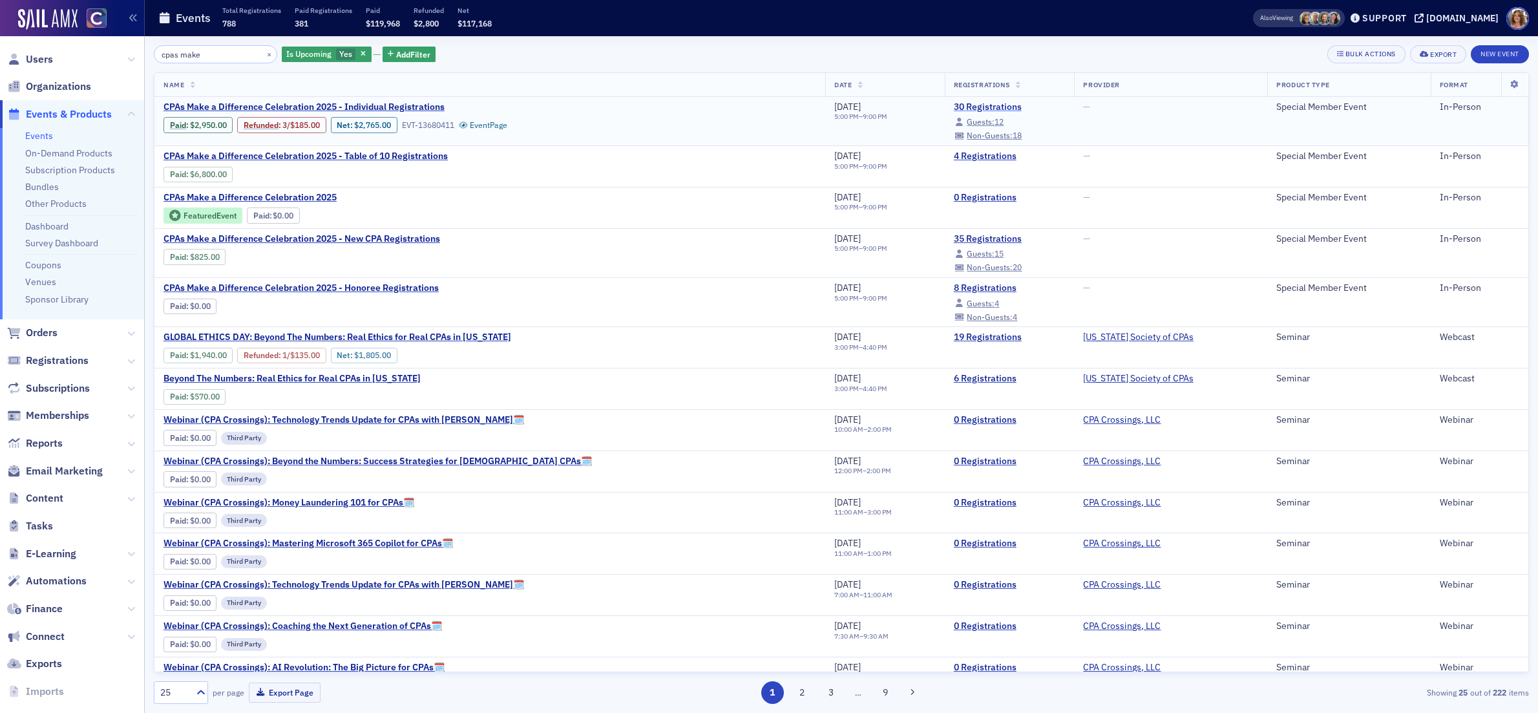
click at [954, 107] on link "30 Registrations" at bounding box center [1010, 107] width 112 height 12
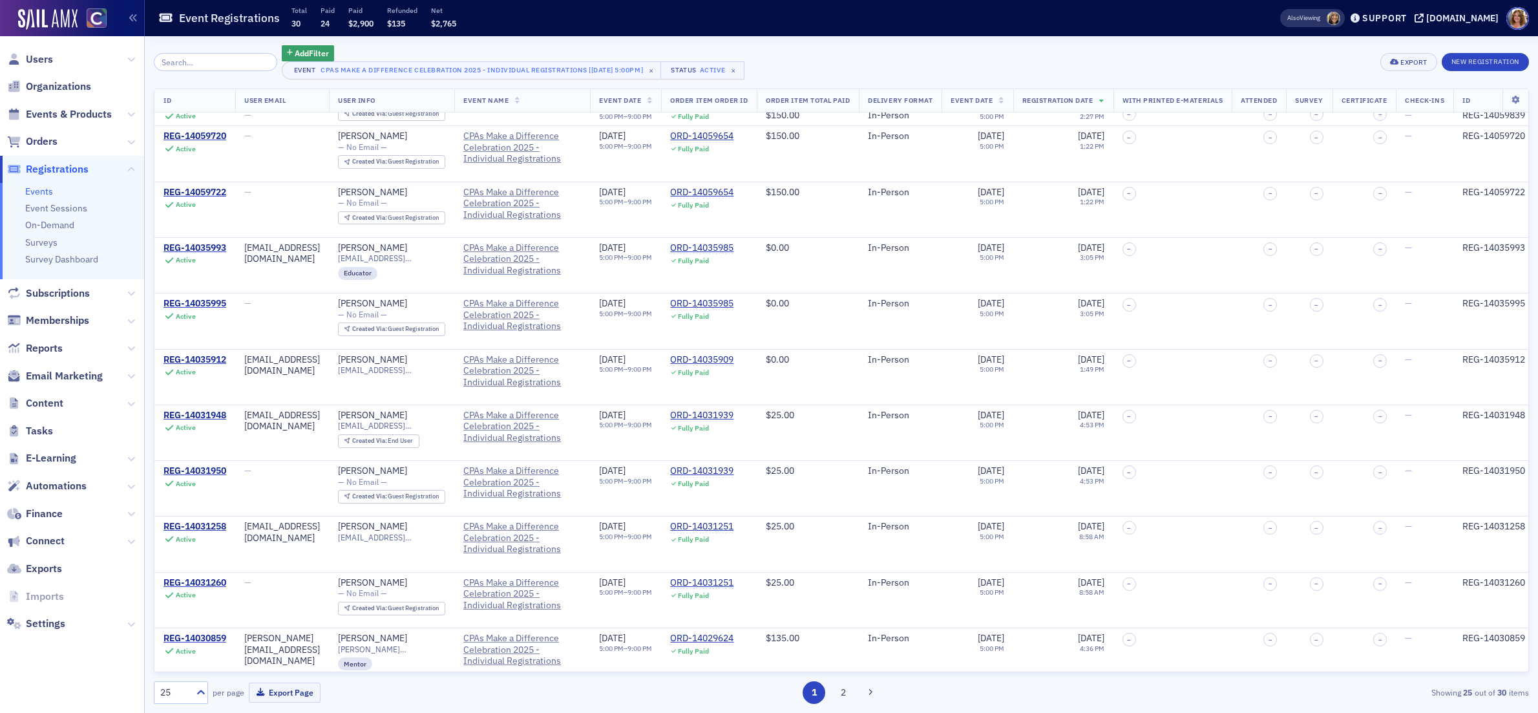
scroll to position [845, 0]
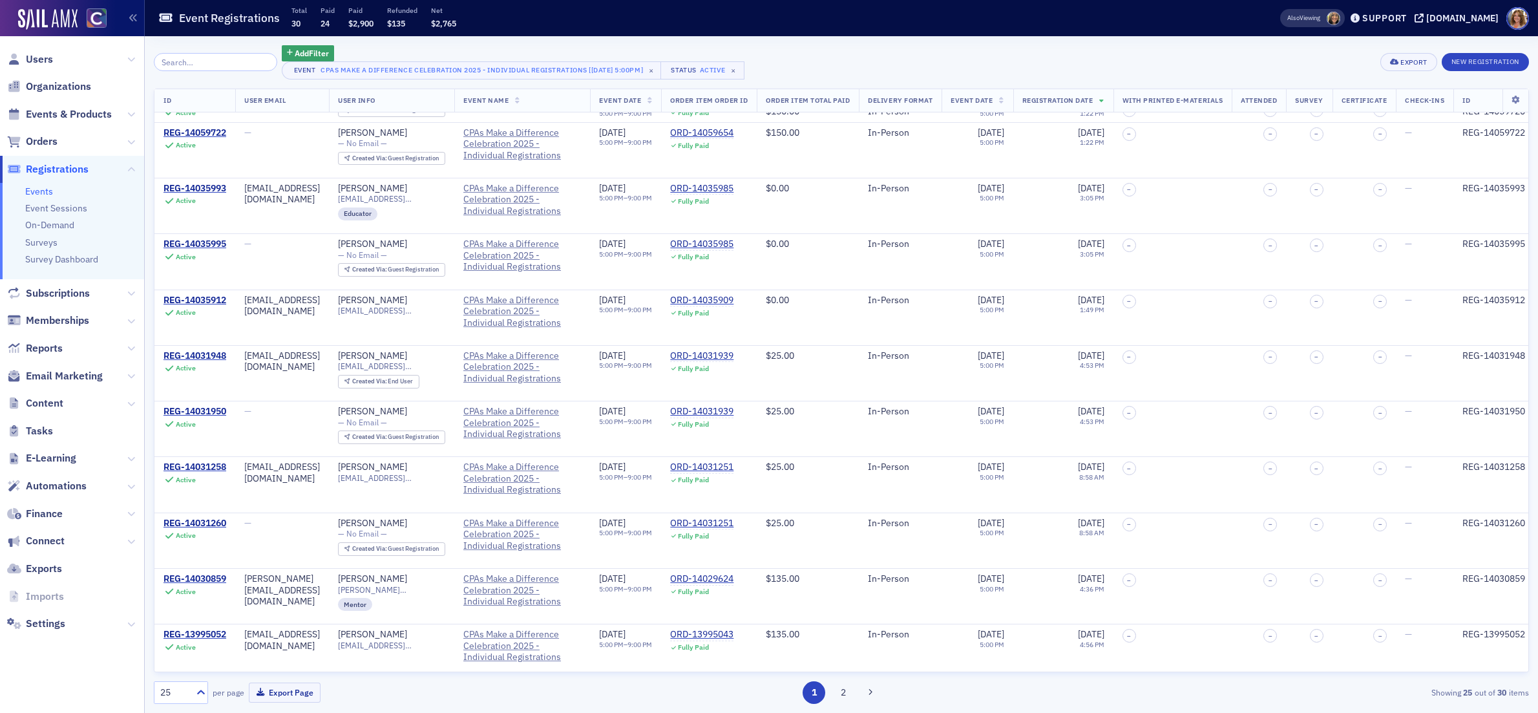
click at [845, 693] on button "2" at bounding box center [844, 692] width 23 height 23
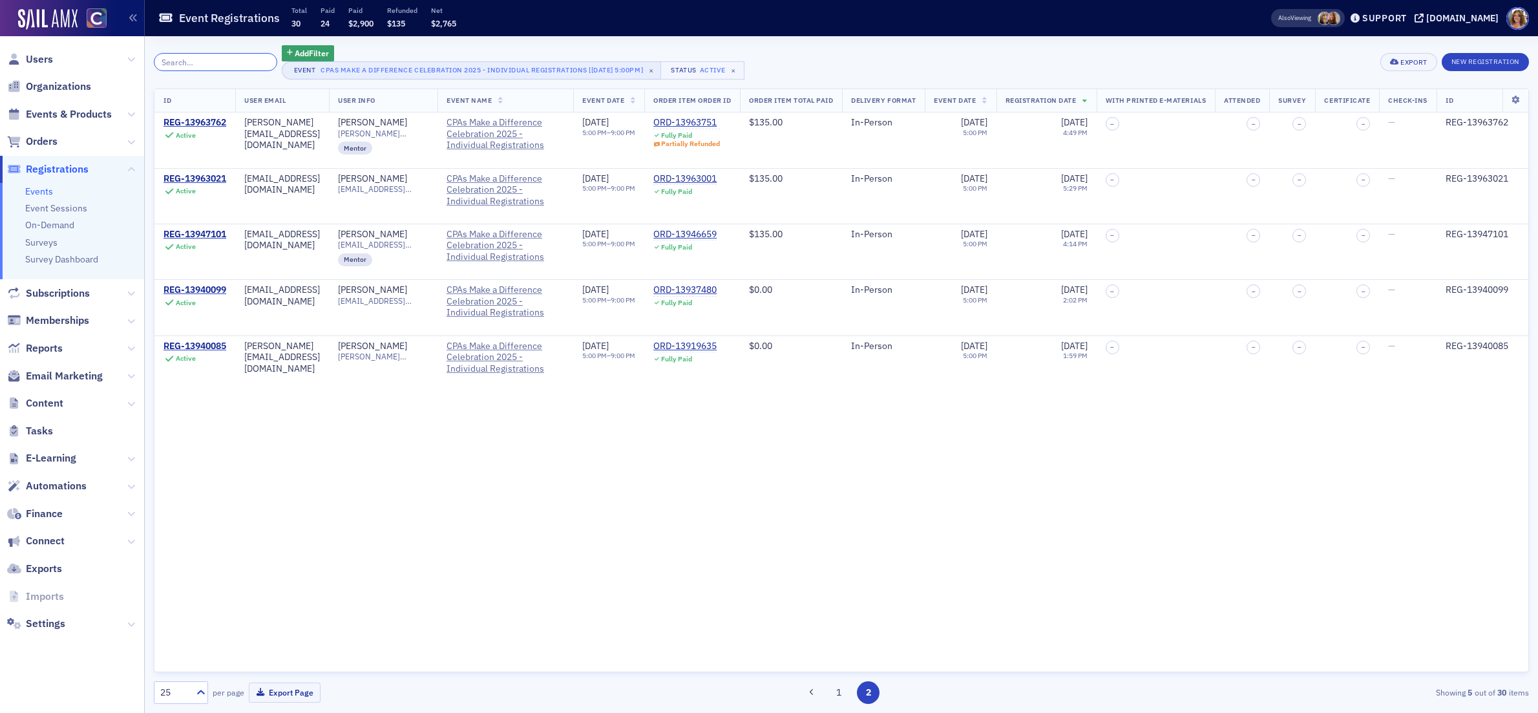
drag, startPoint x: 233, startPoint y: 63, endPoint x: 274, endPoint y: 71, distance: 42.2
click at [233, 63] on input "search" at bounding box center [215, 62] width 123 height 18
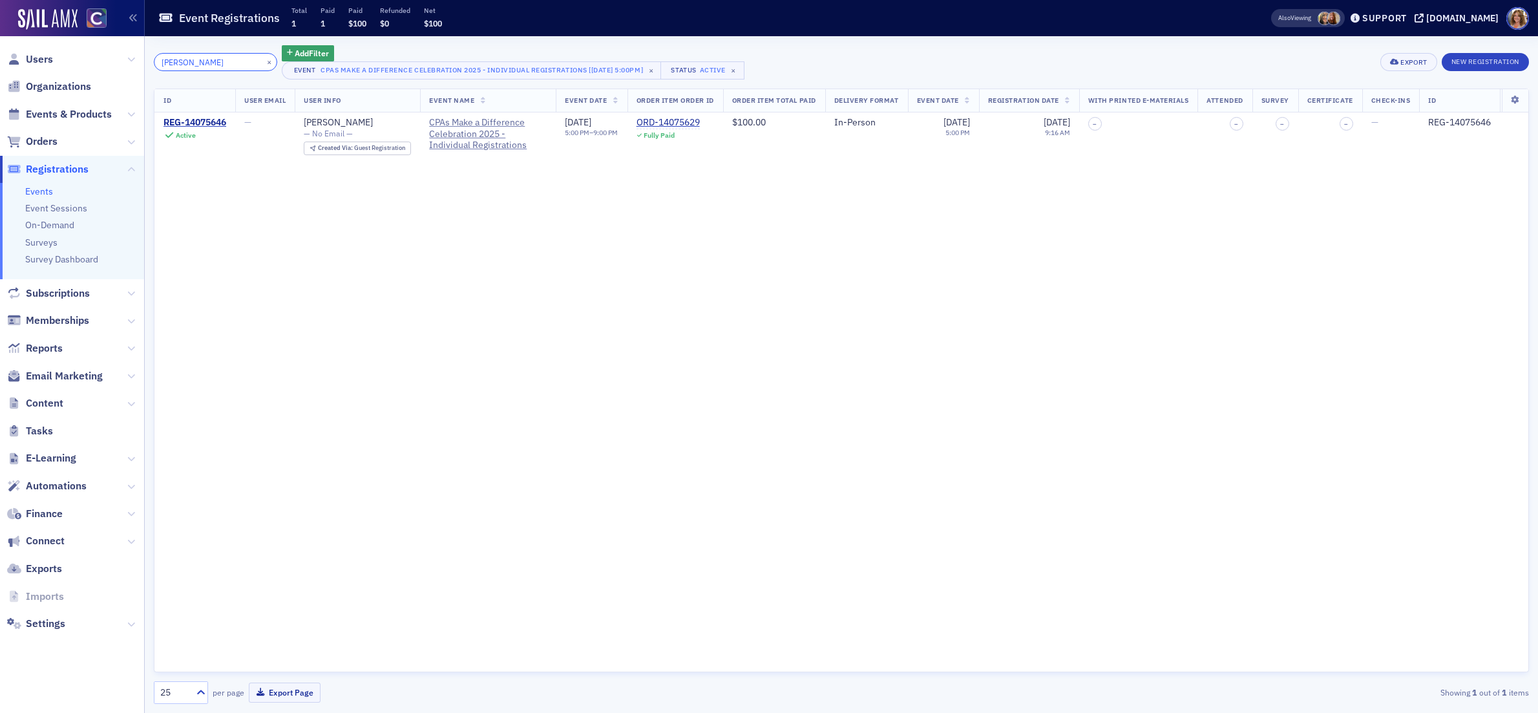
type input "[PERSON_NAME]"
drag, startPoint x: 254, startPoint y: 60, endPoint x: 243, endPoint y: 61, distance: 11.0
click at [264, 60] on button "×" at bounding box center [270, 62] width 12 height 12
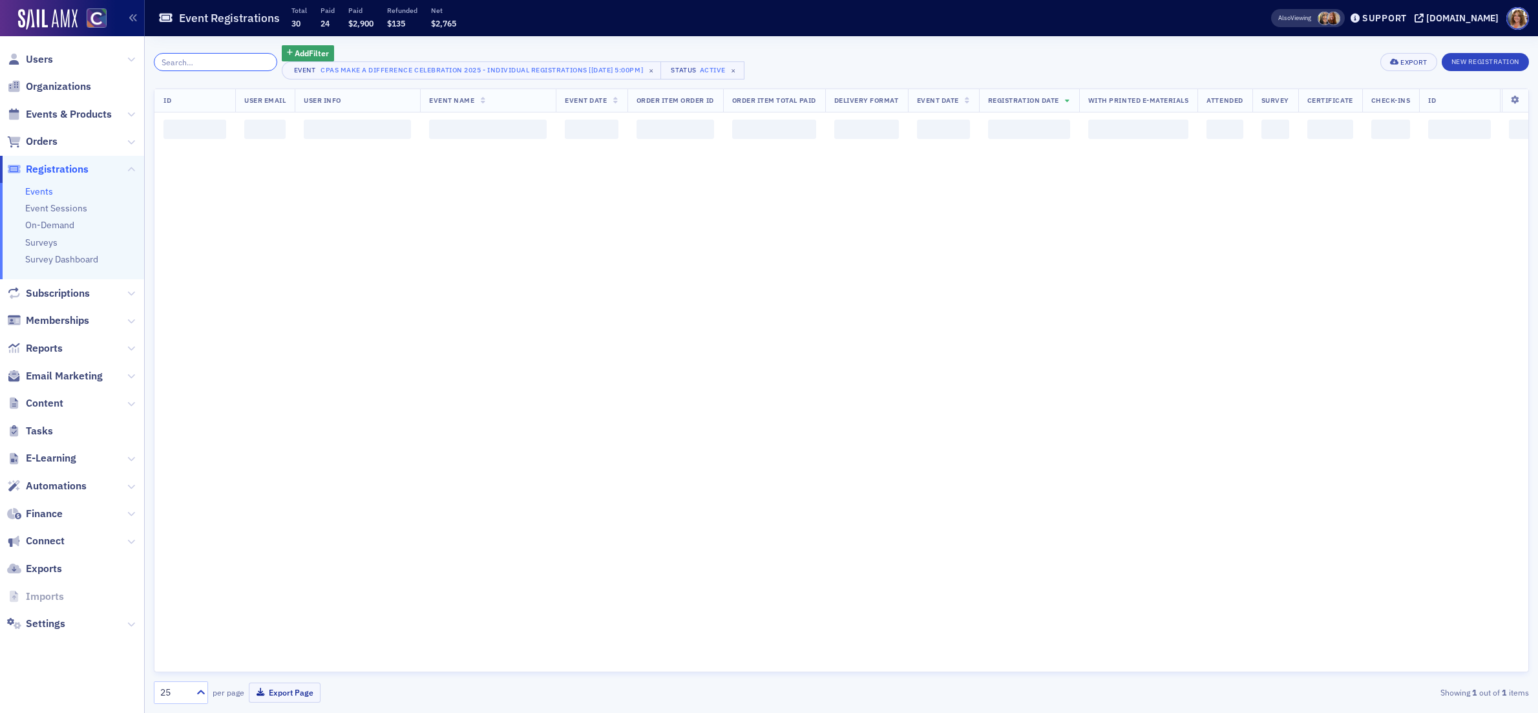
drag, startPoint x: 216, startPoint y: 60, endPoint x: 225, endPoint y: 62, distance: 9.3
click at [217, 61] on input "search" at bounding box center [215, 62] width 123 height 18
type input "d"
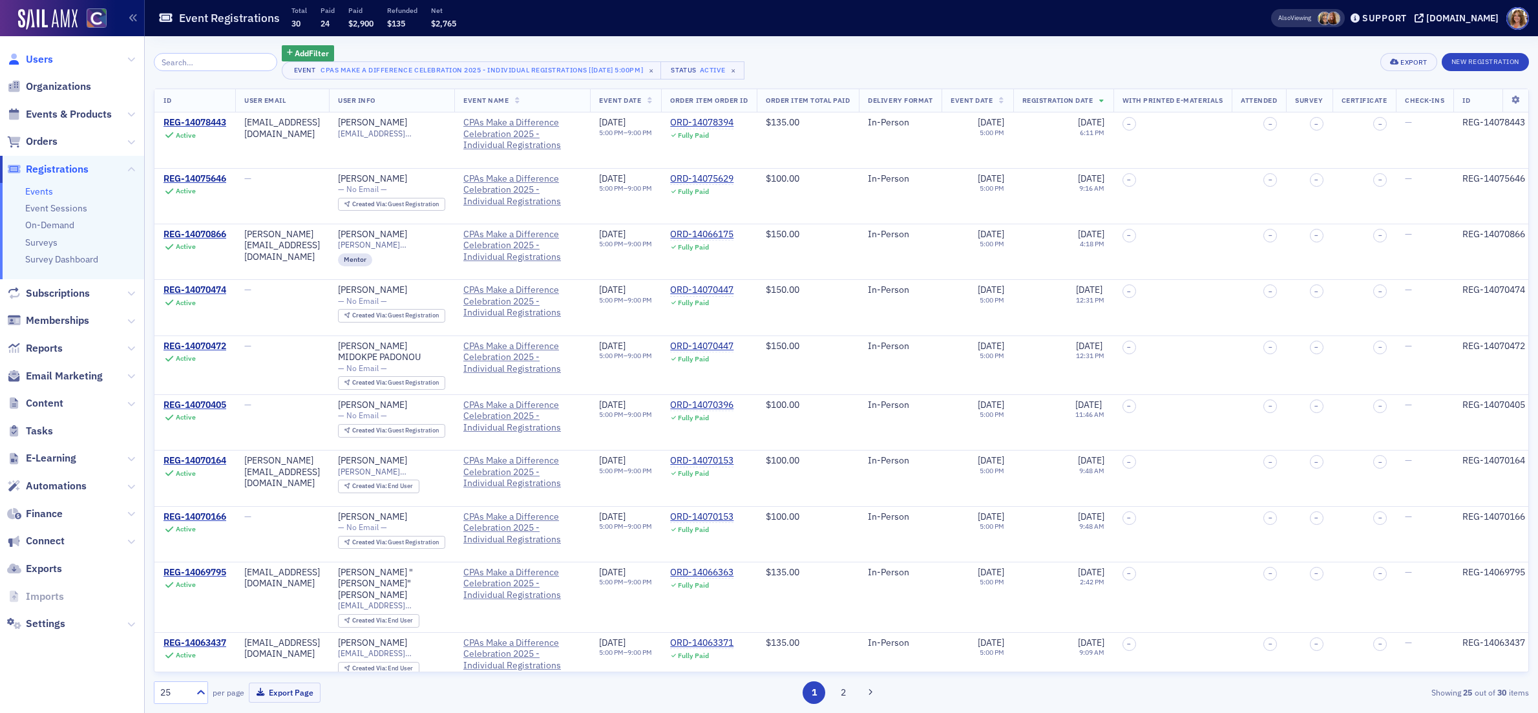
click at [41, 56] on span "Users" at bounding box center [39, 59] width 27 height 14
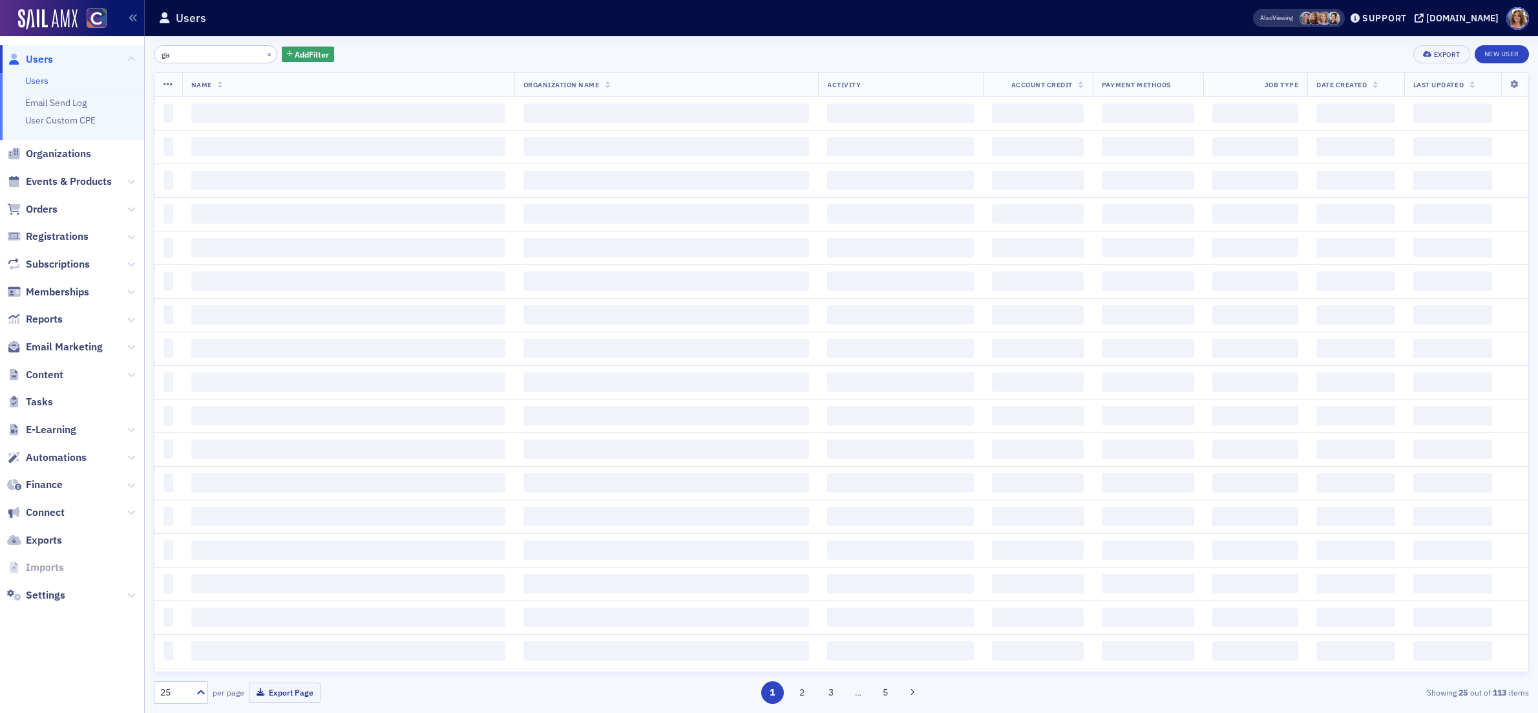
type input "g"
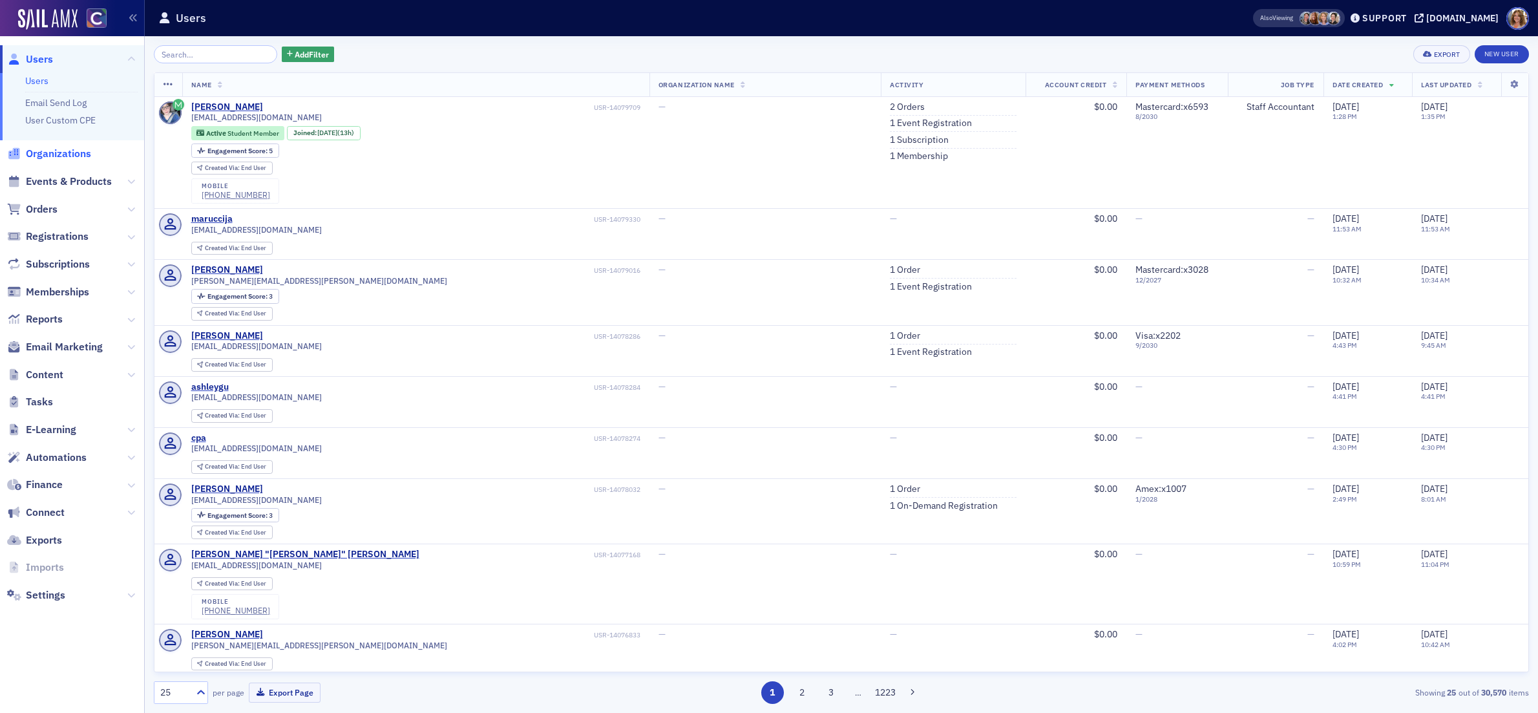
click at [63, 151] on span "Organizations" at bounding box center [58, 154] width 65 height 14
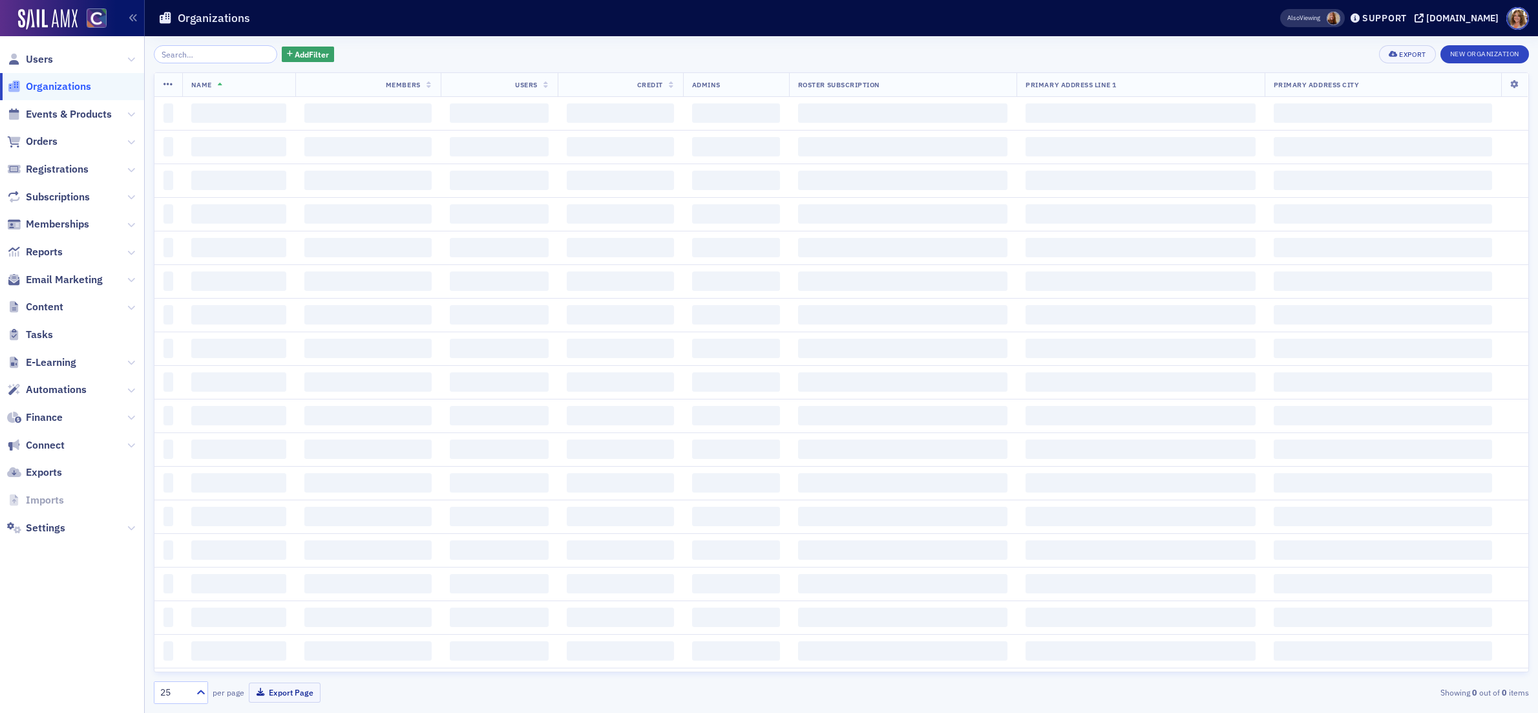
drag, startPoint x: 193, startPoint y: 54, endPoint x: 200, endPoint y: 55, distance: 6.6
click at [195, 54] on input "search" at bounding box center [215, 54] width 123 height 18
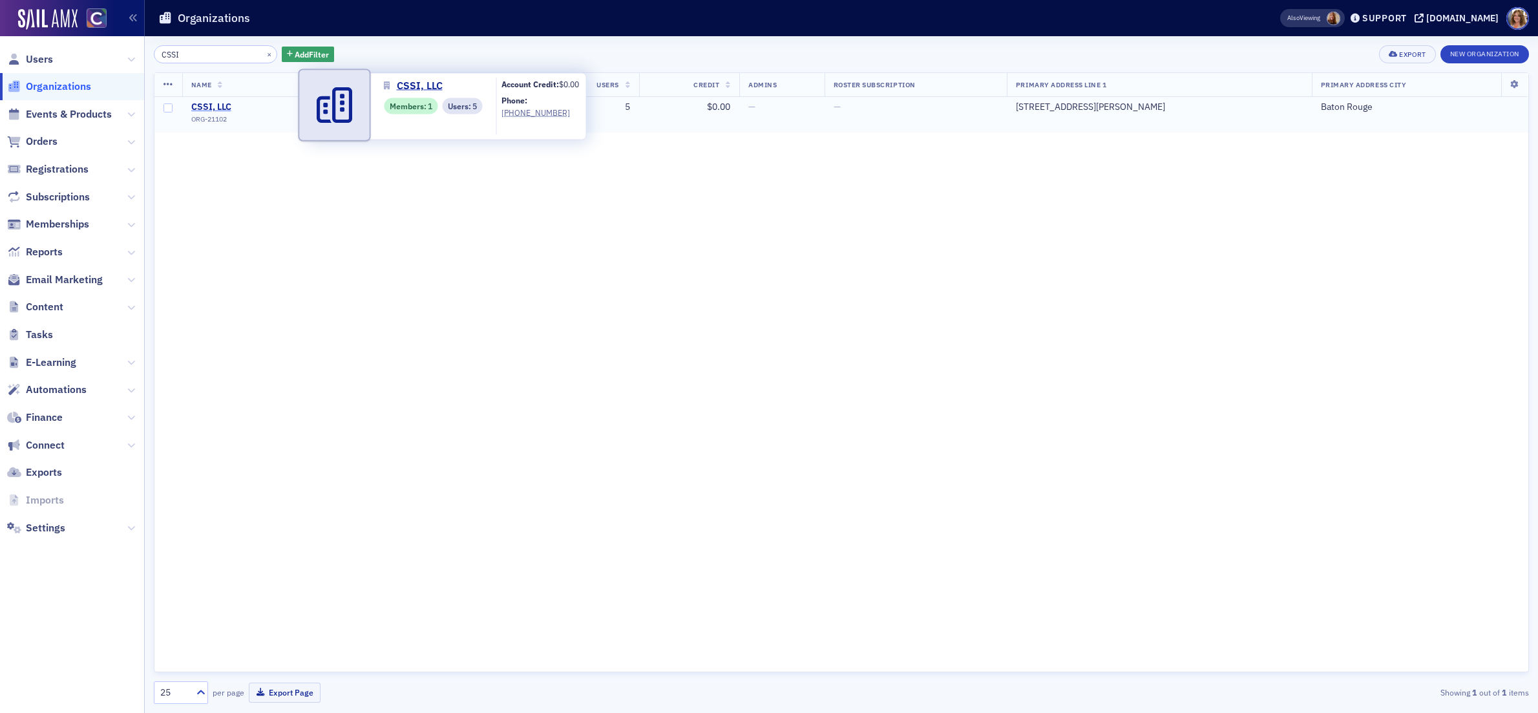
type input "CSSI"
click at [207, 109] on span "CSSI, LLC" at bounding box center [250, 107] width 118 height 12
select select "US"
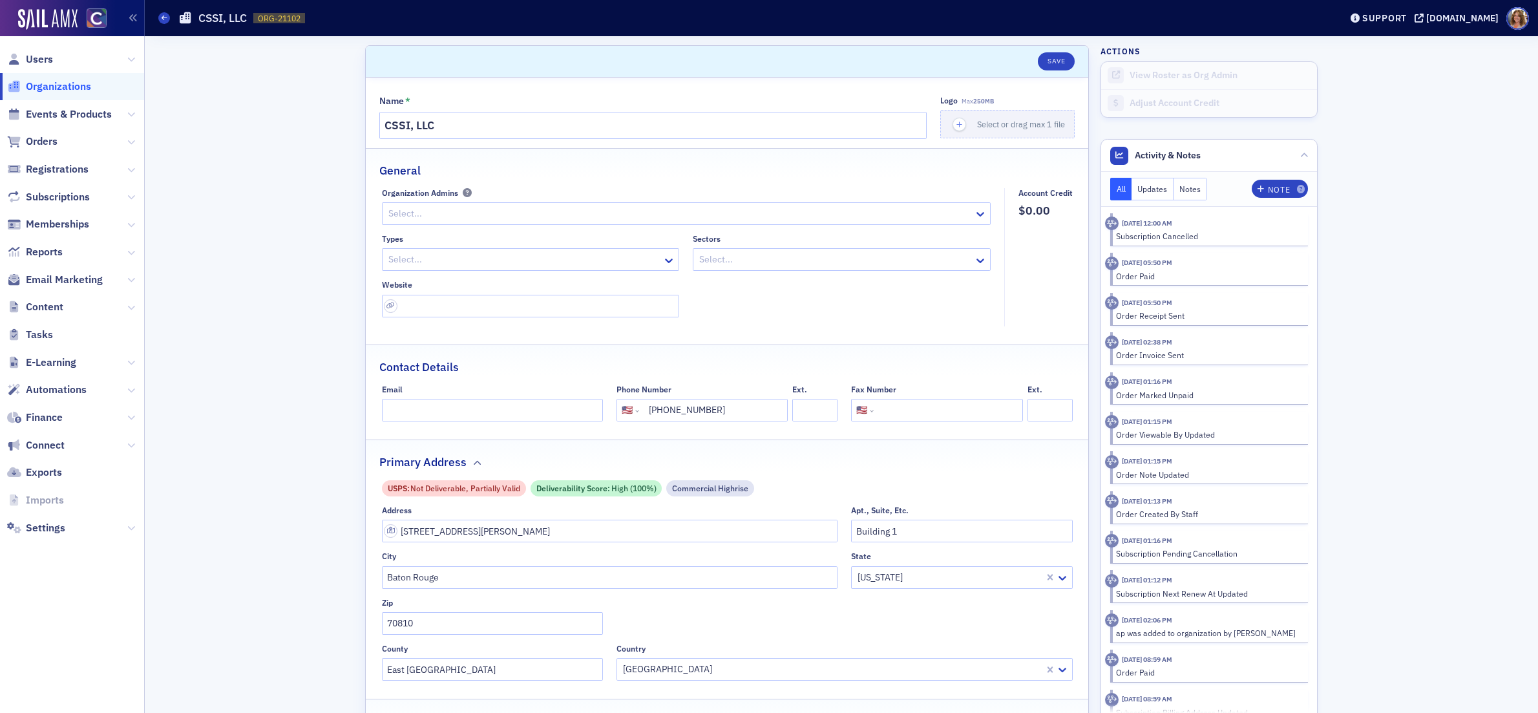
click at [66, 85] on span "Organizations" at bounding box center [58, 87] width 65 height 14
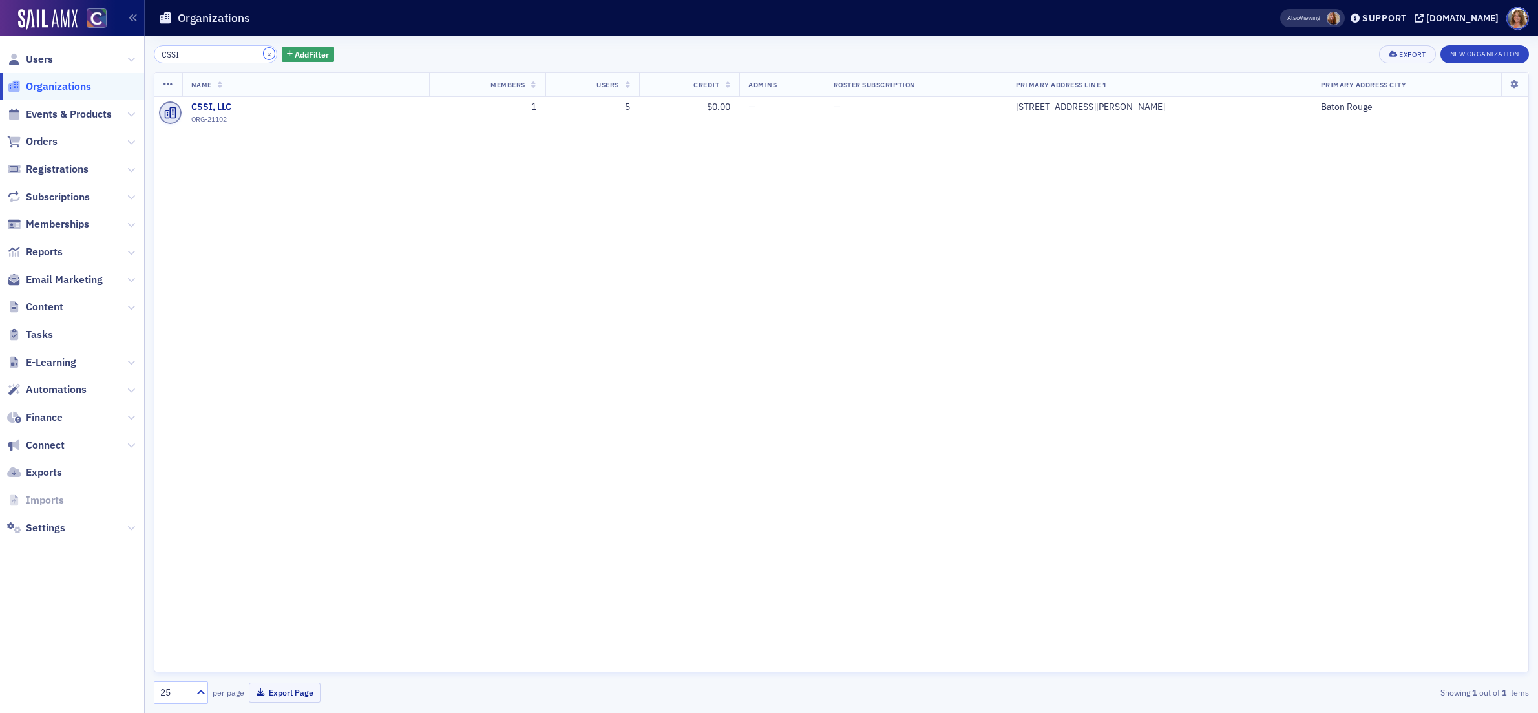
drag, startPoint x: 253, startPoint y: 55, endPoint x: 209, endPoint y: 56, distance: 44.0
click at [264, 55] on button "×" at bounding box center [270, 54] width 12 height 12
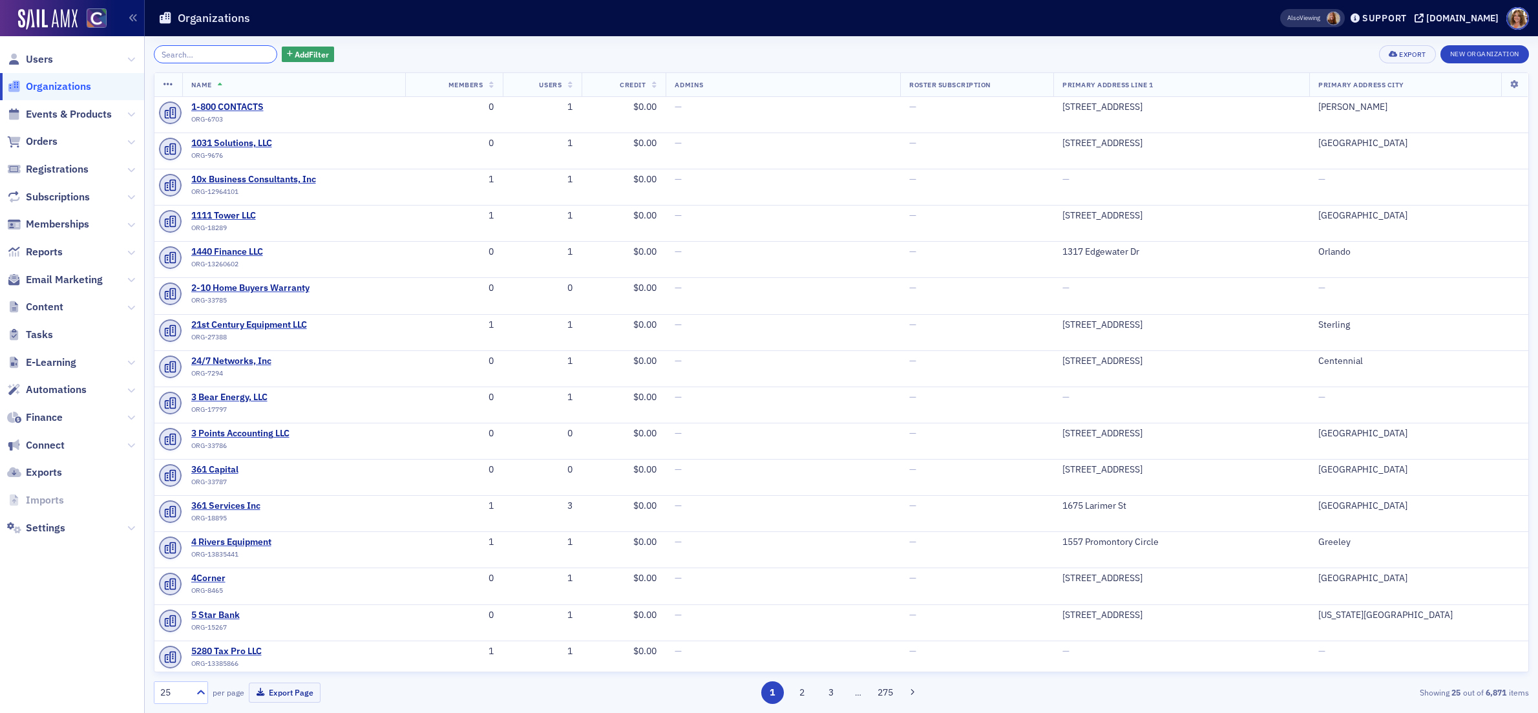
drag, startPoint x: 186, startPoint y: 55, endPoint x: 209, endPoint y: 55, distance: 23.3
click at [189, 55] on input "search" at bounding box center [215, 54] width 123 height 18
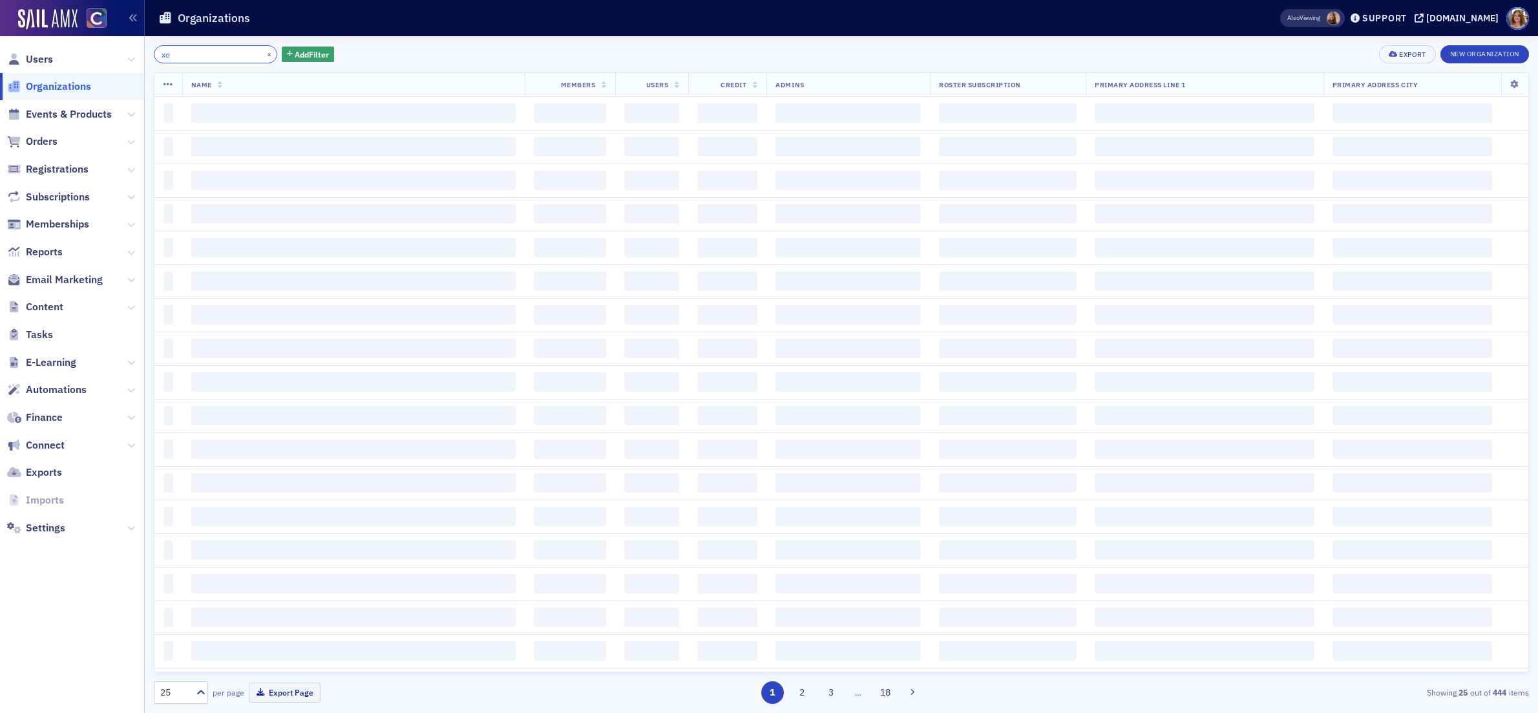
type input "x"
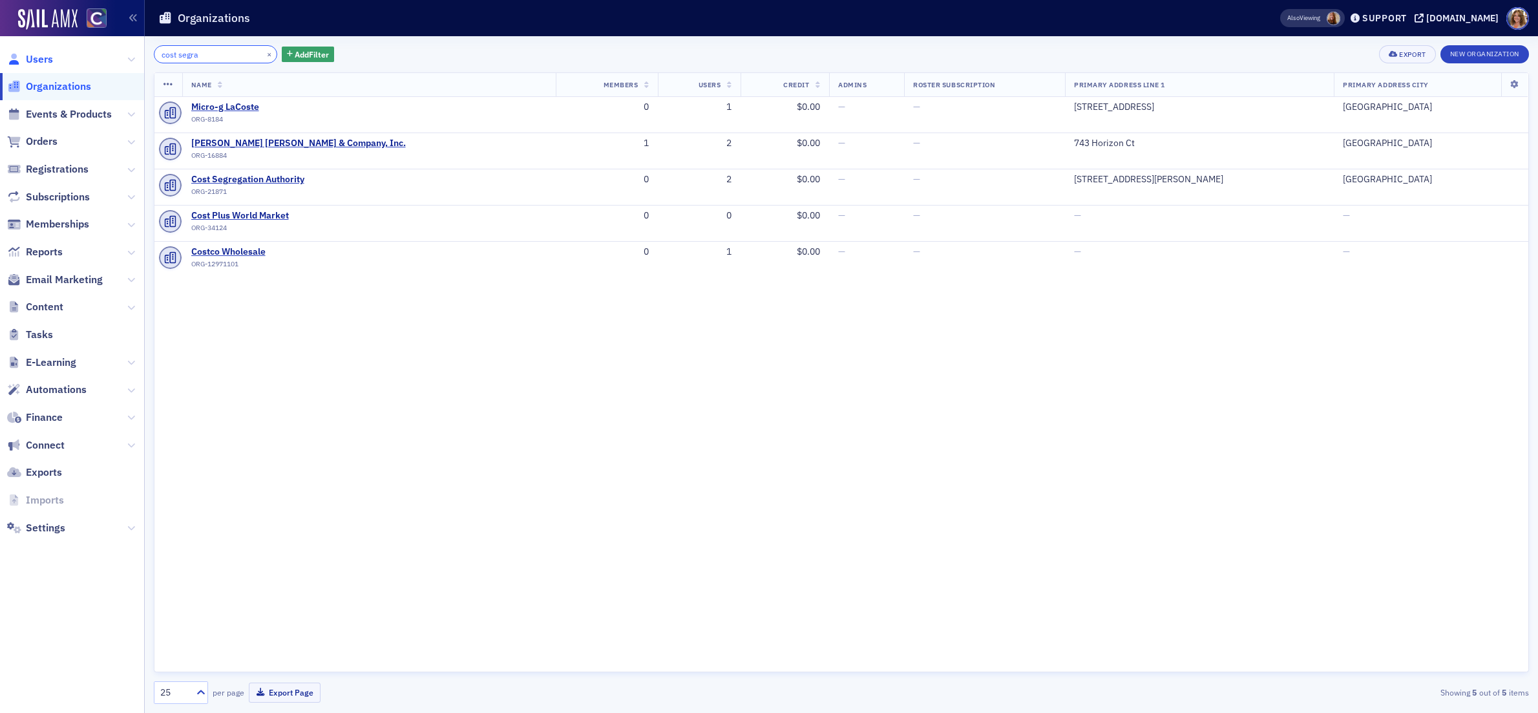
type input "cost segra"
click at [41, 57] on span "Users" at bounding box center [39, 59] width 27 height 14
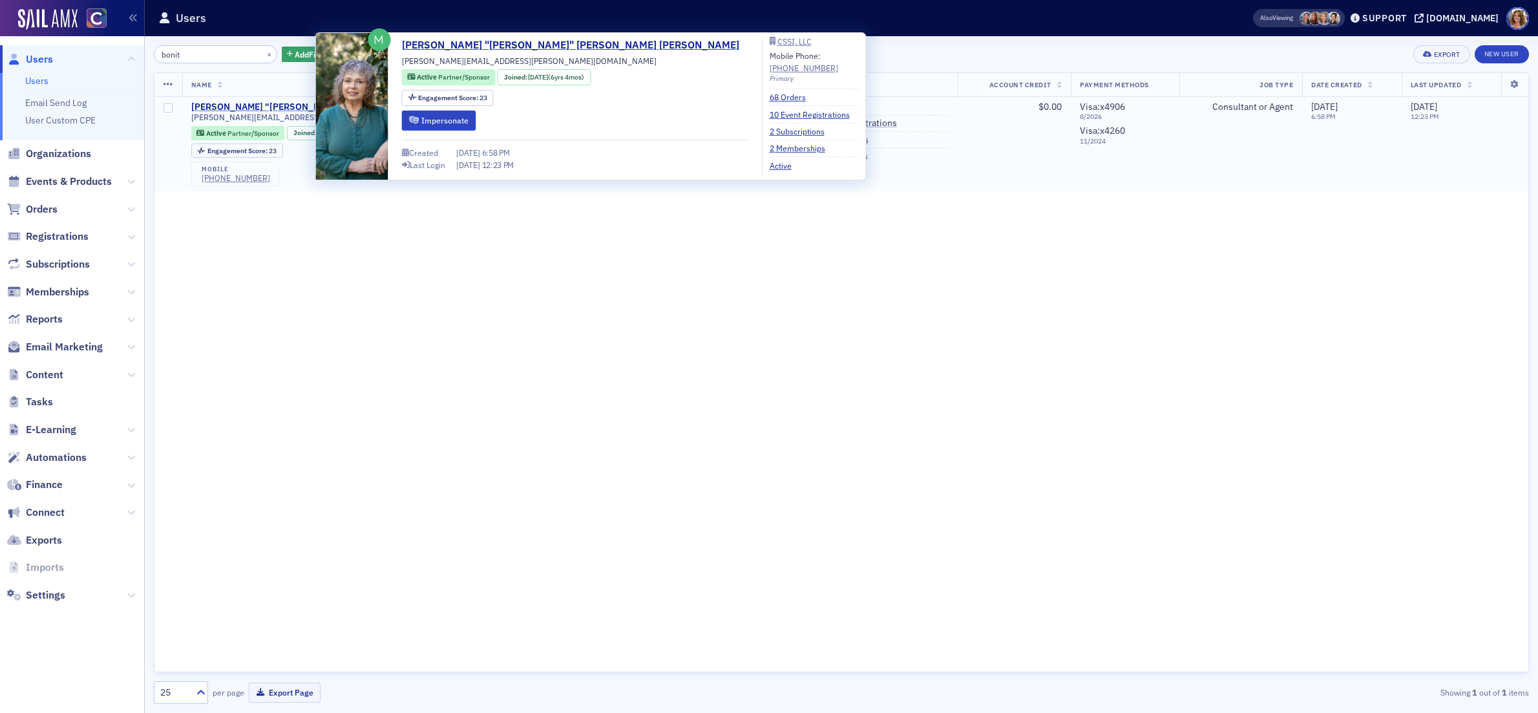
type input "bonit"
click at [271, 109] on div "[PERSON_NAME] "[PERSON_NAME]" [PERSON_NAME] [PERSON_NAME]" at bounding box center [342, 107] width 302 height 12
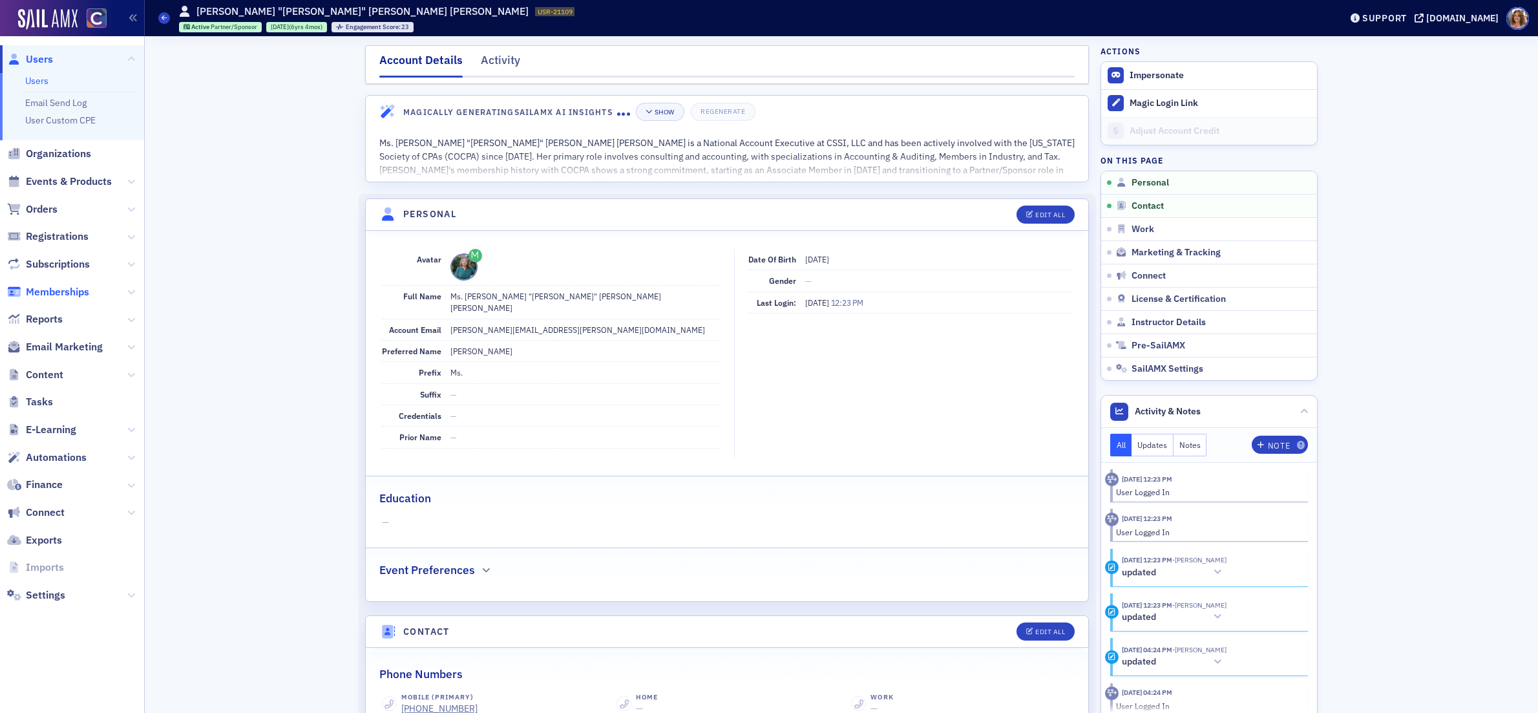
click at [72, 291] on span "Memberships" at bounding box center [57, 292] width 63 height 14
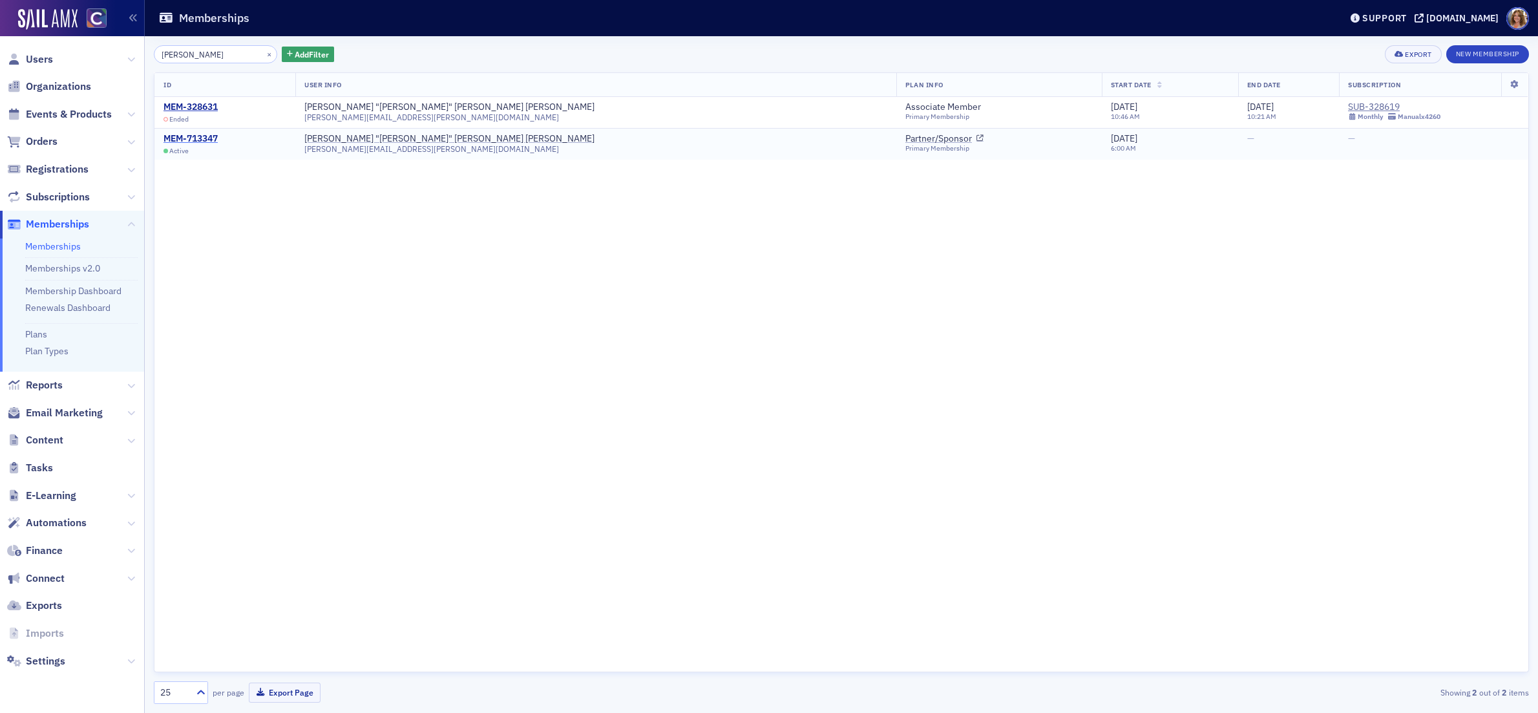
type input "[PERSON_NAME]"
click at [202, 137] on div "MEM-713347" at bounding box center [191, 139] width 54 height 12
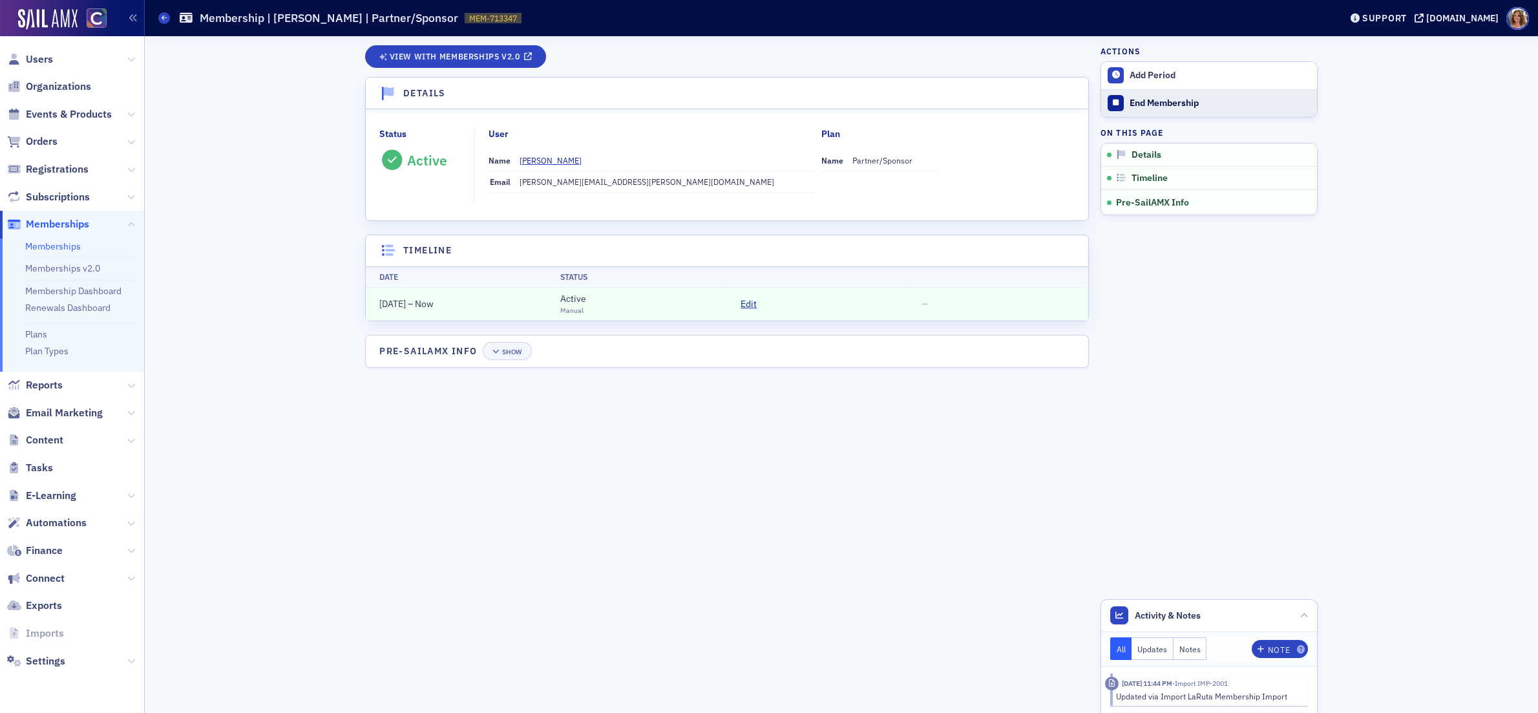
click at [1147, 101] on div "End Membership" at bounding box center [1220, 104] width 181 height 12
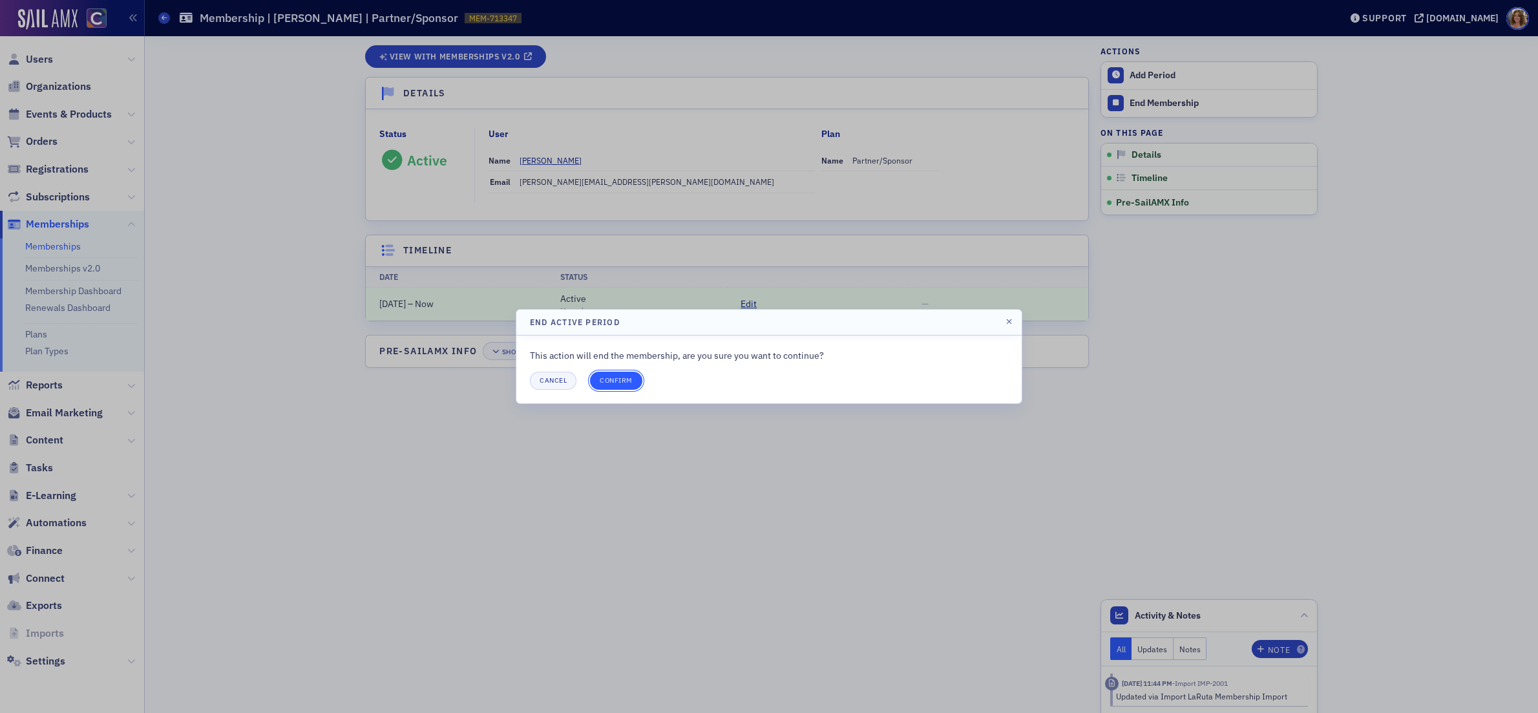
click at [617, 381] on button "Confirm" at bounding box center [616, 381] width 52 height 18
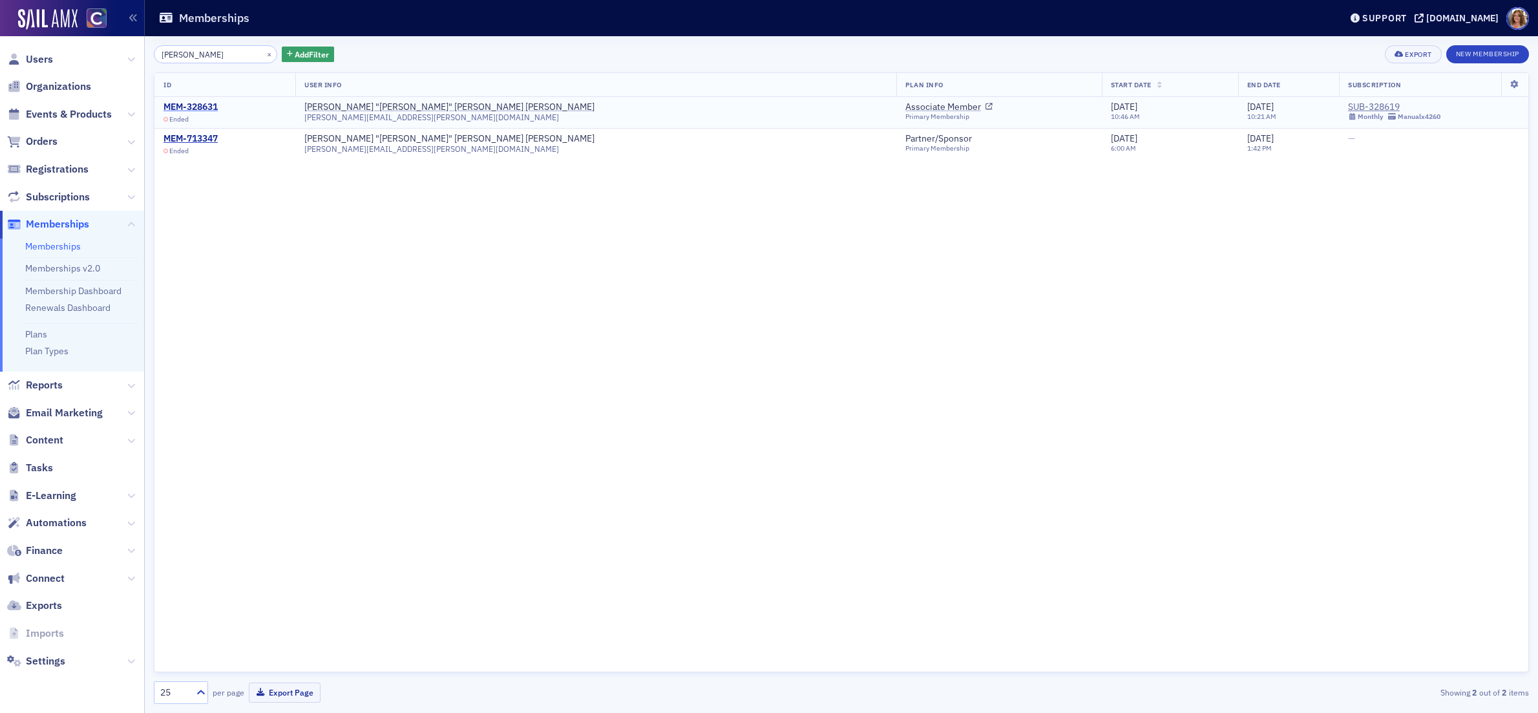
click at [200, 105] on div "MEM-328631" at bounding box center [191, 107] width 54 height 12
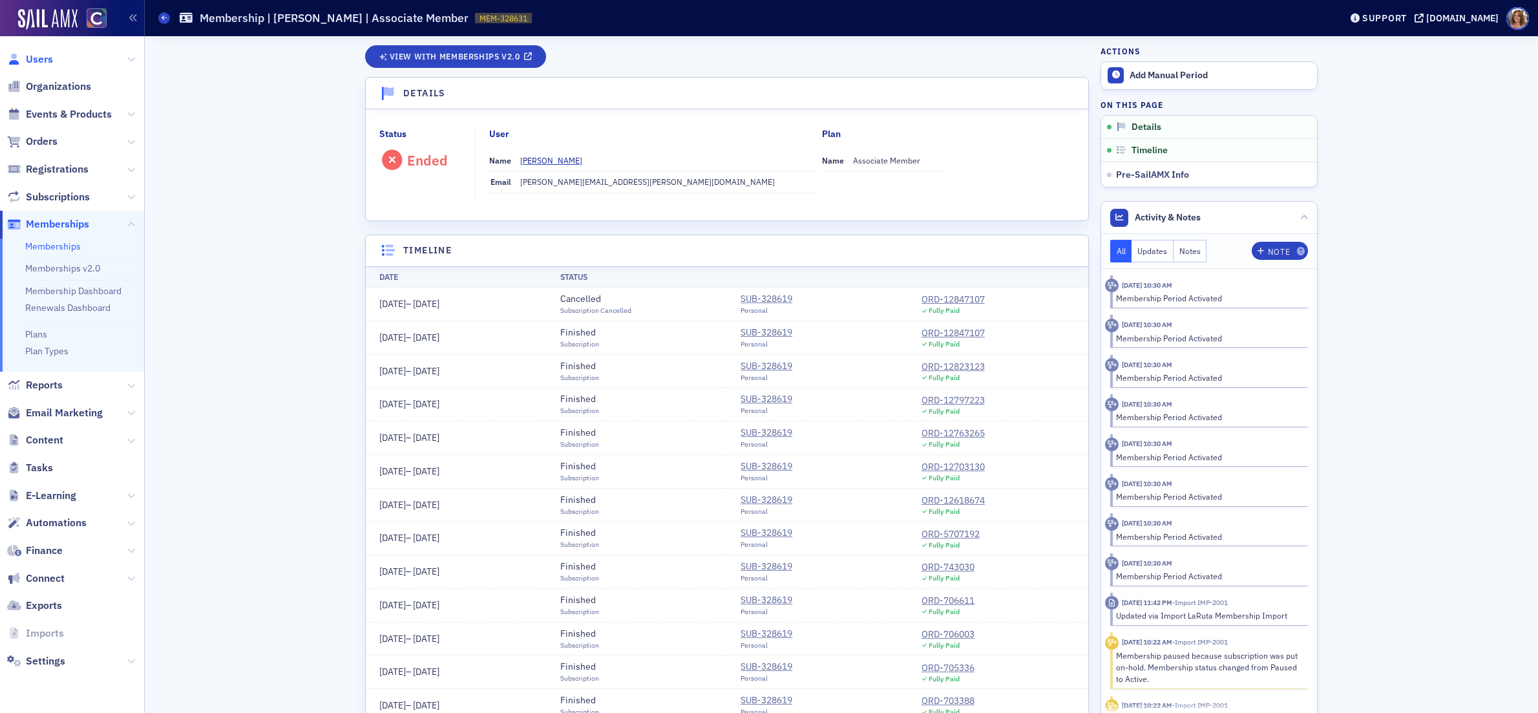
click at [37, 59] on span "Users" at bounding box center [39, 59] width 27 height 14
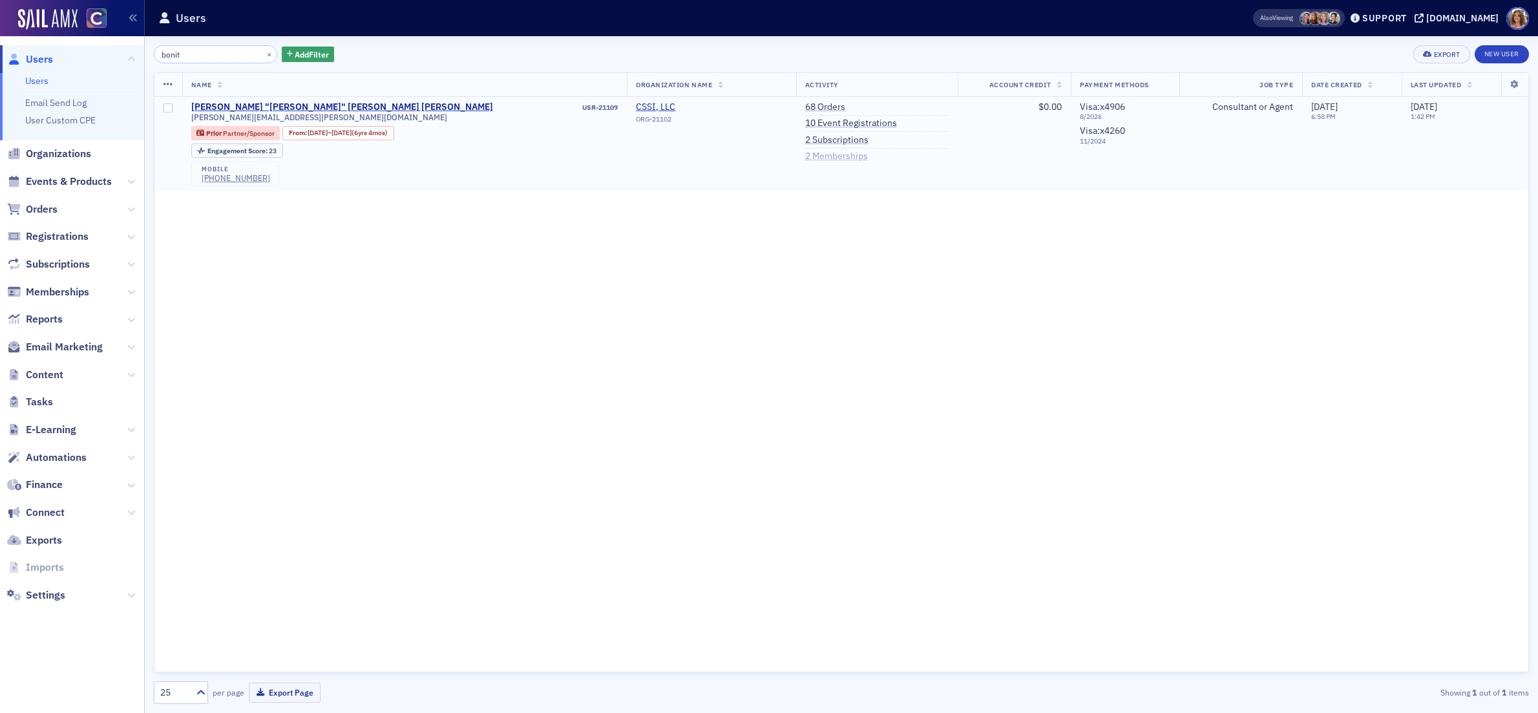
click at [805, 159] on link "2 Memberships" at bounding box center [836, 157] width 63 height 12
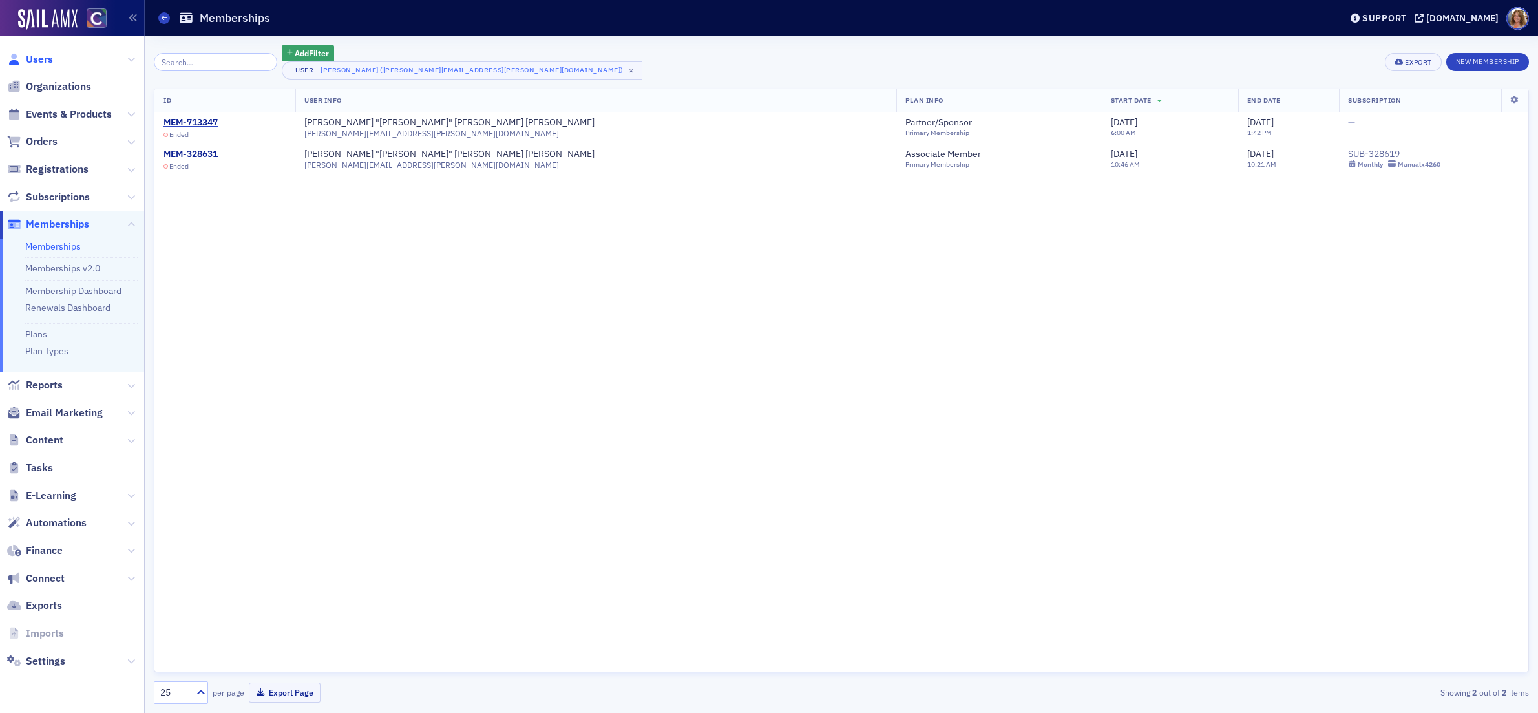
click at [35, 57] on span "Users" at bounding box center [39, 59] width 27 height 14
